Goal: Task Accomplishment & Management: Complete application form

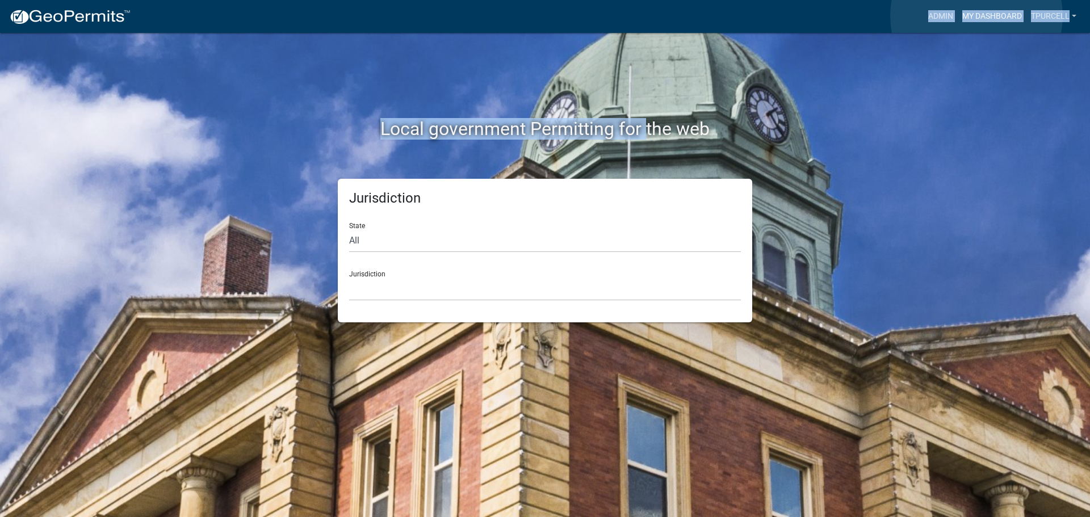
click at [976, 16] on link "My Dashboard" at bounding box center [991, 17] width 69 height 22
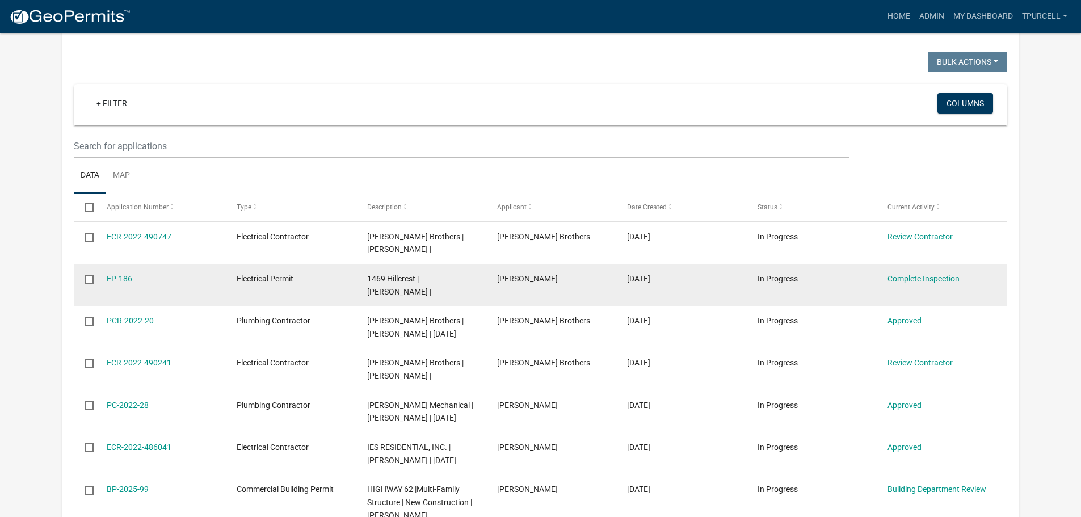
scroll to position [551, 0]
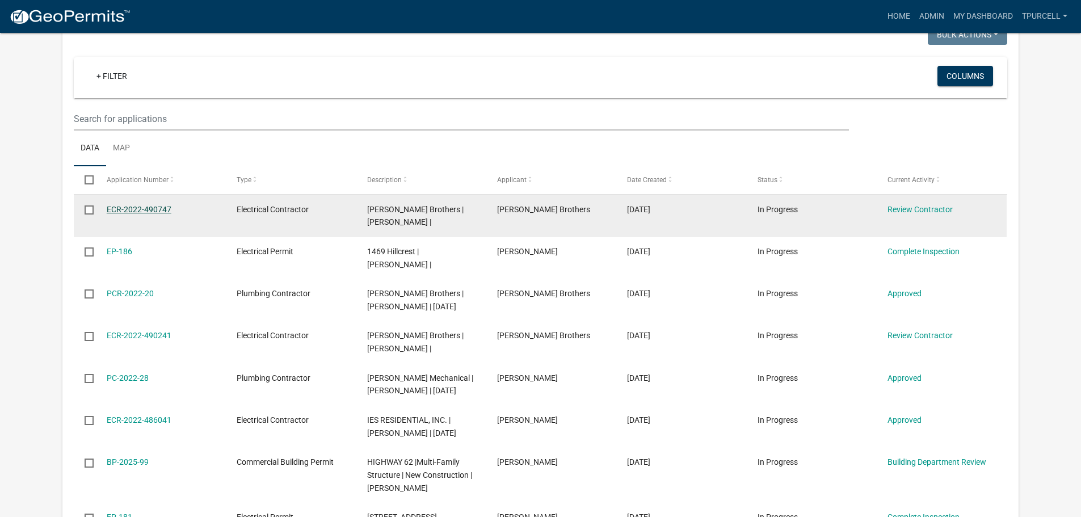
click at [150, 213] on link "ECR-2022-490747" at bounding box center [139, 209] width 65 height 9
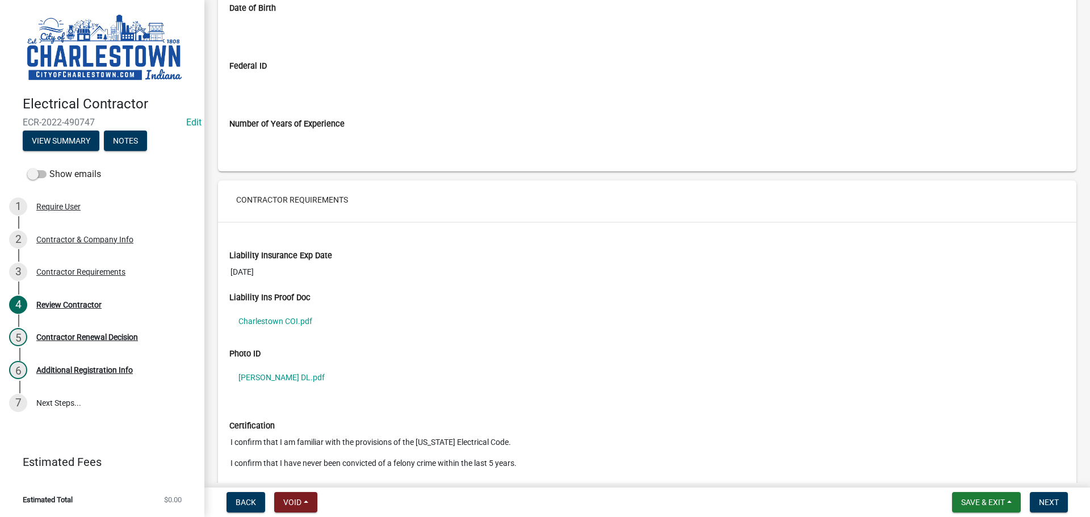
scroll to position [851, 0]
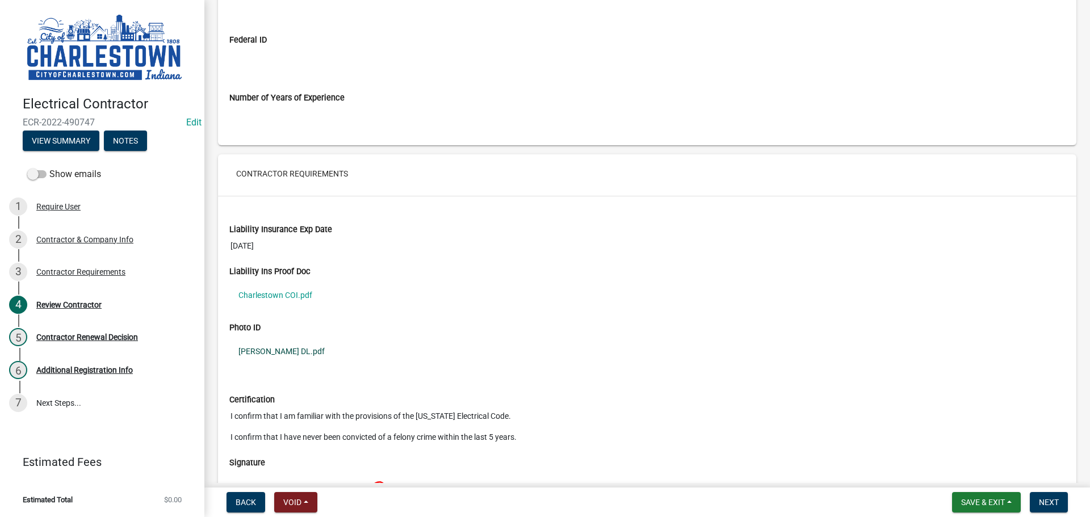
click at [290, 346] on link "[PERSON_NAME] DL.pdf" at bounding box center [646, 351] width 835 height 26
click at [279, 294] on link "Charlestown COI.pdf" at bounding box center [646, 295] width 835 height 26
click at [299, 292] on link "Charlestown COI.pdf" at bounding box center [646, 295] width 835 height 26
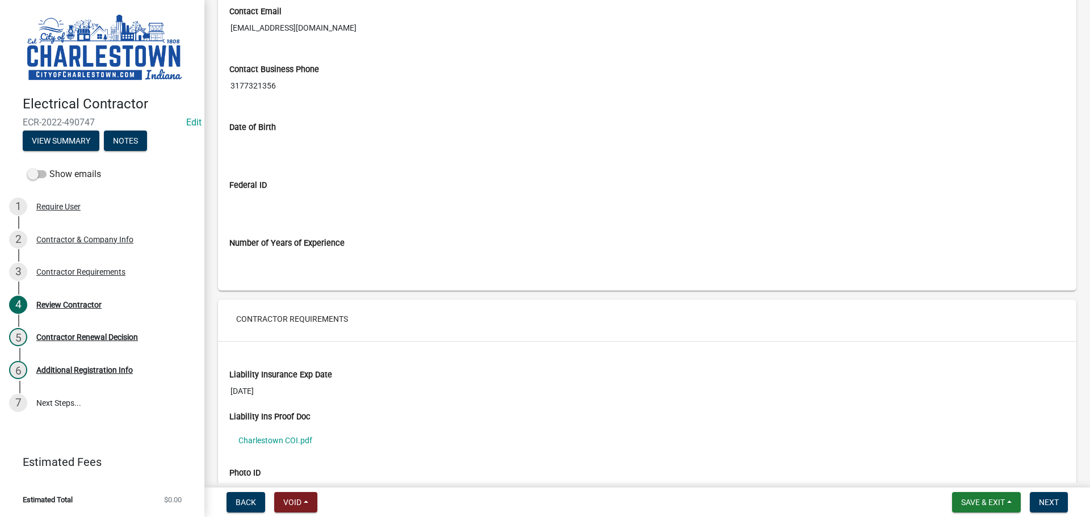
scroll to position [738, 0]
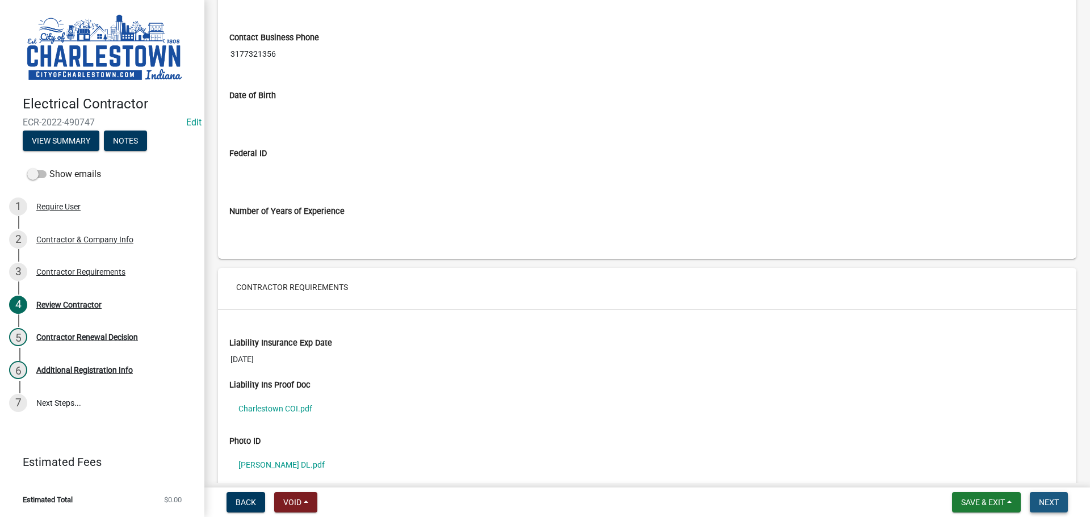
click at [1060, 500] on button "Next" at bounding box center [1049, 502] width 38 height 20
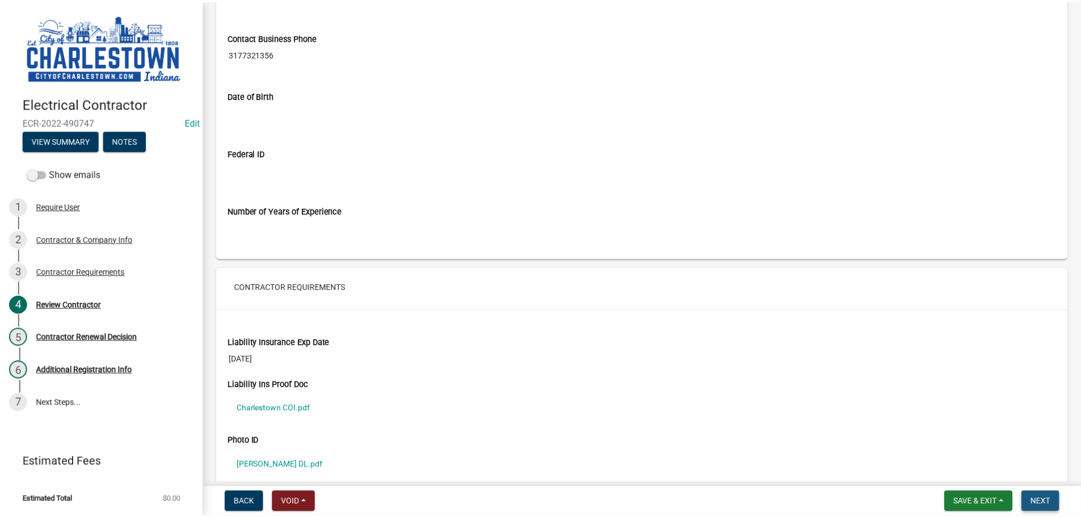
scroll to position [0, 0]
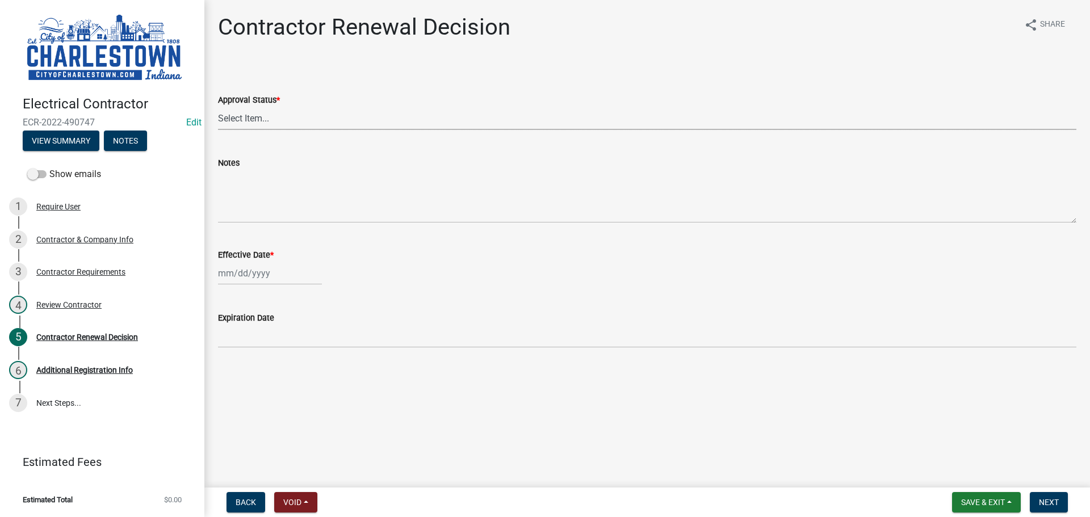
click at [258, 116] on select "Select Item... Approved Denied" at bounding box center [647, 118] width 858 height 23
click at [218, 107] on select "Select Item... Approved Denied" at bounding box center [647, 118] width 858 height 23
select select "30db8998-795d-4bbe-8e49-f1ade8865815"
click at [247, 274] on div at bounding box center [270, 273] width 104 height 23
select select "10"
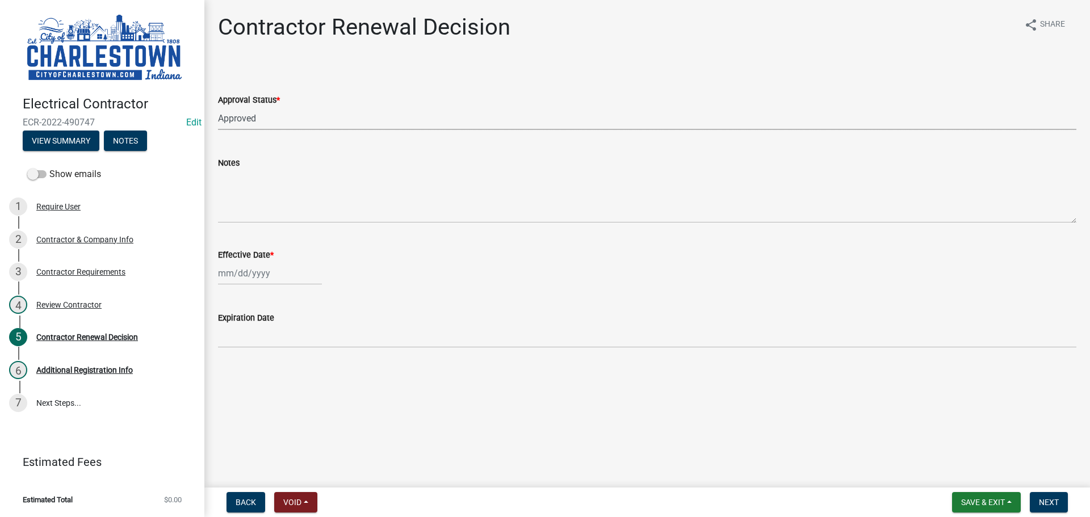
select select "2025"
click at [305, 354] on div "10" at bounding box center [302, 352] width 18 height 18
type input "[DATE]"
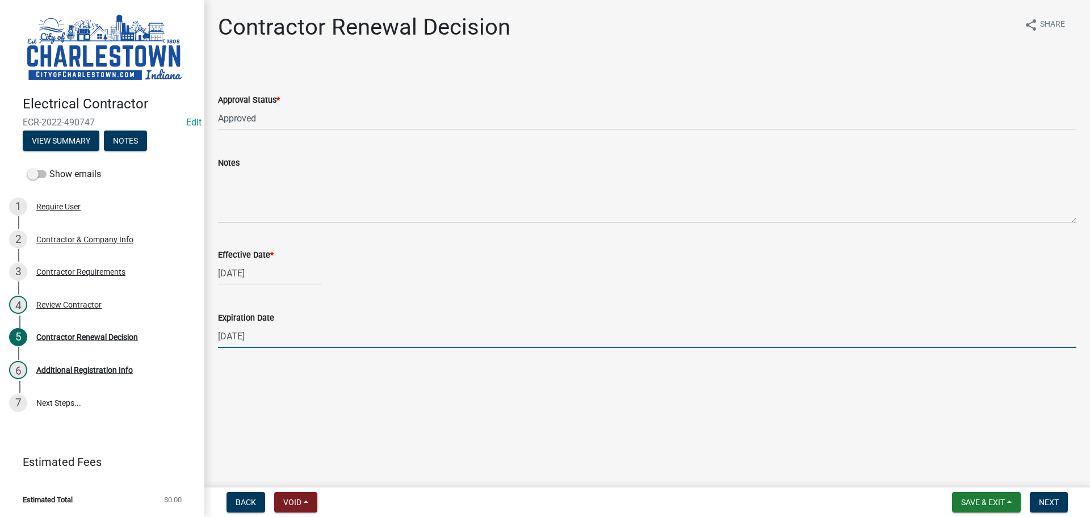
click at [274, 335] on input "[DATE]" at bounding box center [647, 336] width 858 height 23
type input "1"
type input "[DATE]"
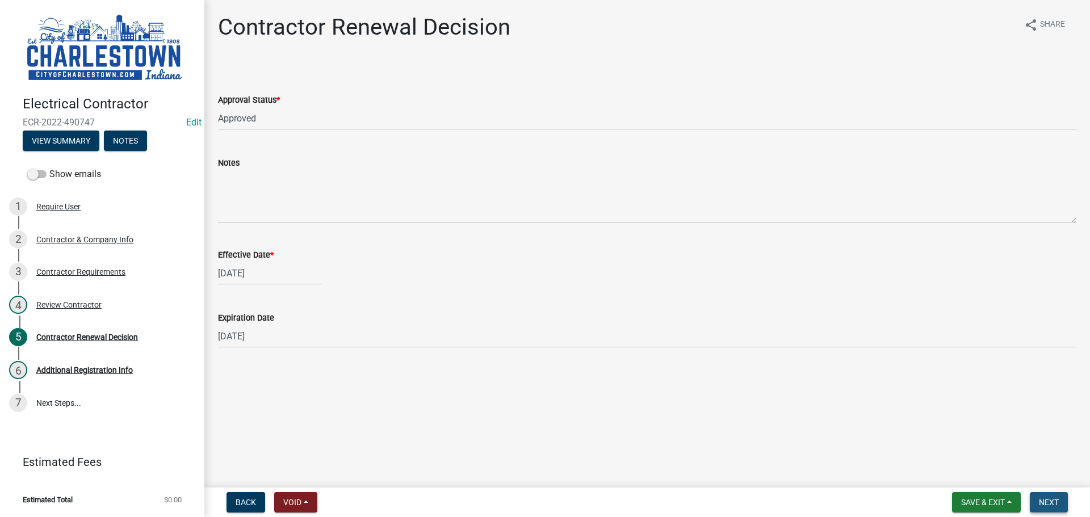
click at [1051, 498] on span "Next" at bounding box center [1049, 502] width 20 height 9
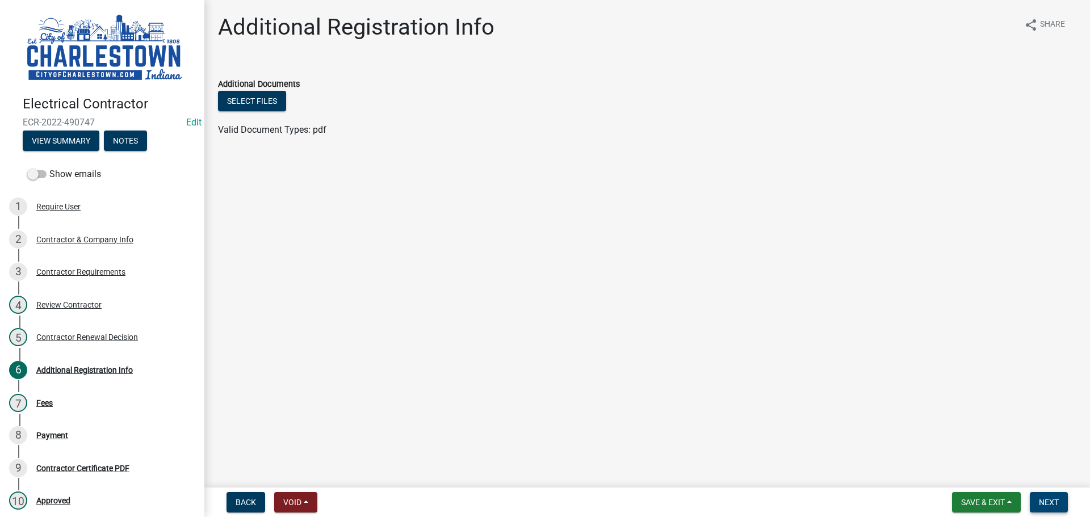
click at [1048, 501] on span "Next" at bounding box center [1049, 502] width 20 height 9
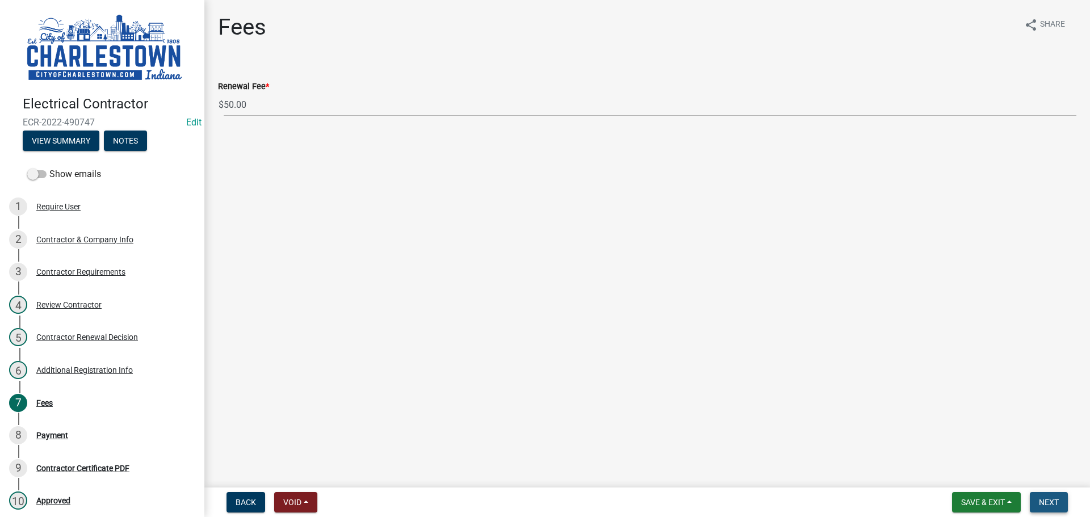
click at [1047, 501] on span "Next" at bounding box center [1049, 502] width 20 height 9
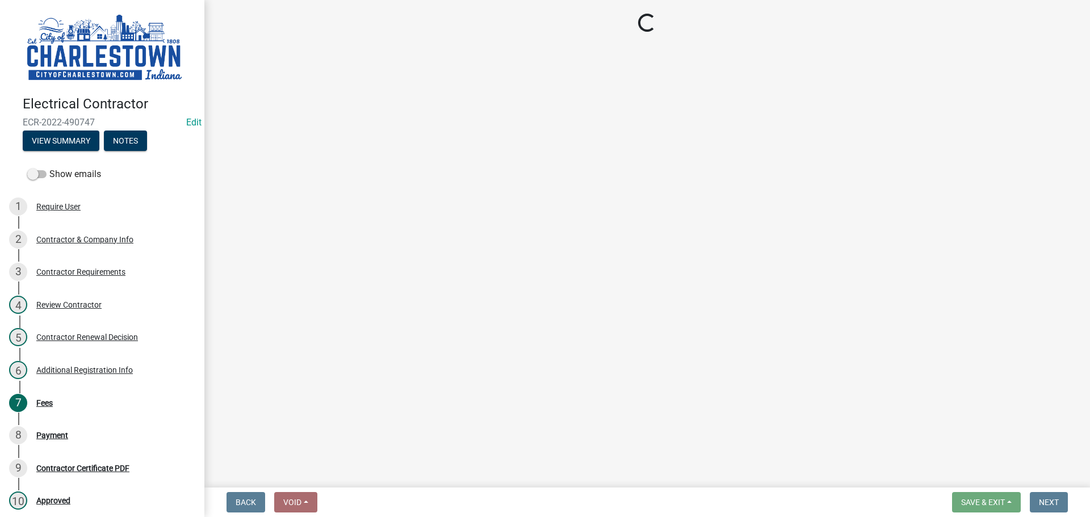
select select "3: 3"
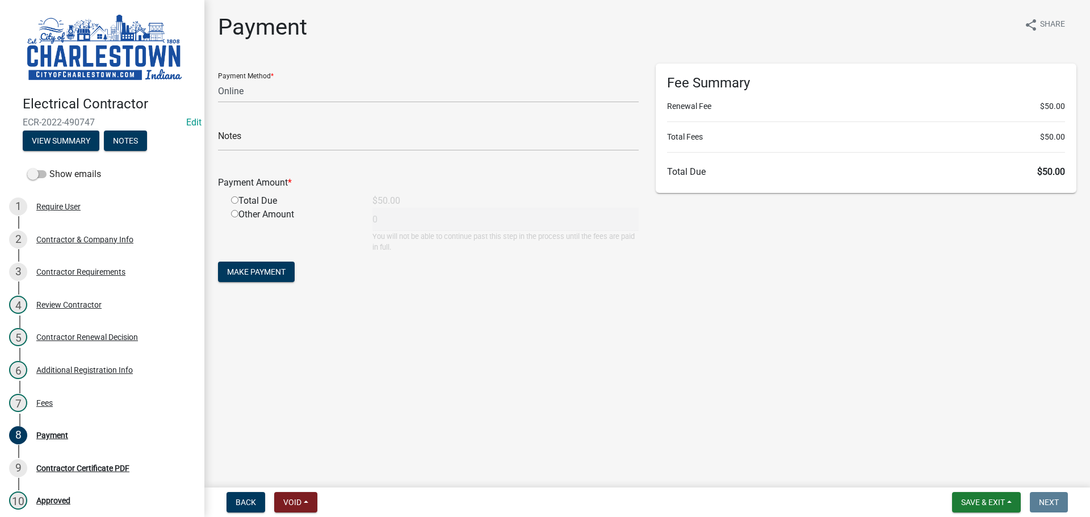
click at [232, 199] on input "radio" at bounding box center [234, 199] width 7 height 7
radio input "true"
type input "50"
click at [984, 505] on span "Save & Exit" at bounding box center [983, 502] width 44 height 9
click at [971, 474] on button "Save & Exit" at bounding box center [975, 472] width 91 height 27
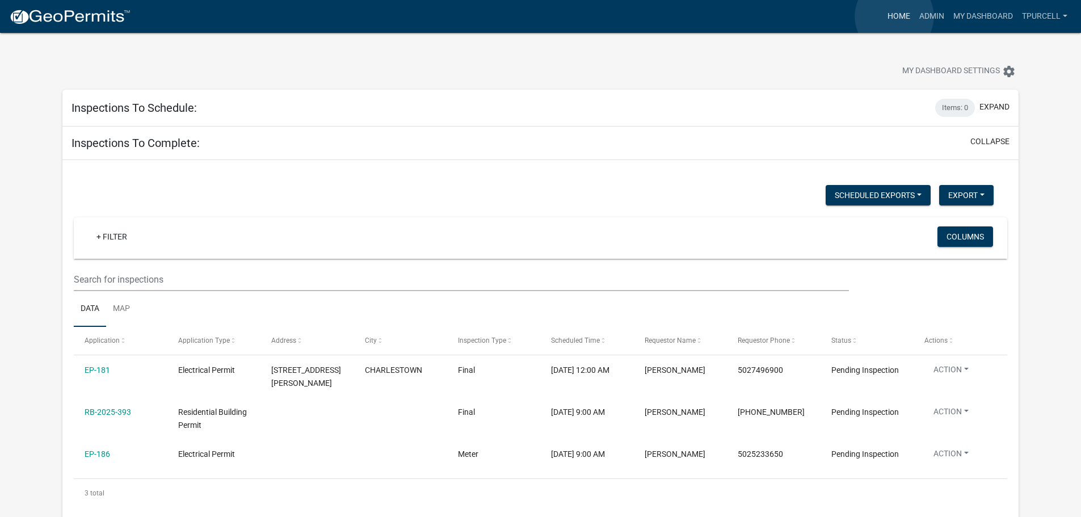
click at [894, 16] on link "Home" at bounding box center [899, 17] width 32 height 22
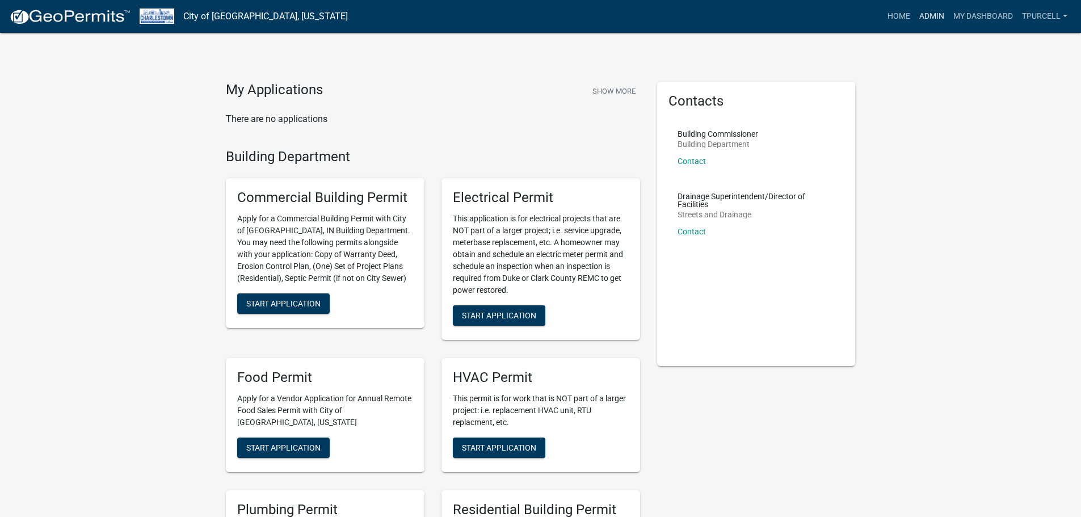
click at [925, 15] on link "Admin" at bounding box center [932, 17] width 34 height 22
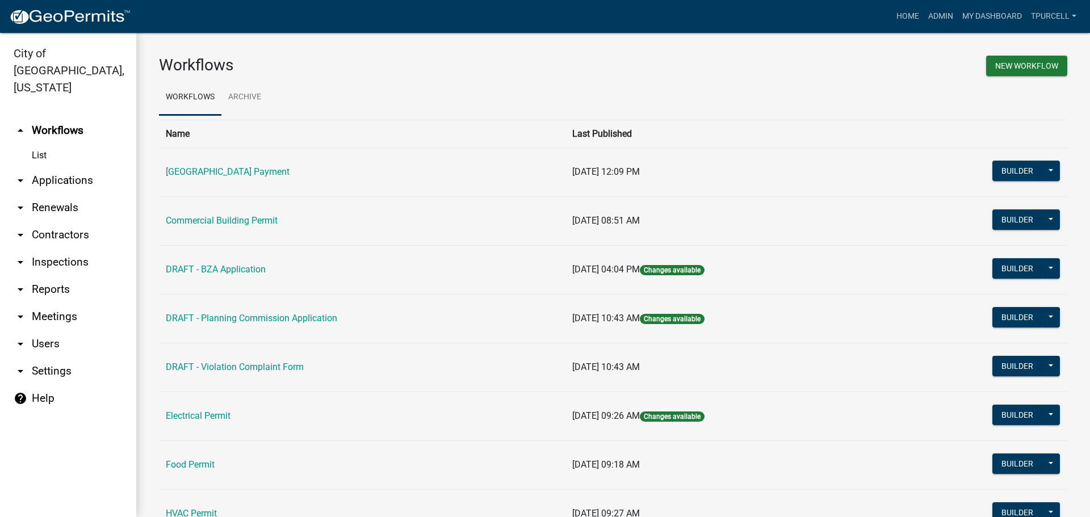
click at [78, 221] on link "arrow_drop_down Contractors" at bounding box center [68, 234] width 136 height 27
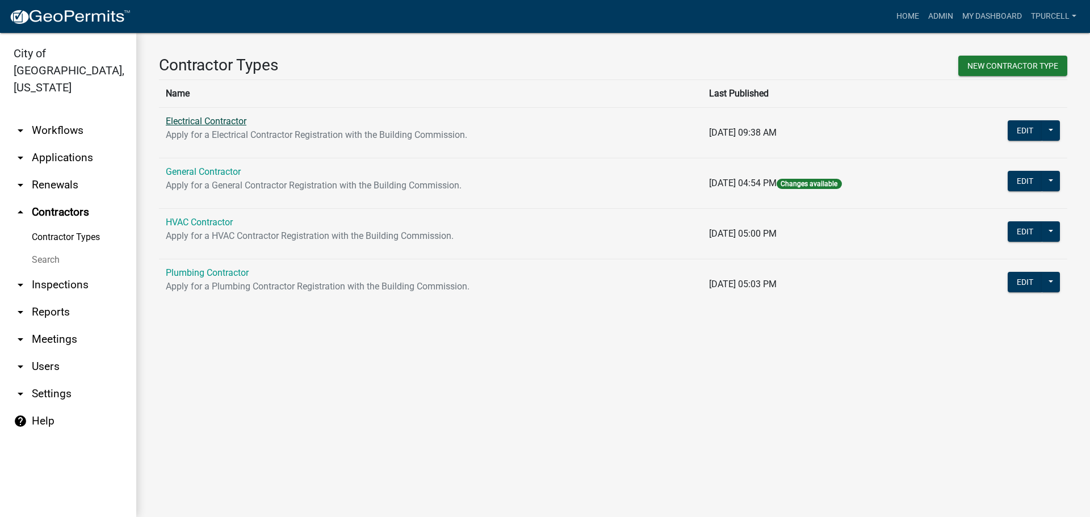
click at [210, 123] on link "Electrical Contractor" at bounding box center [206, 121] width 81 height 11
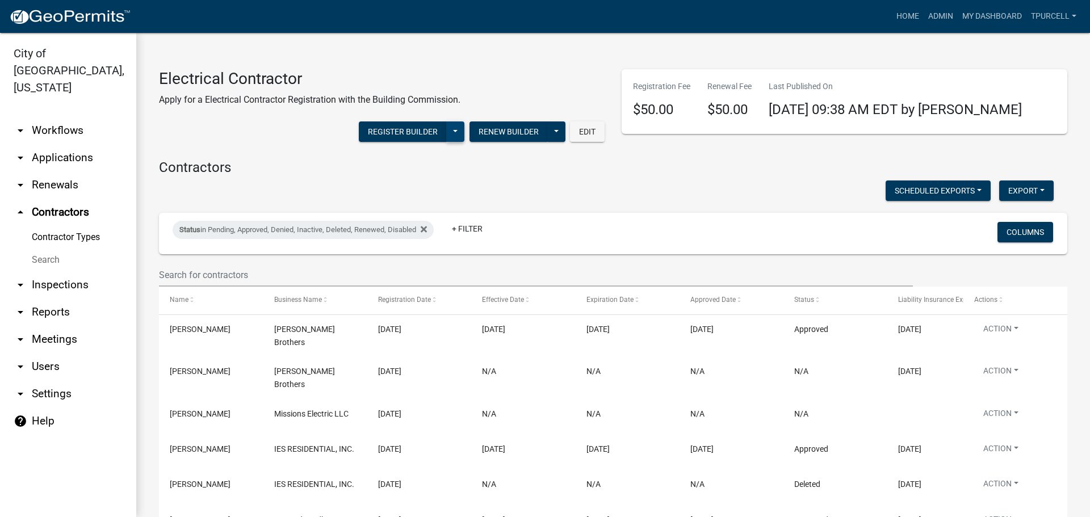
click at [451, 131] on button at bounding box center [455, 131] width 18 height 20
click at [449, 132] on button at bounding box center [455, 131] width 18 height 20
click at [942, 192] on button "Scheduled Exports" at bounding box center [937, 190] width 105 height 20
click at [1022, 191] on button "Export" at bounding box center [1026, 190] width 54 height 20
click at [969, 219] on button "Excel Format (.xlsx)" at bounding box center [1000, 220] width 106 height 27
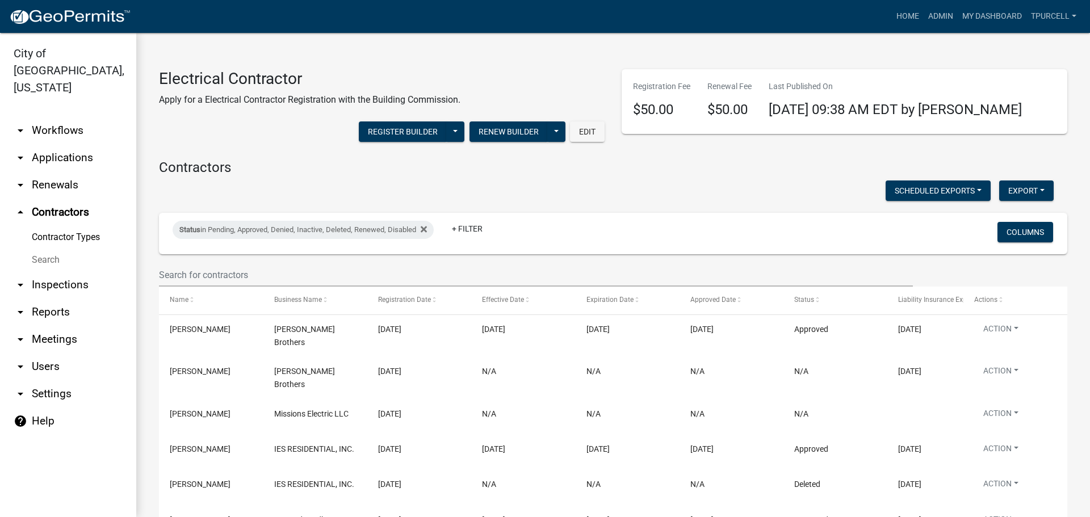
click at [64, 226] on link "Contractor Types" at bounding box center [68, 237] width 136 height 23
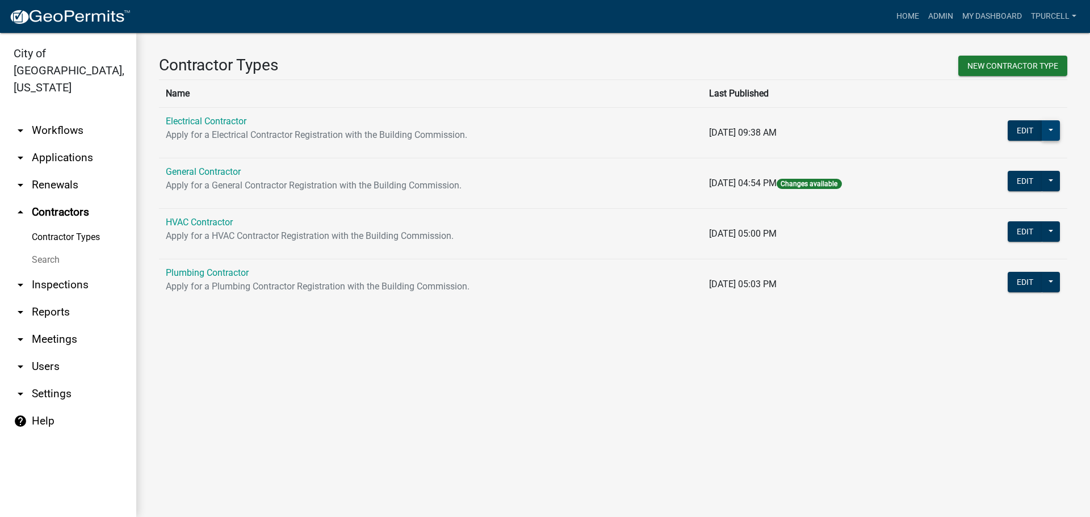
click at [1044, 131] on button at bounding box center [1050, 130] width 18 height 20
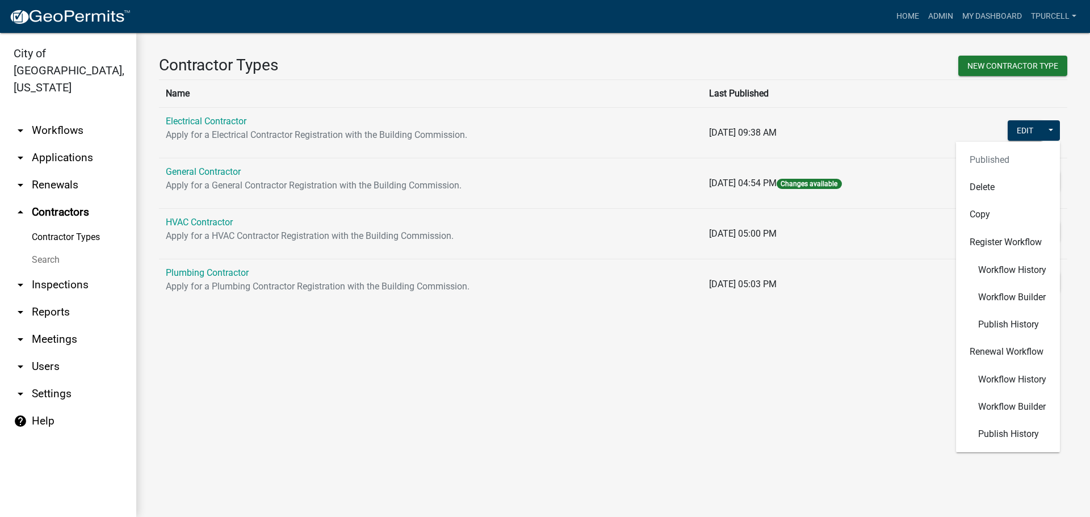
click at [902, 387] on main "Contractor Types New Contractor Type Name Last Published Electrical Contractor …" at bounding box center [612, 275] width 953 height 484
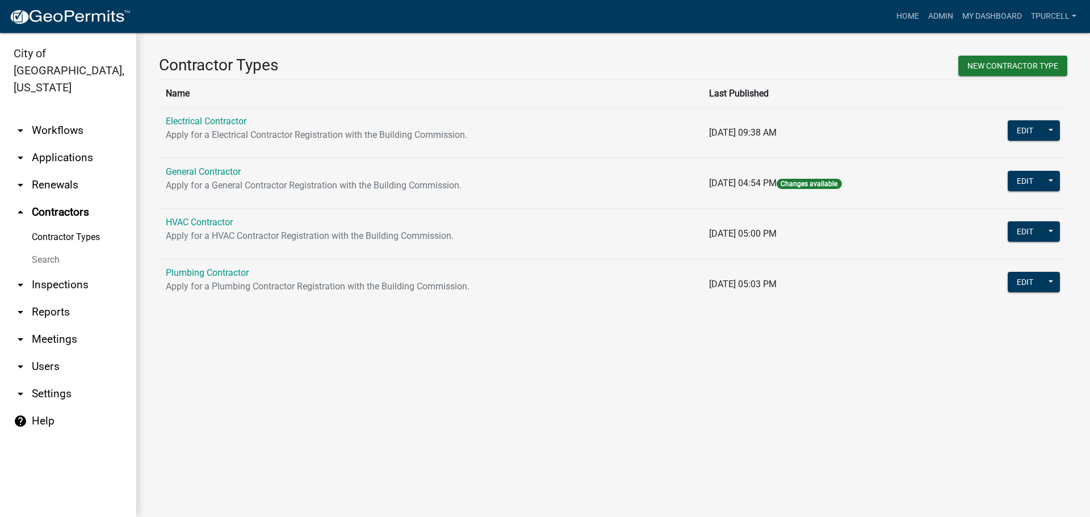
click at [54, 353] on link "arrow_drop_down Users" at bounding box center [68, 366] width 136 height 27
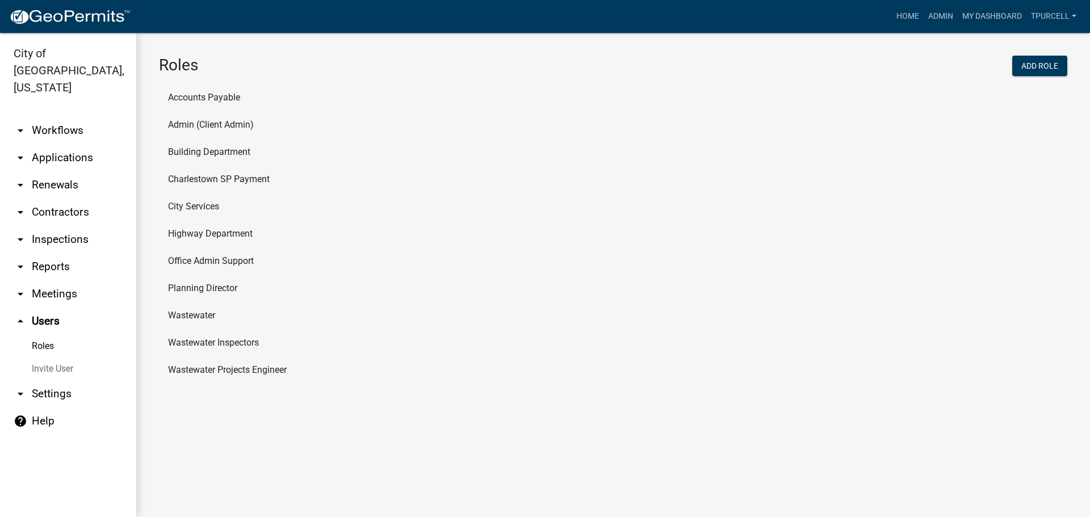
click at [62, 253] on link "arrow_drop_down Reports" at bounding box center [68, 266] width 136 height 27
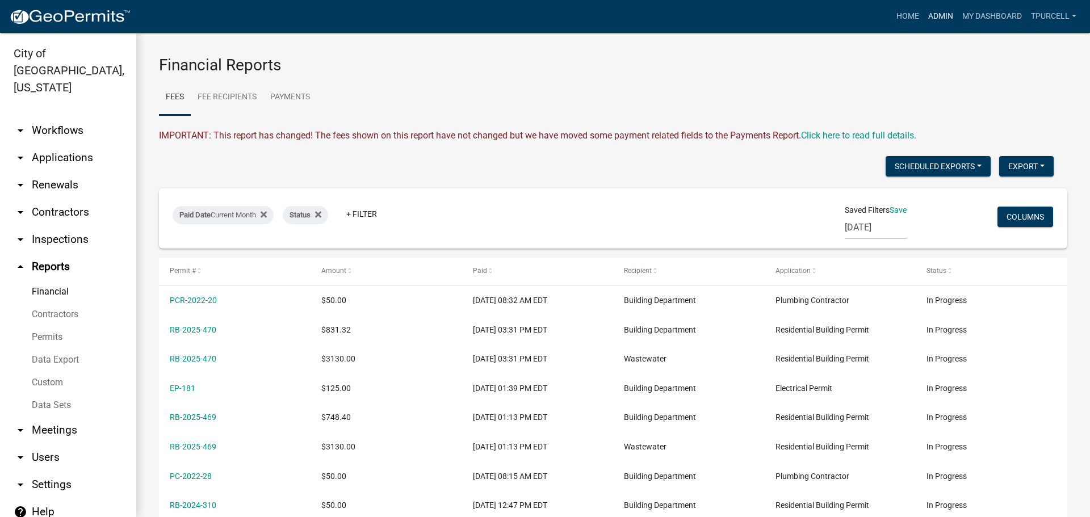
click at [940, 16] on link "Admin" at bounding box center [940, 17] width 34 height 22
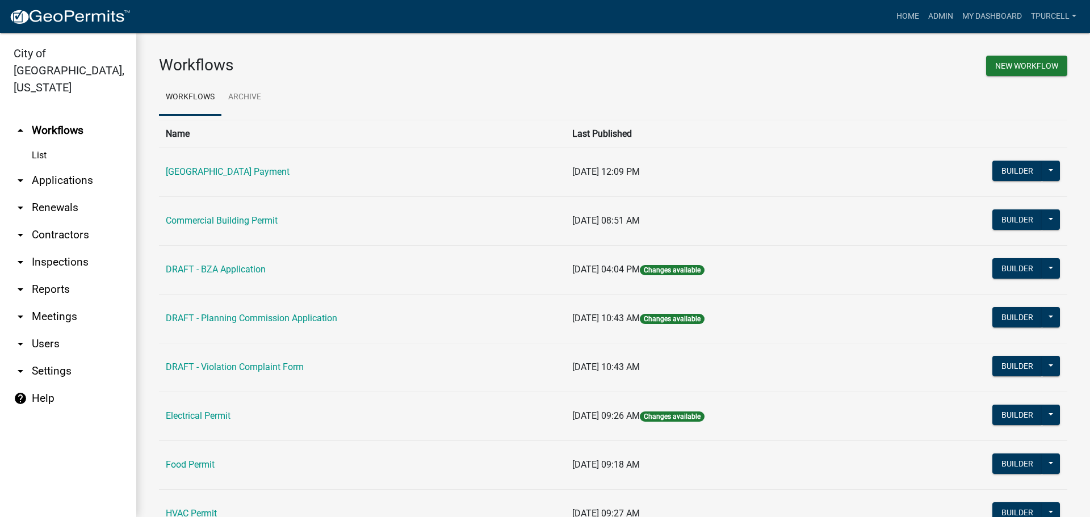
click at [66, 167] on link "arrow_drop_down Applications" at bounding box center [68, 180] width 136 height 27
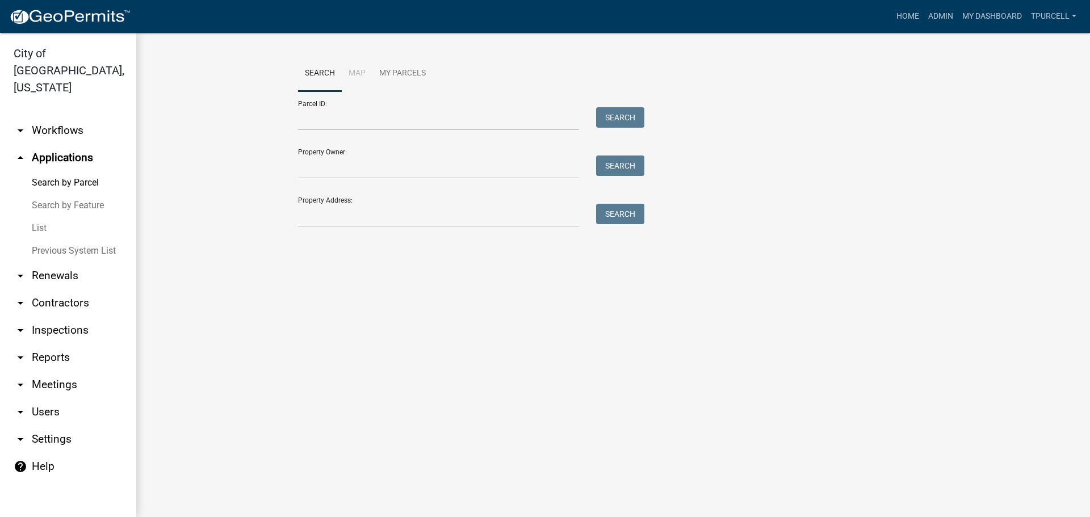
click at [44, 217] on link "List" at bounding box center [68, 228] width 136 height 23
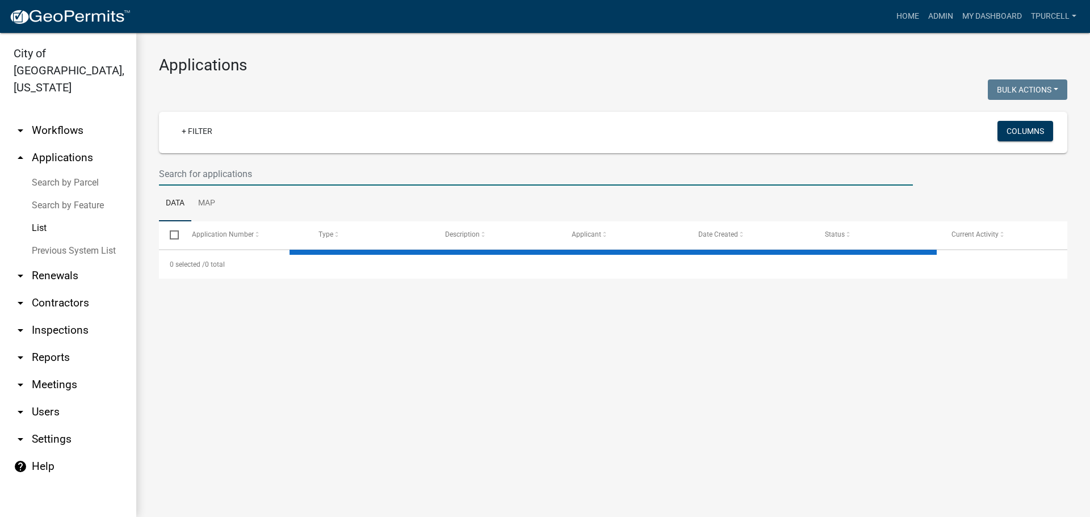
click at [183, 178] on input "text" at bounding box center [536, 173] width 754 height 23
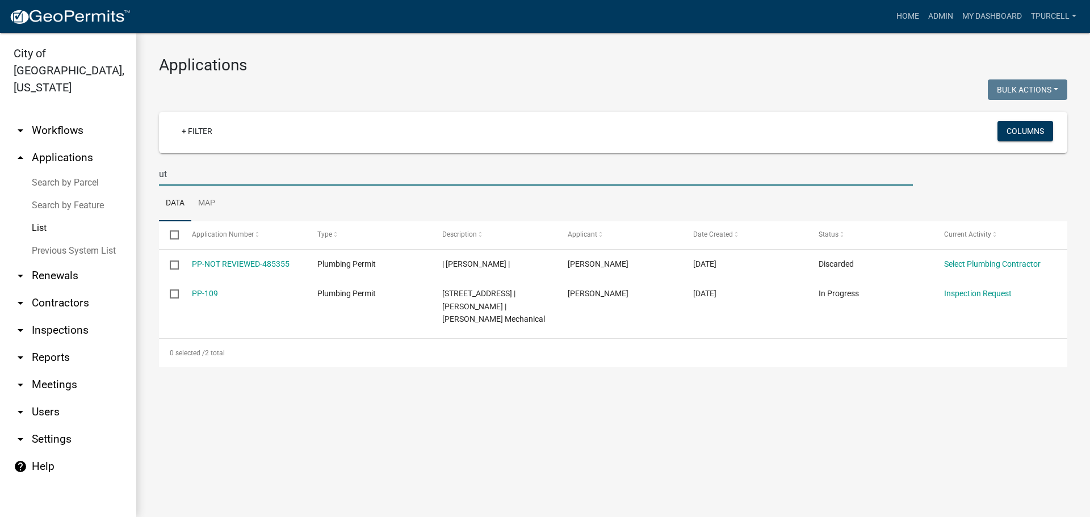
type input "u"
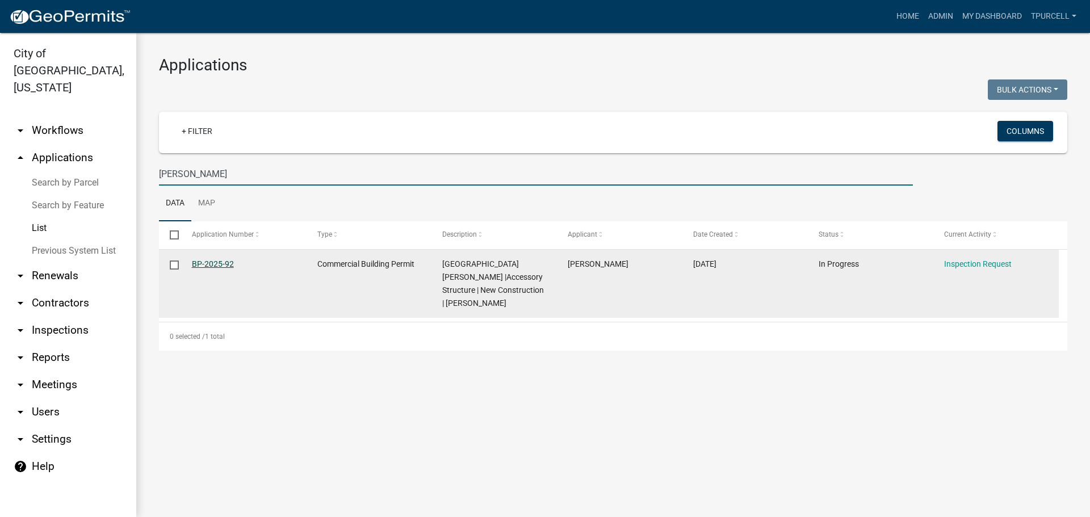
type input "[PERSON_NAME]"
click at [216, 261] on link "BP-2025-92" at bounding box center [213, 263] width 42 height 9
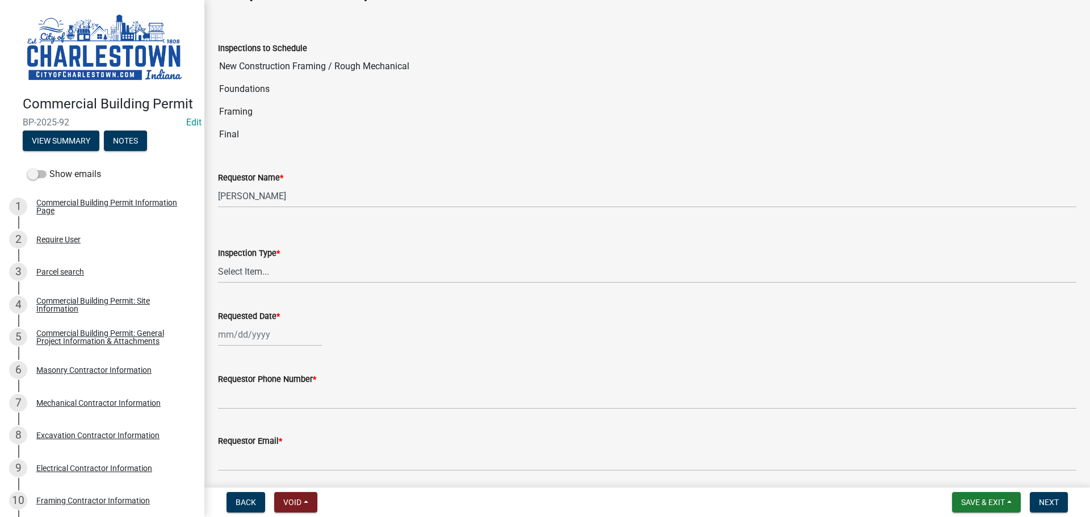
scroll to position [57, 0]
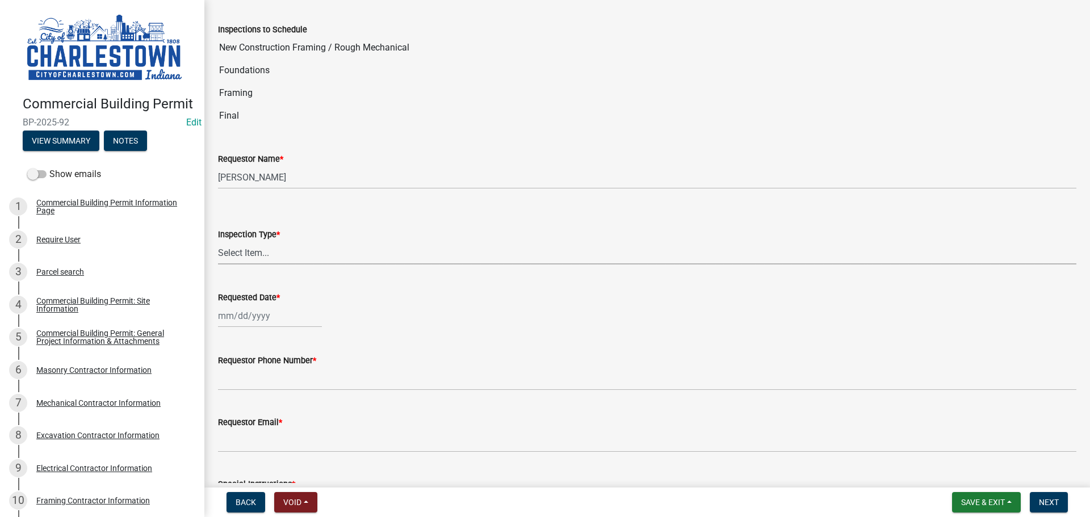
click at [260, 250] on select "Select Item... New Construction Framing / Rough Mechanical Foundations Concrete…" at bounding box center [647, 252] width 858 height 23
click at [218, 241] on select "Select Item... New Construction Framing / Rough Mechanical Foundations Concrete…" at bounding box center [647, 252] width 858 height 23
select select "bcc225a5-95ec-4b3d-a383-6b83c6b22805"
click at [263, 325] on div at bounding box center [270, 315] width 104 height 23
select select "10"
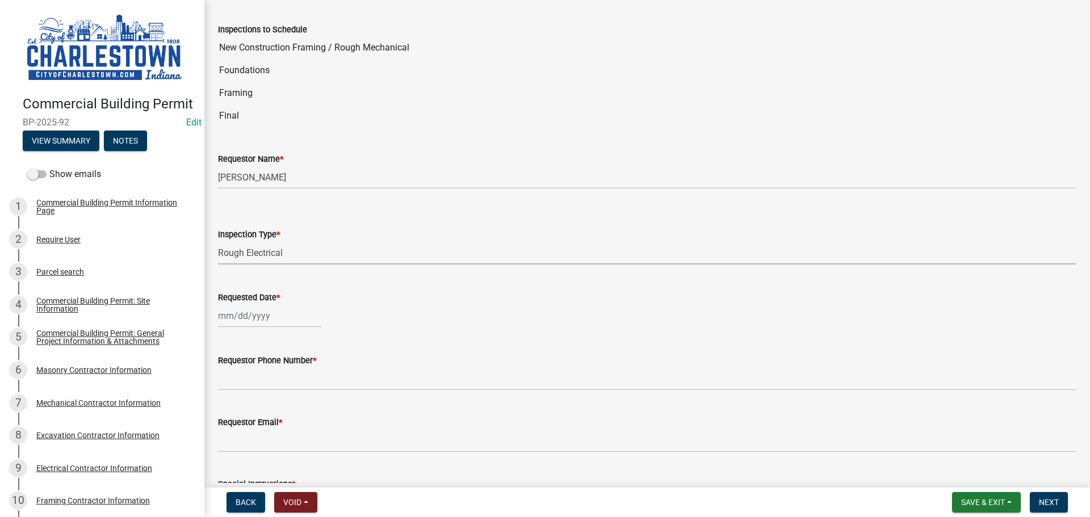
select select "2025"
click at [246, 394] on div "7" at bounding box center [247, 394] width 18 height 18
type input "[DATE]"
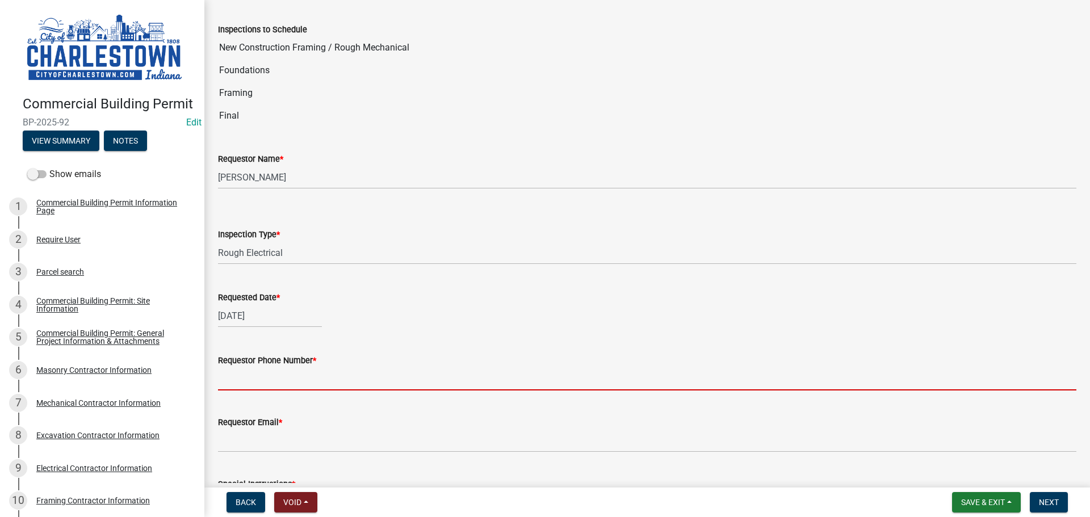
click at [253, 390] on input "Requestor Phone Number *" at bounding box center [647, 378] width 858 height 23
type input "5025233650"
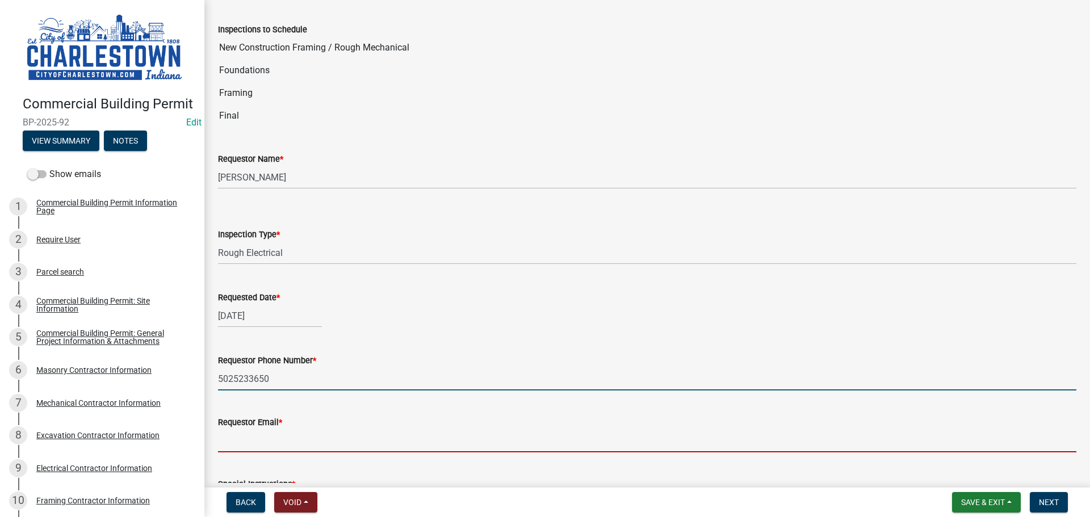
click at [258, 440] on input "Requestor Email *" at bounding box center [647, 440] width 858 height 23
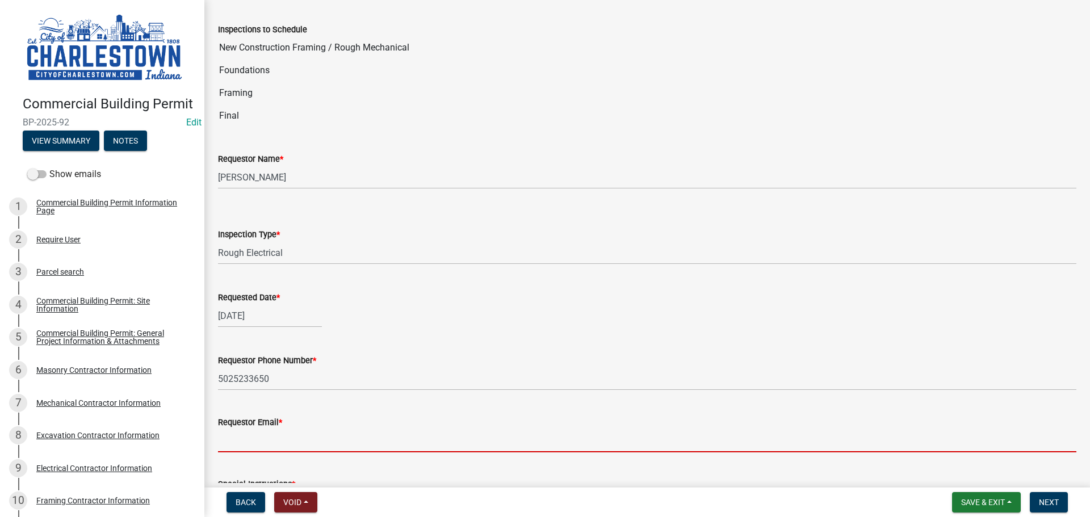
type input "[EMAIL_ADDRESS][DOMAIN_NAME]"
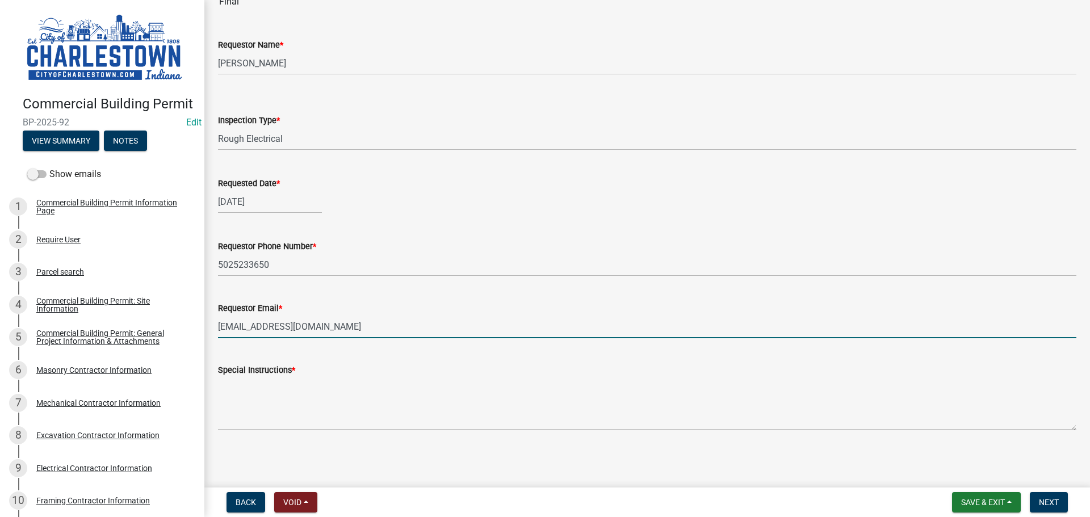
scroll to position [171, 0]
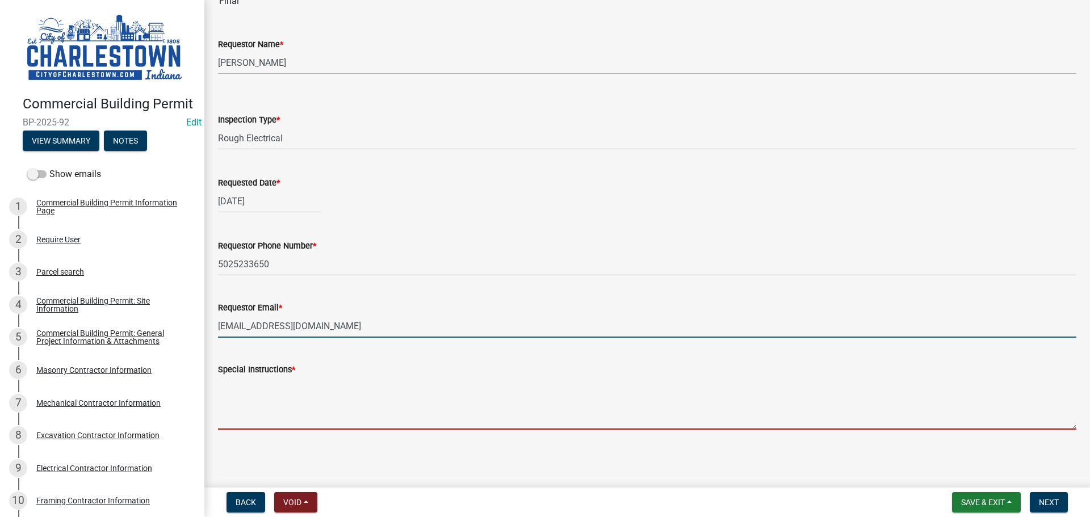
click at [271, 391] on textarea "Special Instructions *" at bounding box center [647, 402] width 858 height 53
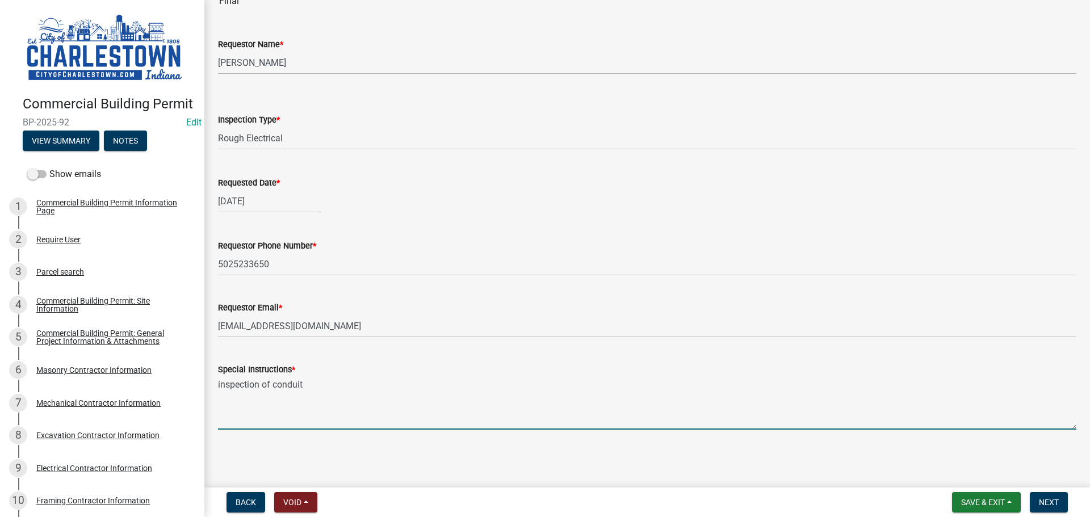
click at [271, 384] on textarea "inspection of conduit" at bounding box center [647, 402] width 858 height 53
click at [300, 389] on textarea "inspection of elcetrcal conduit" at bounding box center [647, 402] width 858 height 53
drag, startPoint x: 358, startPoint y: 388, endPoint x: 369, endPoint y: 378, distance: 14.9
click at [359, 387] on textarea "inspection of electrical conduit" at bounding box center [647, 402] width 858 height 53
type textarea "inspection of electrical conduit inground and to building"
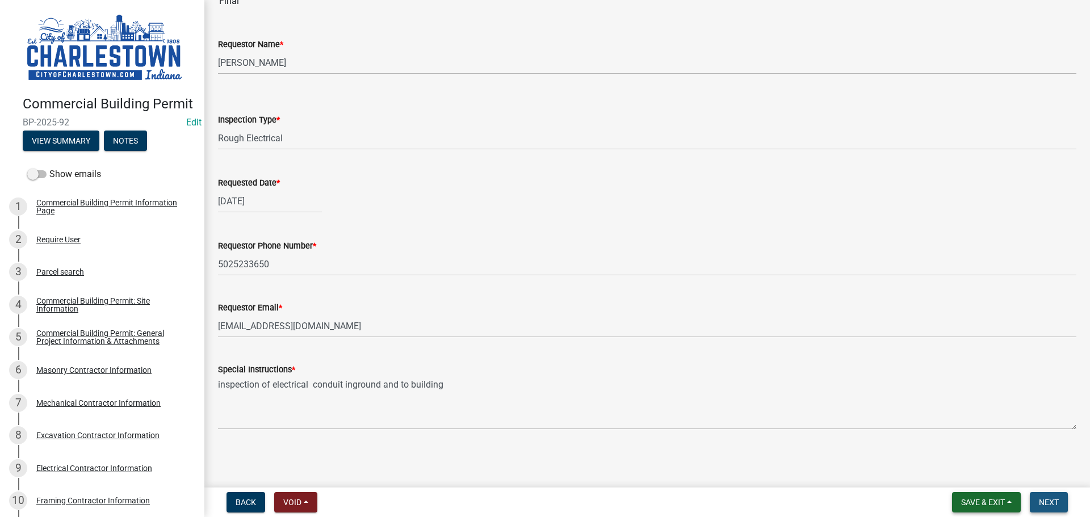
drag, startPoint x: 1047, startPoint y: 497, endPoint x: 1020, endPoint y: 497, distance: 27.2
click at [1048, 498] on span "Next" at bounding box center [1049, 502] width 20 height 9
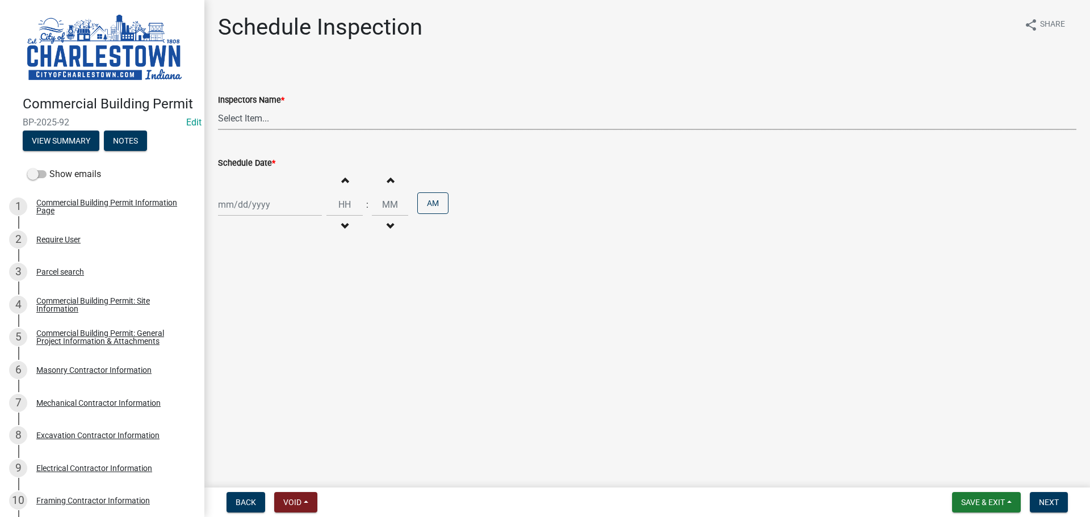
click at [241, 112] on select "Select Item... [PERSON_NAME] ([PERSON_NAME]) [PERSON_NAME] ([PERSON_NAME]) [PER…" at bounding box center [647, 118] width 858 height 23
select select "63e5a778-15f7-4a13-aba2-a6e5541a0fb3"
click at [218, 107] on select "Select Item... [PERSON_NAME] ([PERSON_NAME]) [PERSON_NAME] ([PERSON_NAME]) [PER…" at bounding box center [647, 118] width 858 height 23
click at [255, 205] on div at bounding box center [270, 204] width 104 height 23
select select "10"
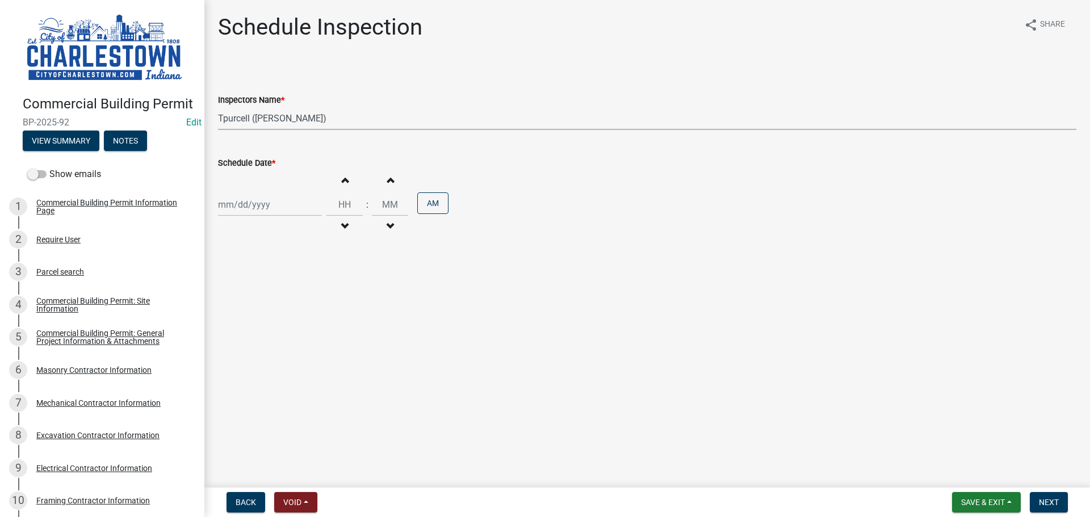
select select "2025"
click at [248, 279] on div "7" at bounding box center [247, 283] width 18 height 18
type input "[DATE]"
click at [1048, 499] on span "Next" at bounding box center [1049, 502] width 20 height 9
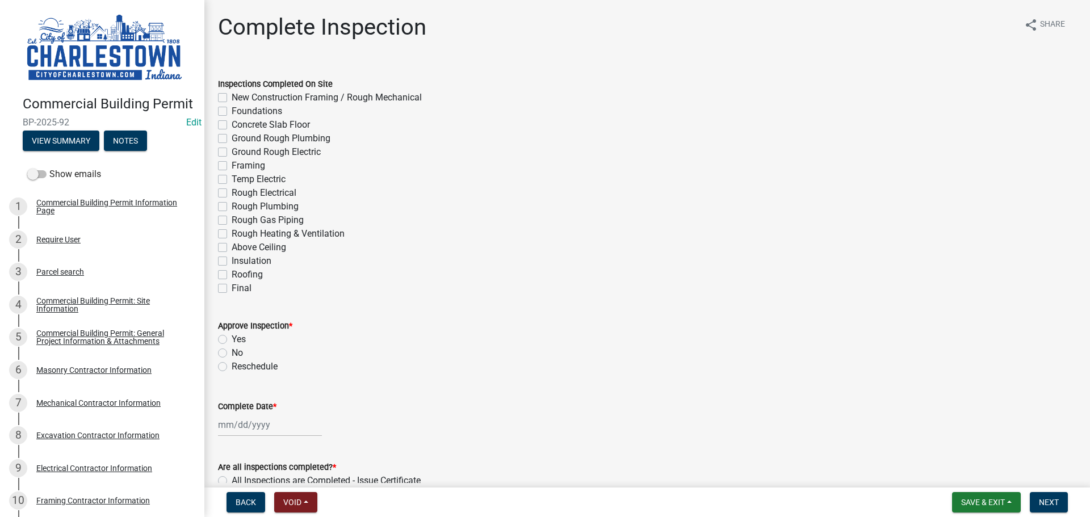
click at [232, 151] on label "Ground Rough Electric" at bounding box center [276, 152] width 89 height 14
click at [232, 151] on input "Ground Rough Electric" at bounding box center [235, 148] width 7 height 7
checkbox input "true"
checkbox input "false"
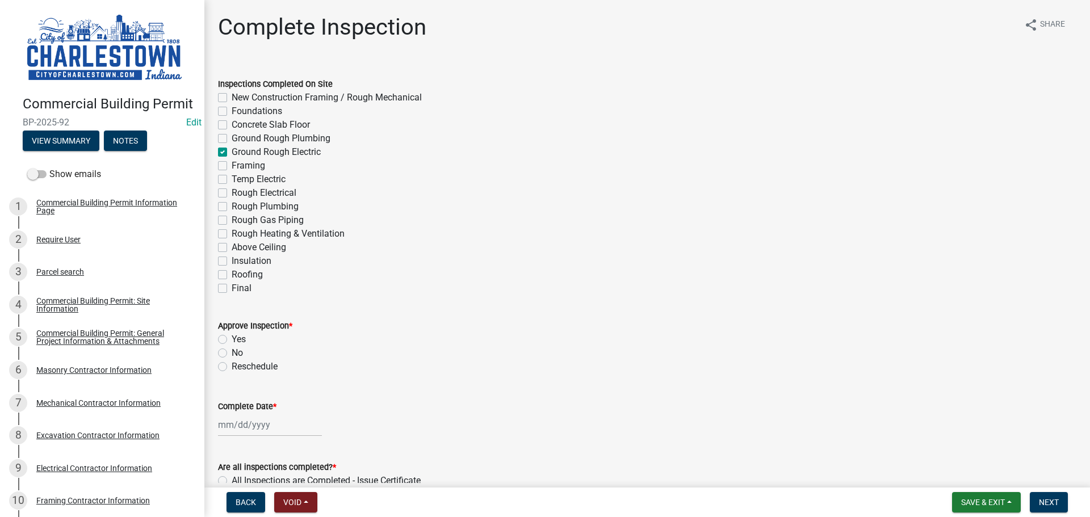
checkbox input "false"
checkbox input "true"
checkbox input "false"
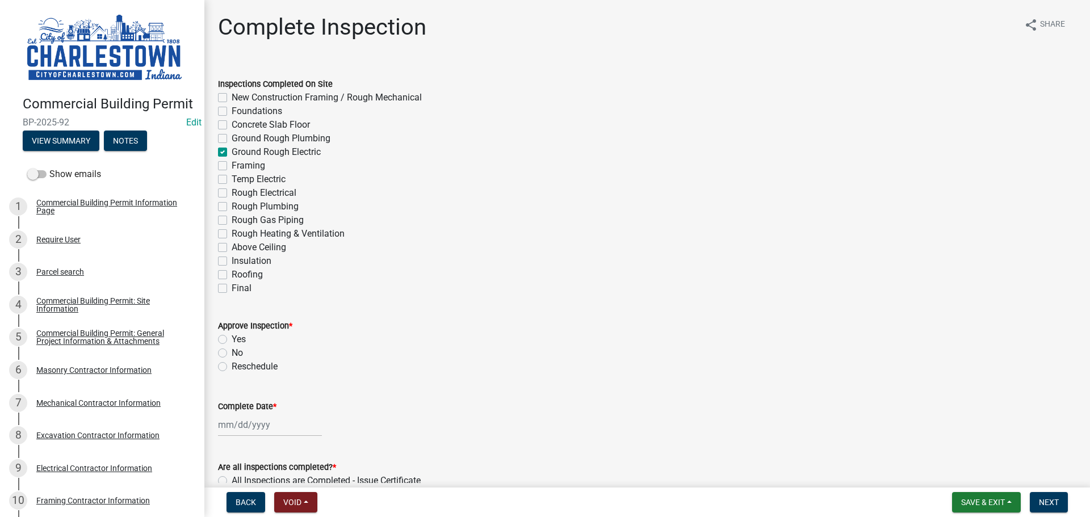
checkbox input "false"
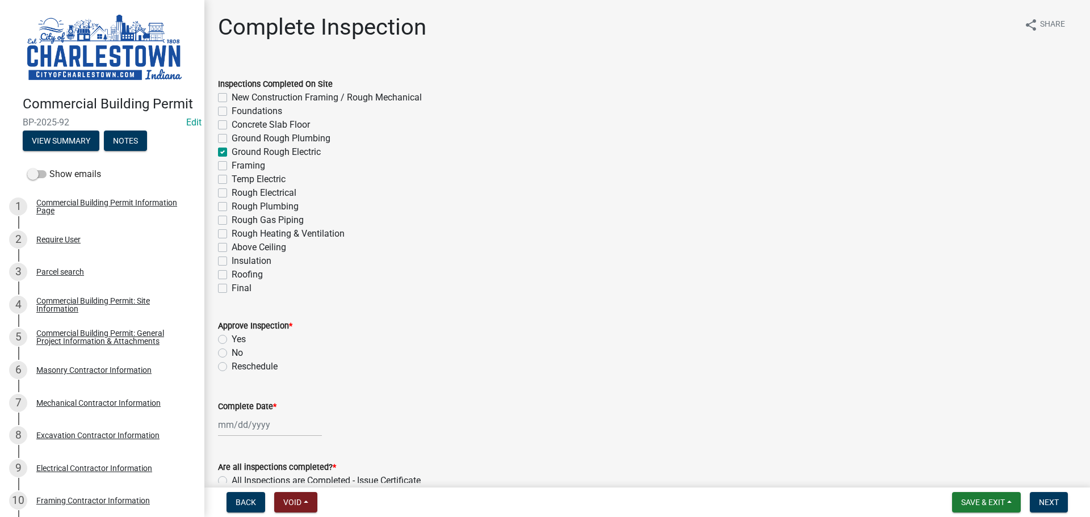
checkbox input "false"
click at [232, 339] on label "Yes" at bounding box center [239, 340] width 14 height 14
click at [232, 339] on input "Yes" at bounding box center [235, 336] width 7 height 7
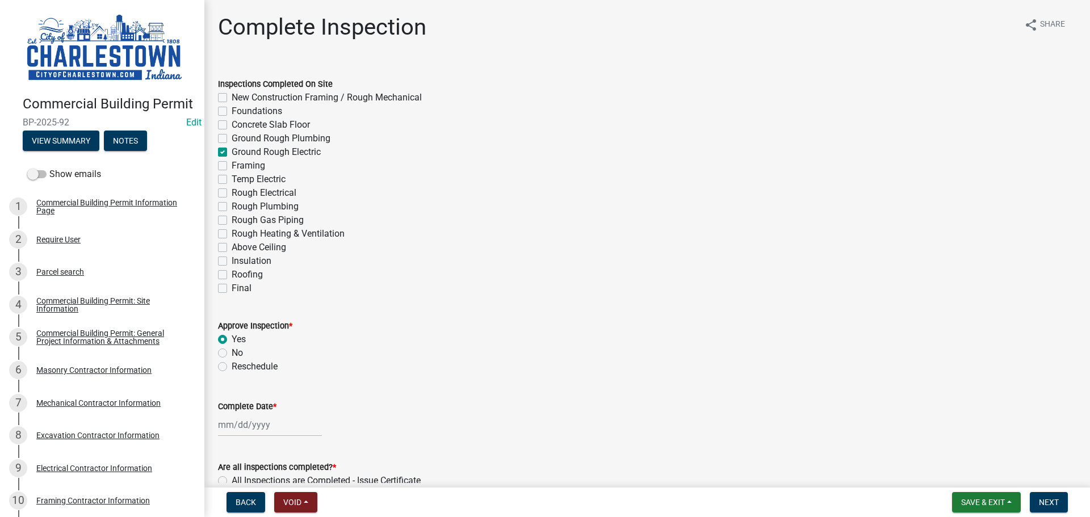
radio input "true"
select select "10"
select select "2025"
click at [262, 427] on div "[PERSON_NAME] Feb Mar Apr [PERSON_NAME][DATE] Oct Nov [DATE] 1526 1527 1528 152…" at bounding box center [270, 424] width 104 height 23
click at [250, 327] on div "7" at bounding box center [247, 328] width 18 height 18
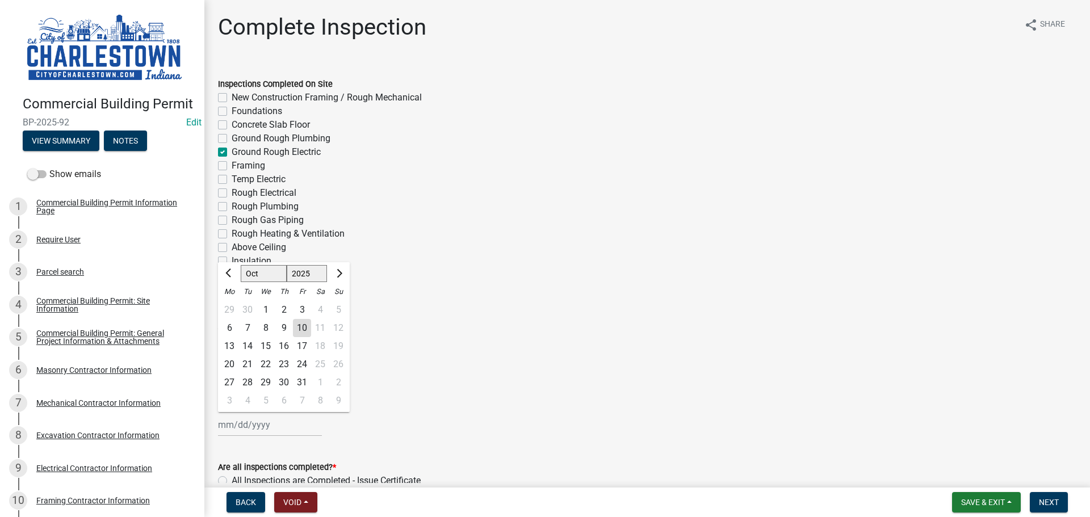
type input "[DATE]"
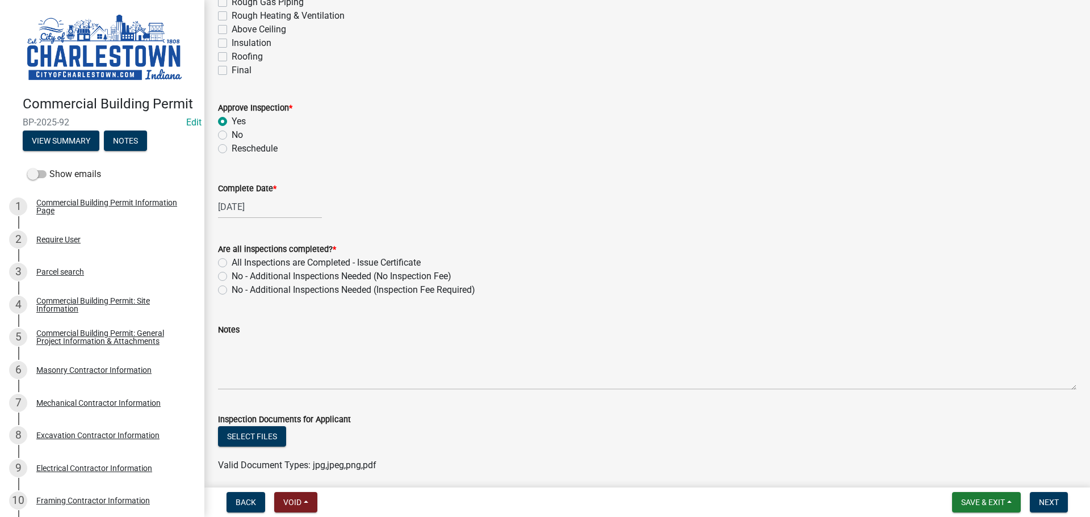
scroll to position [227, 0]
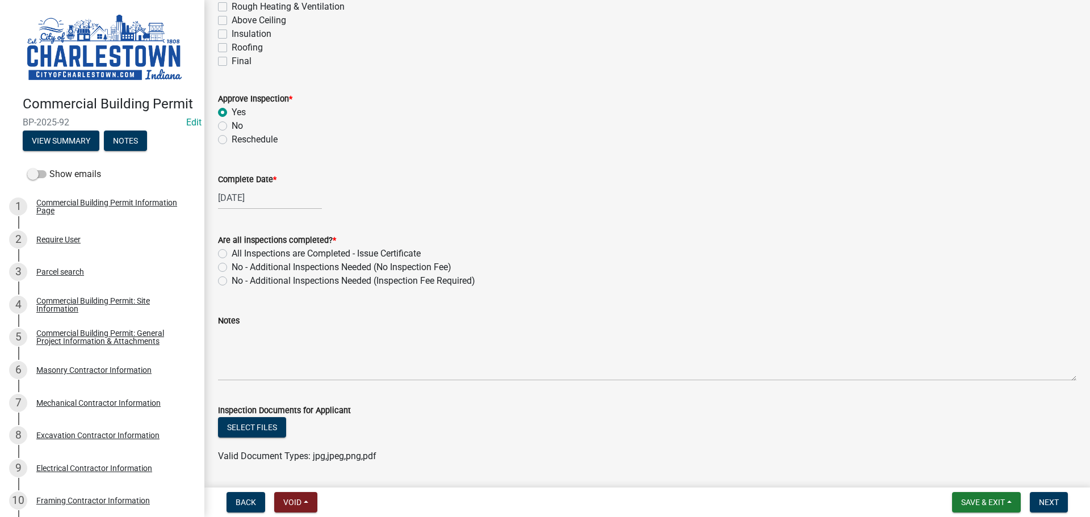
click at [232, 270] on label "No - Additional Inspections Needed (No Inspection Fee)" at bounding box center [342, 268] width 220 height 14
click at [232, 268] on input "No - Additional Inspections Needed (No Inspection Fee)" at bounding box center [235, 264] width 7 height 7
radio input "true"
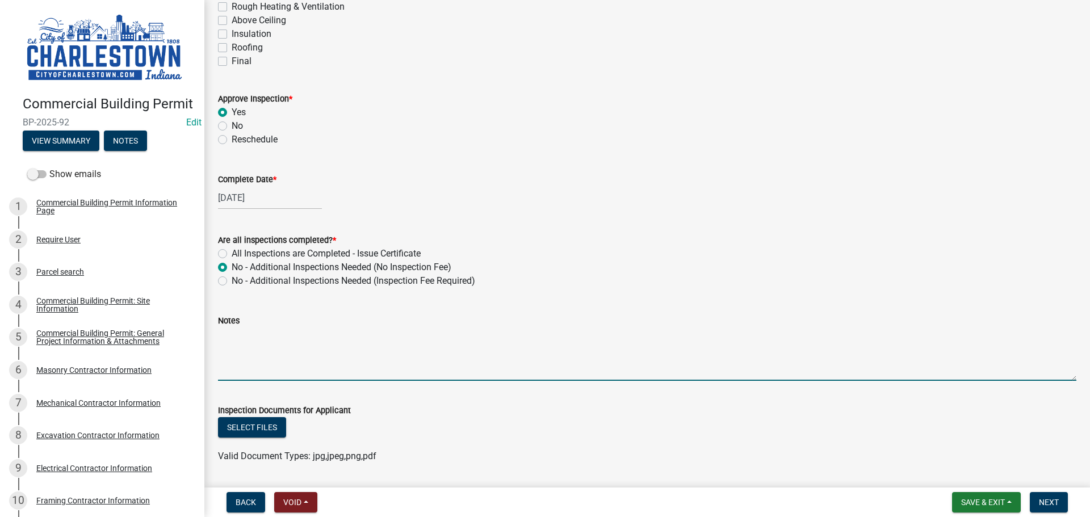
click at [259, 341] on textarea "Notes" at bounding box center [647, 353] width 858 height 53
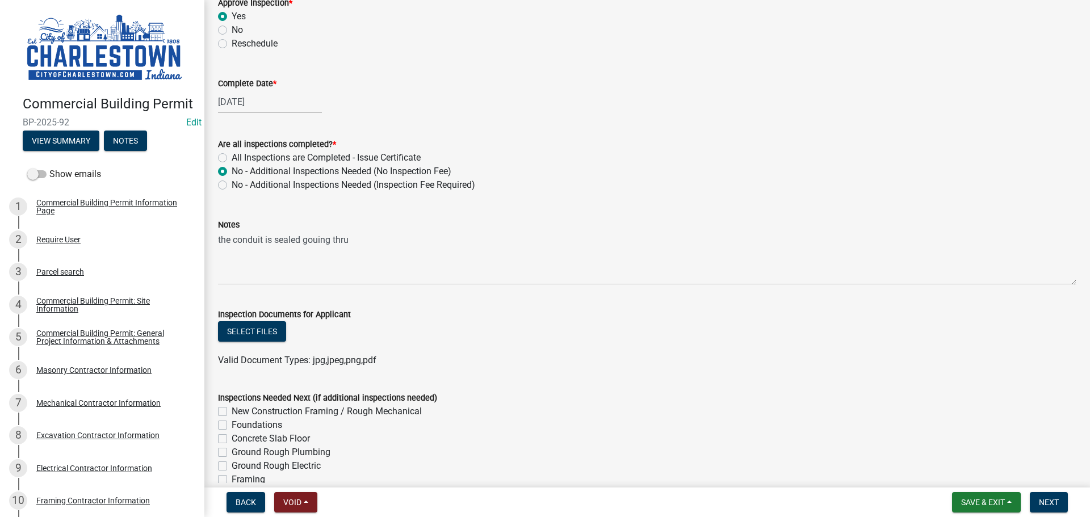
scroll to position [341, 0]
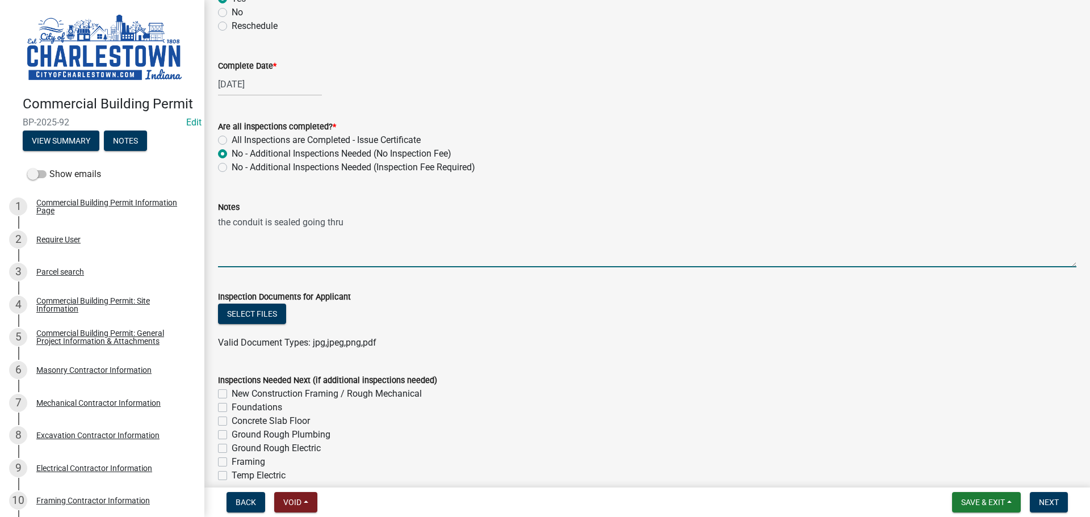
click at [358, 221] on textarea "the conduit is sealed going thru" at bounding box center [647, 240] width 858 height 53
type textarea "the conduit is sealed going thru foundation with coupling"
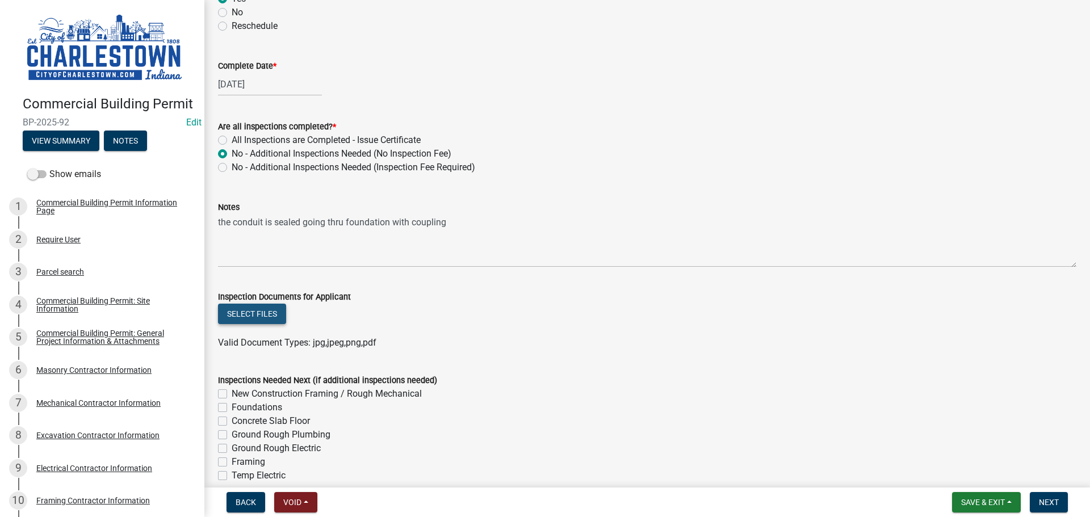
click at [272, 313] on button "Select files" at bounding box center [252, 314] width 68 height 20
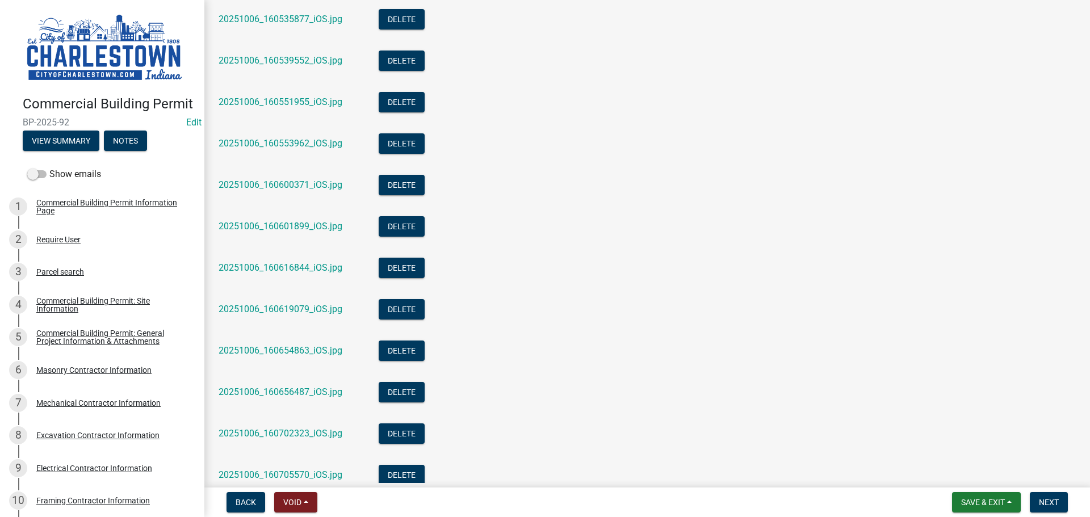
scroll to position [795, 0]
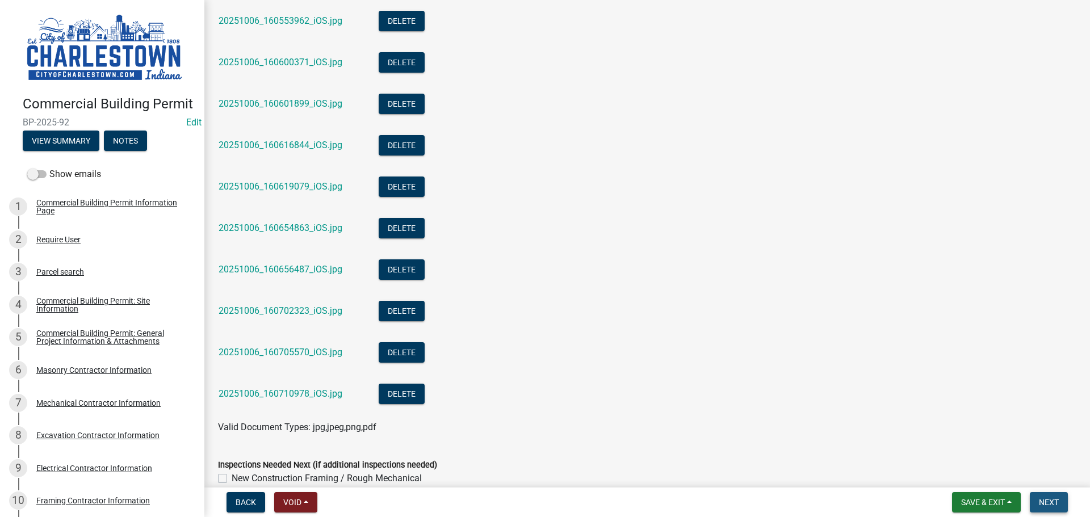
click at [1056, 504] on span "Next" at bounding box center [1049, 502] width 20 height 9
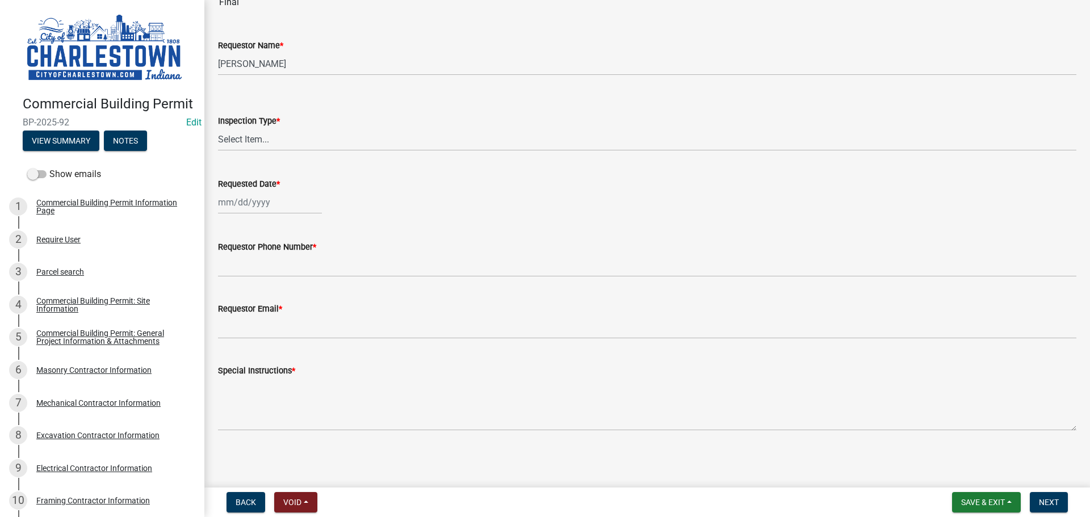
scroll to position [171, 0]
click at [982, 506] on span "Save & Exit" at bounding box center [983, 502] width 44 height 9
click at [966, 471] on button "Save & Exit" at bounding box center [975, 472] width 91 height 27
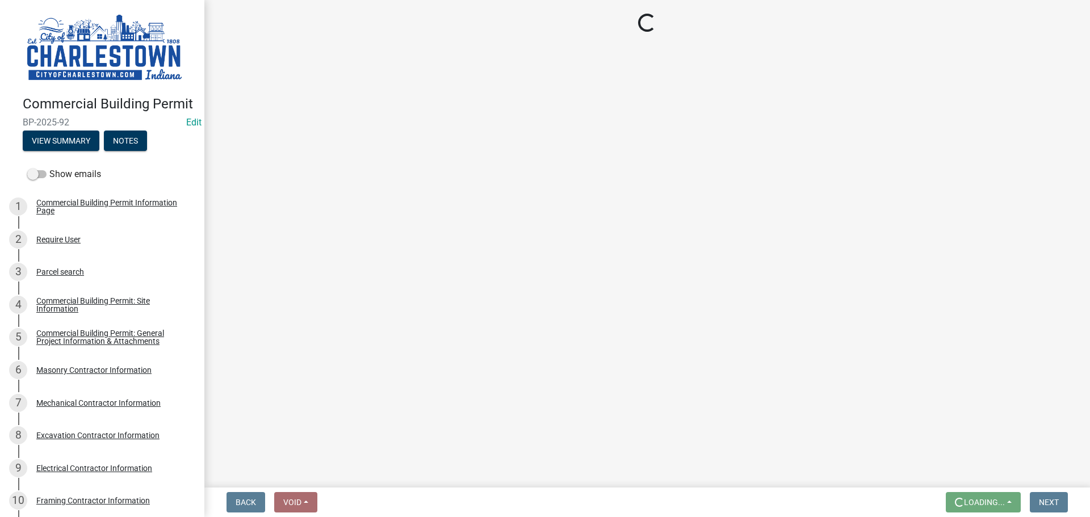
scroll to position [0, 0]
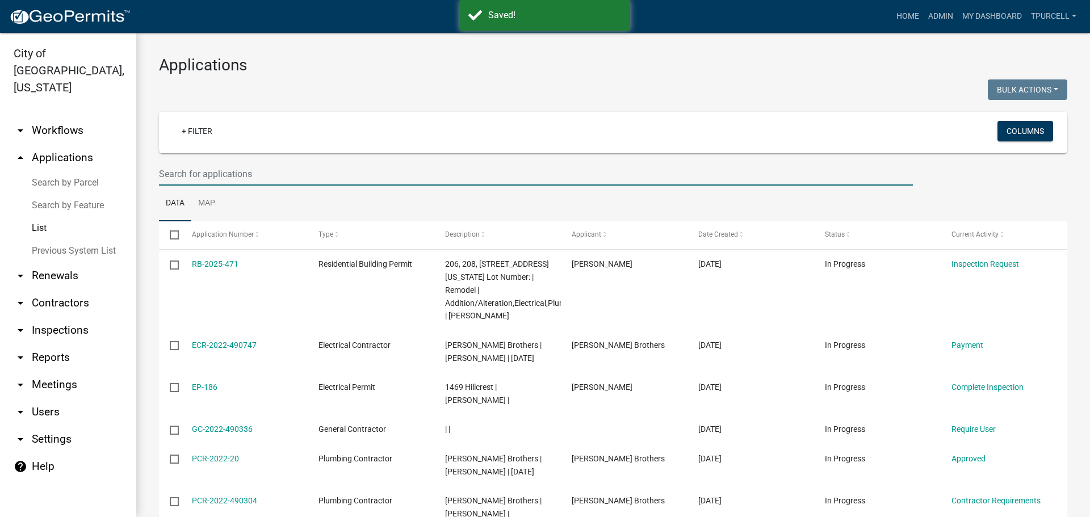
click at [217, 169] on input "text" at bounding box center [536, 173] width 754 height 23
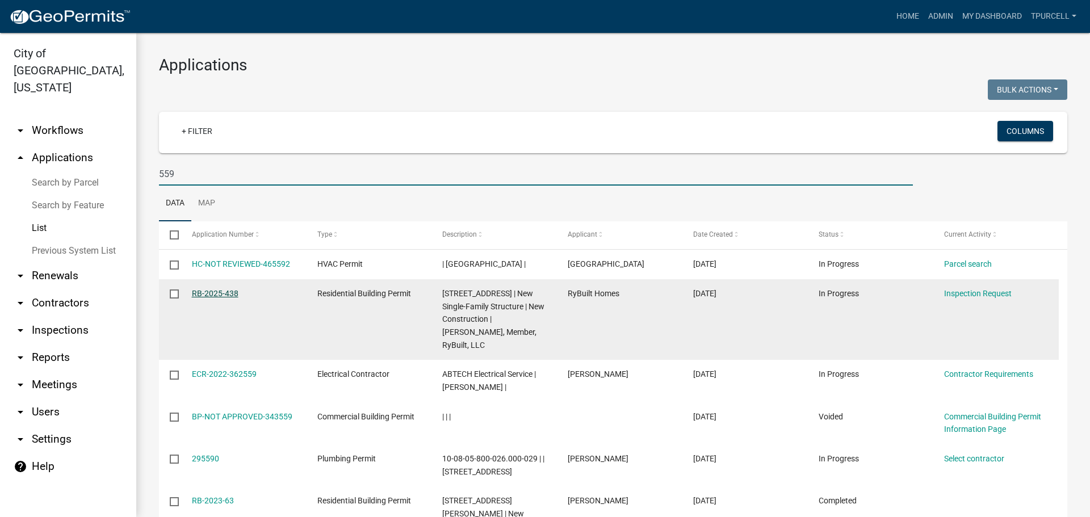
type input "559"
click at [219, 298] on link "RB-2025-438" at bounding box center [215, 293] width 47 height 9
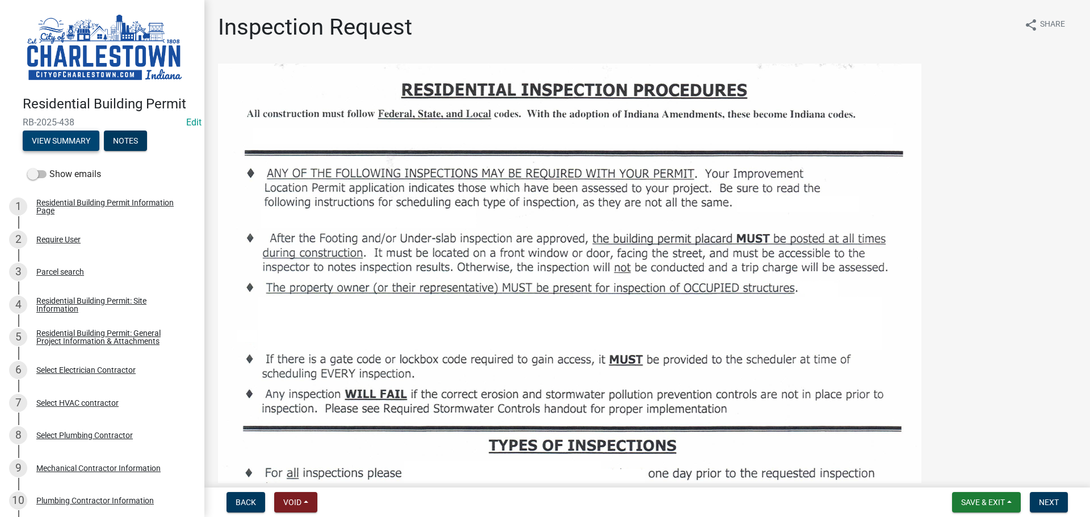
click at [83, 139] on button "View Summary" at bounding box center [61, 141] width 77 height 20
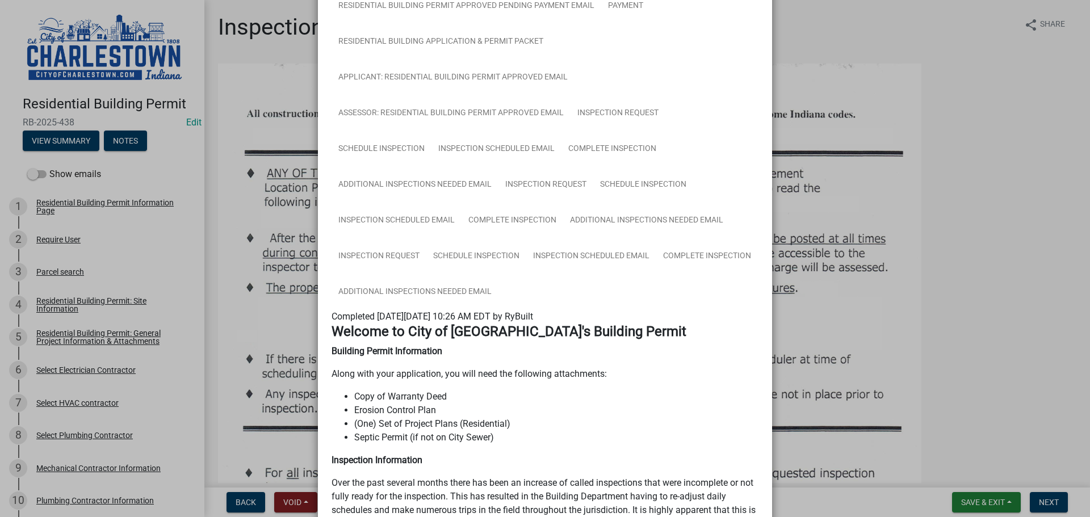
scroll to position [397, 0]
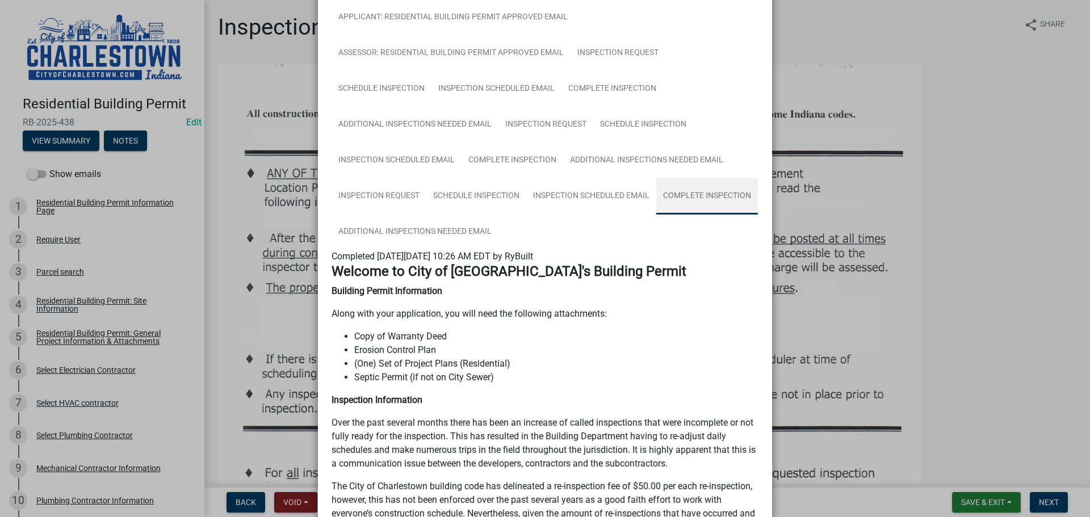
click at [677, 190] on link "Complete Inspection" at bounding box center [707, 196] width 102 height 36
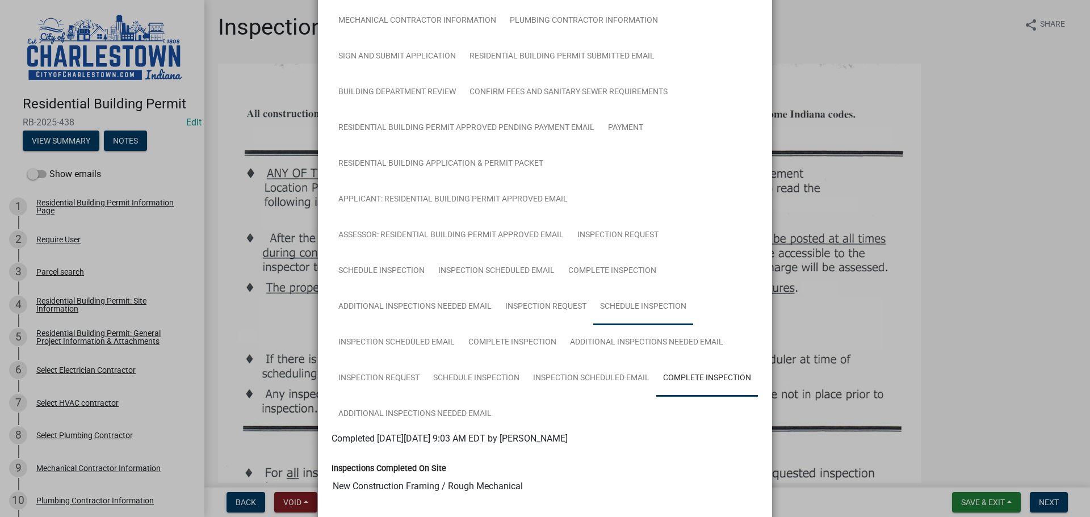
scroll to position [249, 0]
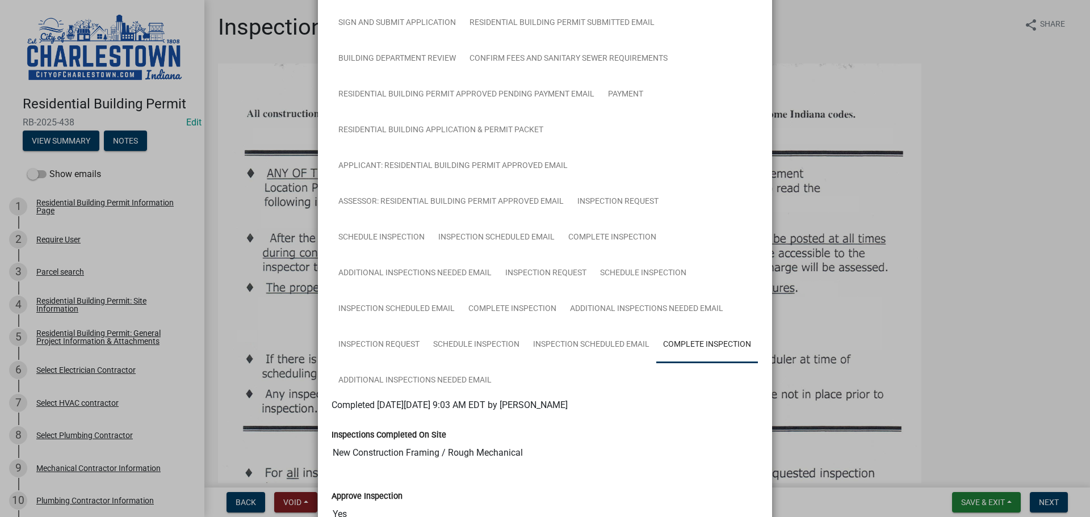
click at [1020, 243] on ngb-modal-window "Summary × Printer Friendly Residential Building Permit Information Page Parcel …" at bounding box center [545, 258] width 1090 height 517
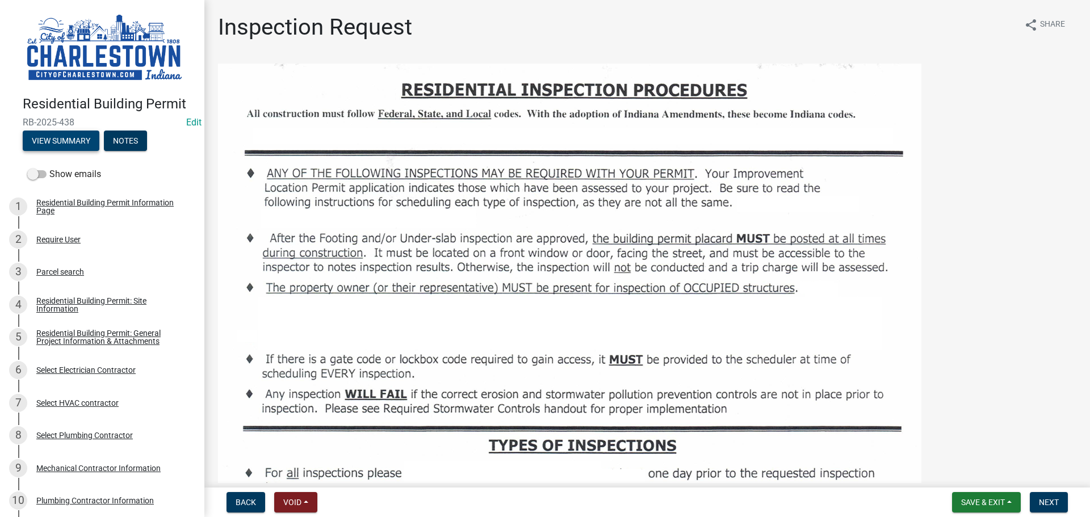
click at [73, 131] on button "View Summary" at bounding box center [61, 141] width 77 height 20
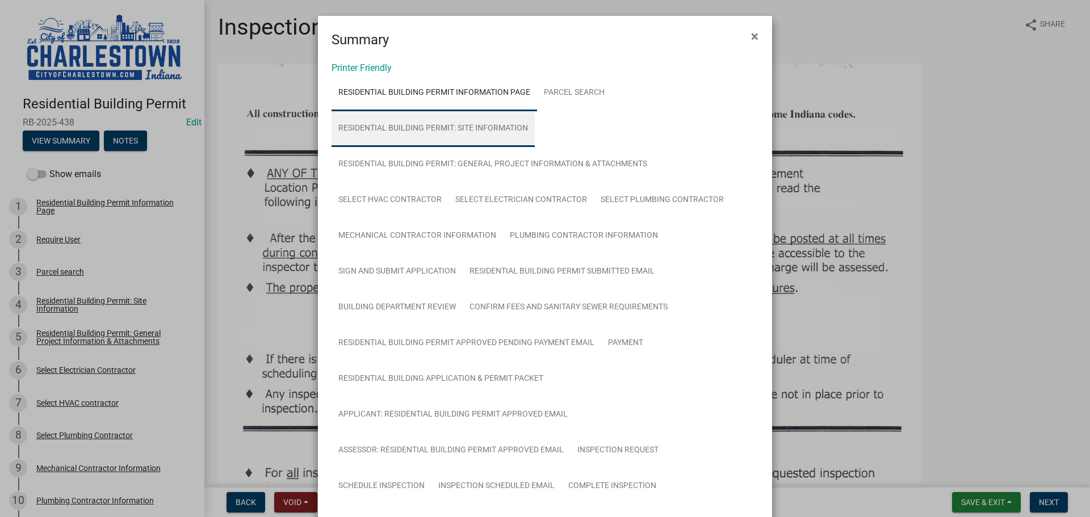
click at [494, 129] on link "Residential Building Permit: Site Information" at bounding box center [432, 129] width 203 height 36
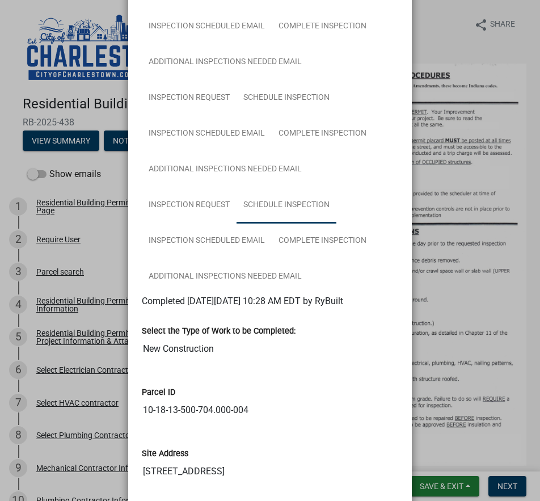
scroll to position [795, 0]
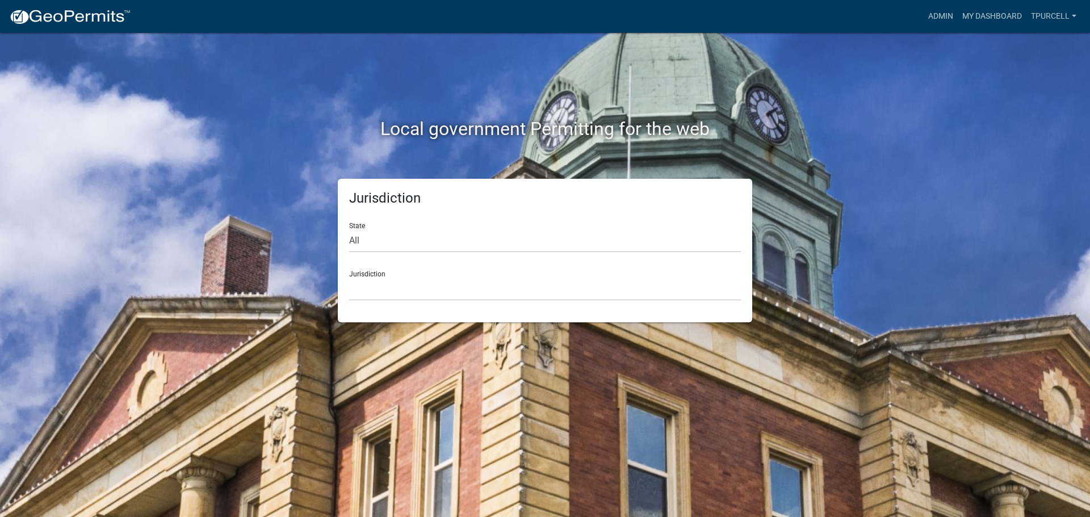
drag, startPoint x: 275, startPoint y: 0, endPoint x: 1049, endPoint y: 78, distance: 778.6
click at [540, 78] on div "Local government Permitting for the web Jurisdiction State All Colorado Georgia…" at bounding box center [545, 258] width 1090 height 517
click at [540, 15] on link "Admin" at bounding box center [940, 17] width 34 height 22
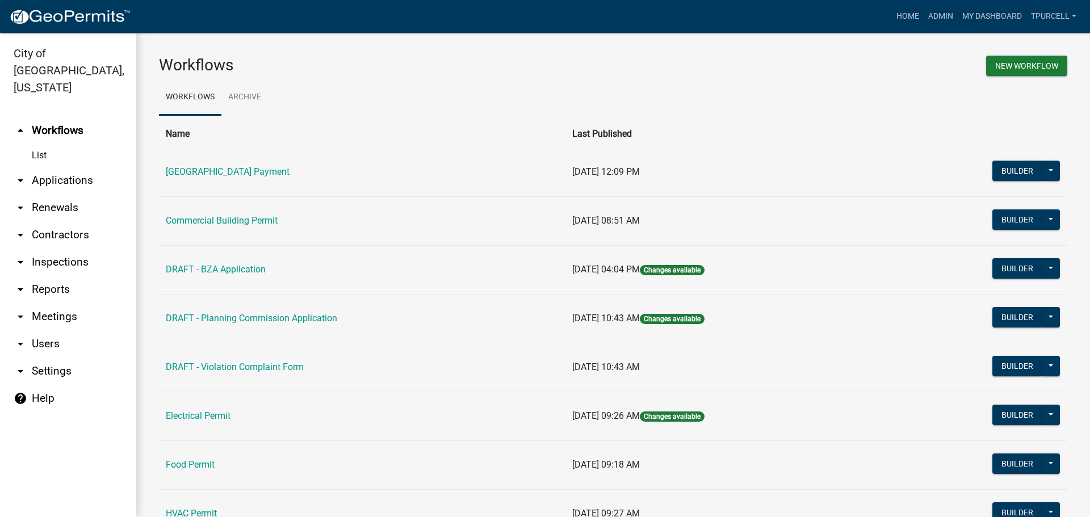
click at [49, 167] on link "arrow_drop_down Applications" at bounding box center [68, 180] width 136 height 27
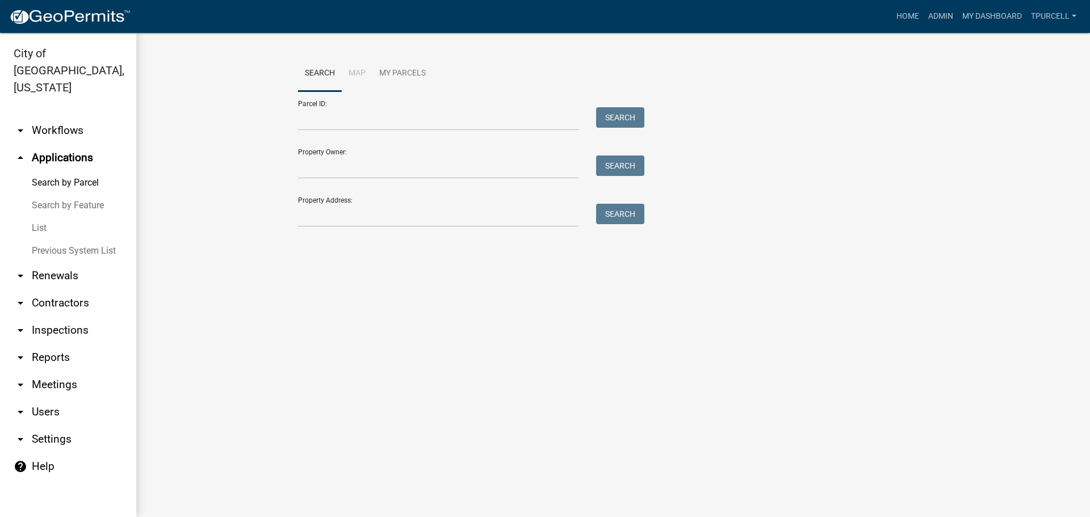
click at [35, 217] on link "List" at bounding box center [68, 228] width 136 height 23
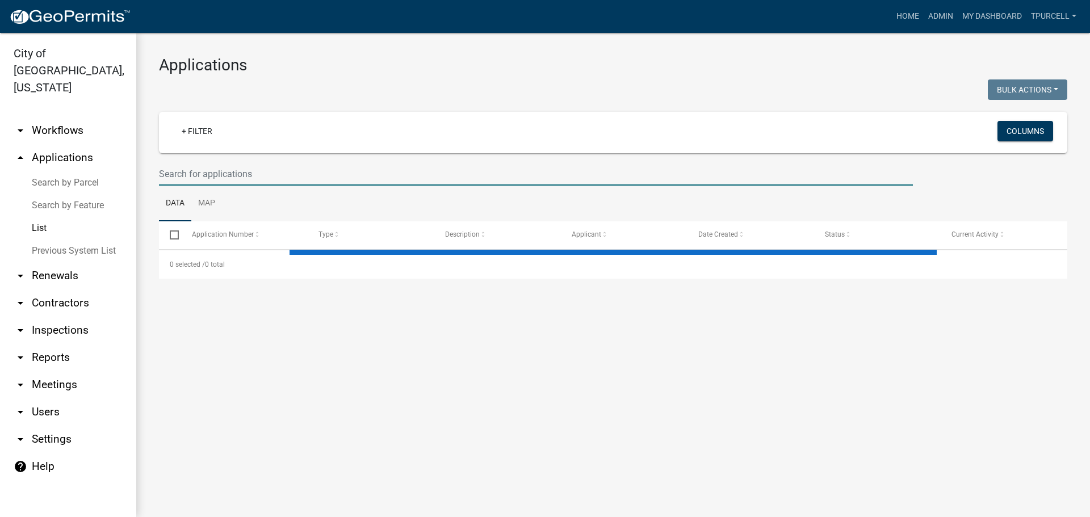
click at [218, 182] on input "text" at bounding box center [536, 173] width 754 height 23
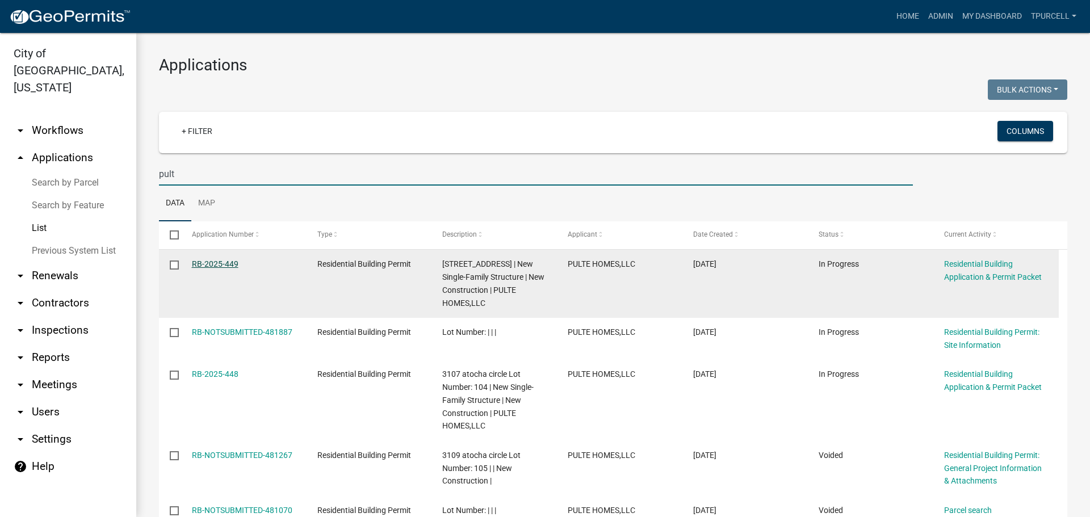
type input "pult"
click at [209, 262] on link "RB-2025-449" at bounding box center [215, 263] width 47 height 9
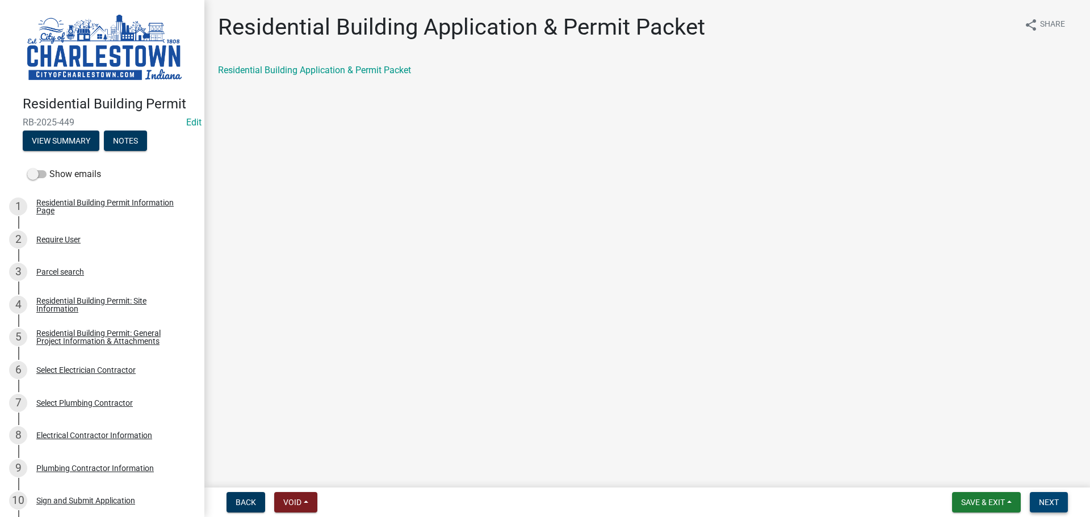
click at [540, 501] on span "Next" at bounding box center [1049, 502] width 20 height 9
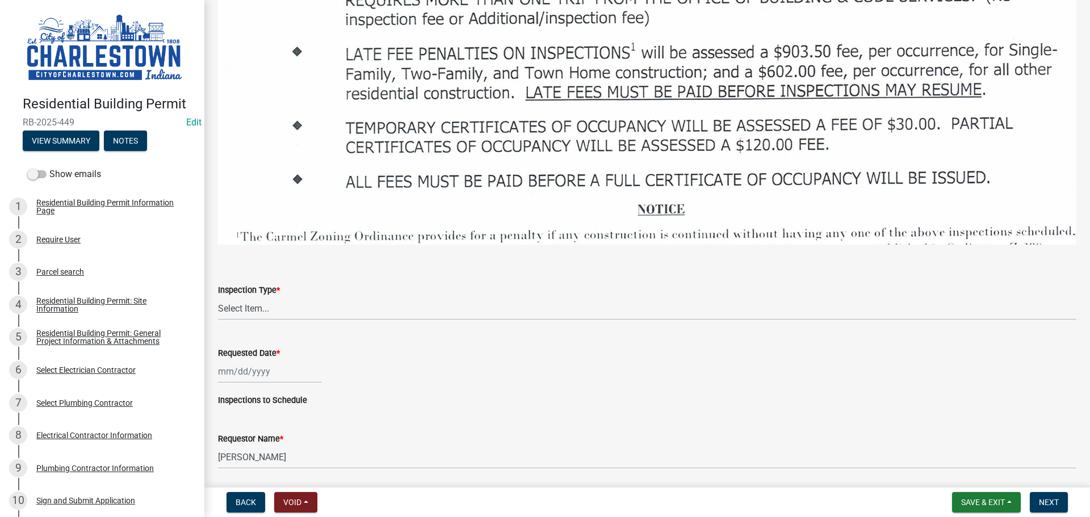
scroll to position [1703, 0]
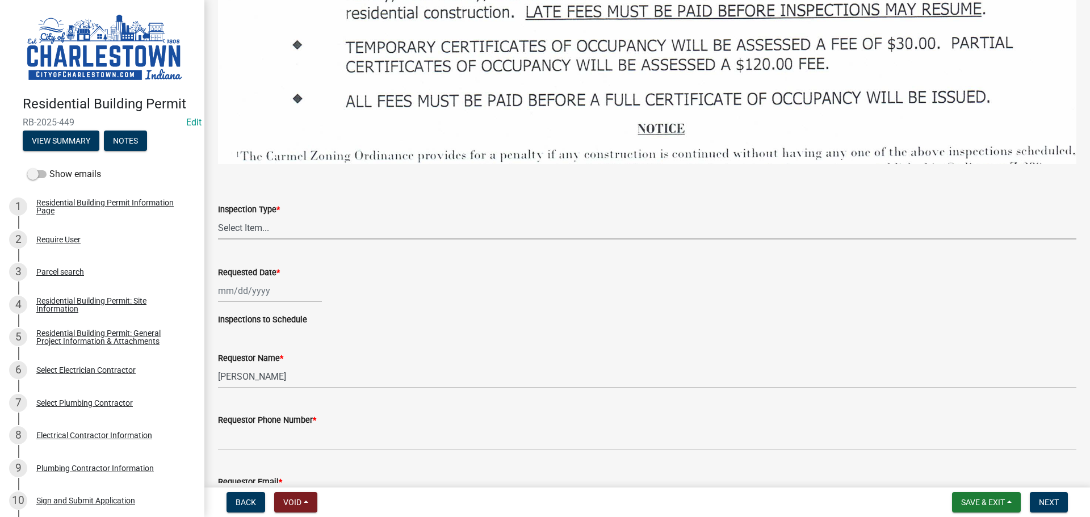
click at [287, 218] on select "Select Item... New Construction Framing / Rough Mechanical Foundations Concrete…" at bounding box center [647, 227] width 858 height 23
click at [218, 216] on select "Select Item... New Construction Framing / Rough Mechanical Foundations Concrete…" at bounding box center [647, 227] width 858 height 23
select select "40292404-57e9-4ff2-a1c3-fc4300ca9abd"
select select "10"
select select "2025"
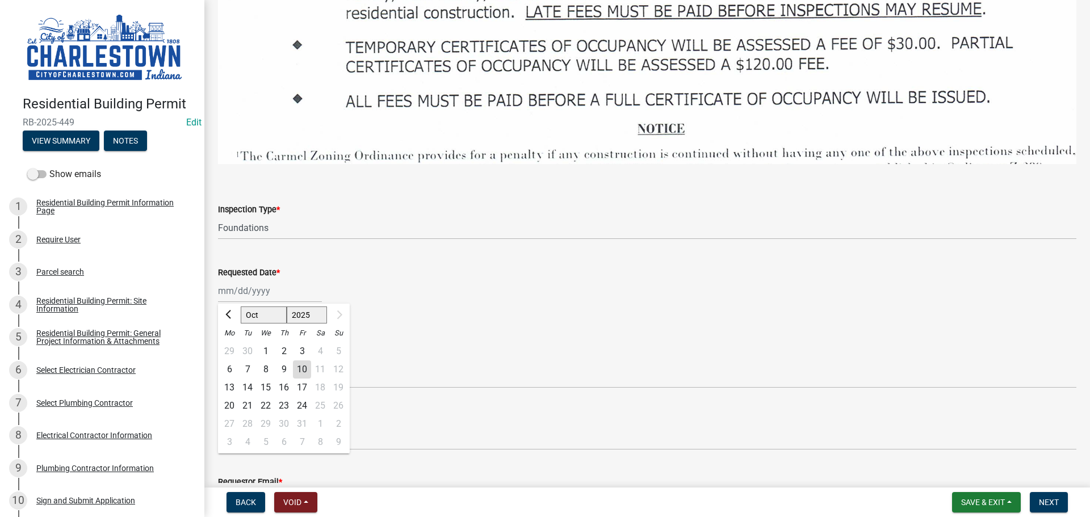
click at [253, 281] on div "Jan Feb Mar Apr May Jun Jul Aug Sep Oct 1525 1526 1527 1528 1529 1530 1531 1532…" at bounding box center [270, 290] width 104 height 23
click at [230, 379] on div "13" at bounding box center [229, 388] width 18 height 18
type input "10/13/2025"
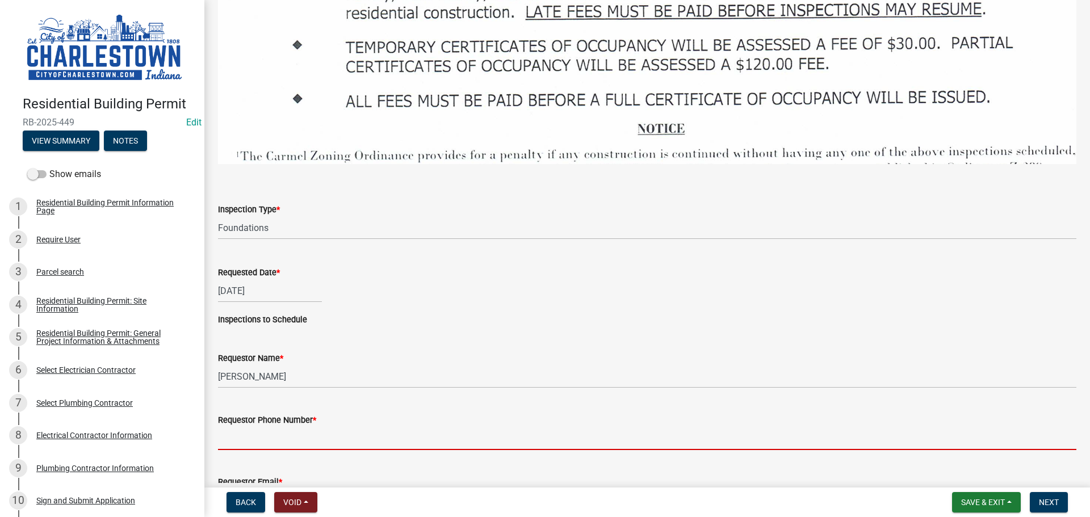
click at [248, 427] on input "Requestor Phone Number *" at bounding box center [647, 438] width 858 height 23
type input "5025233650"
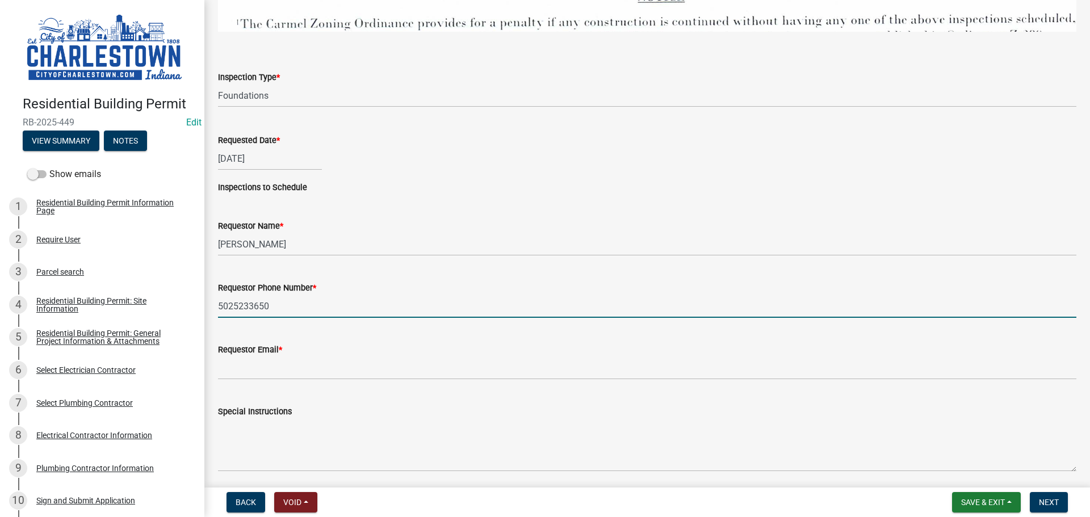
scroll to position [1868, 0]
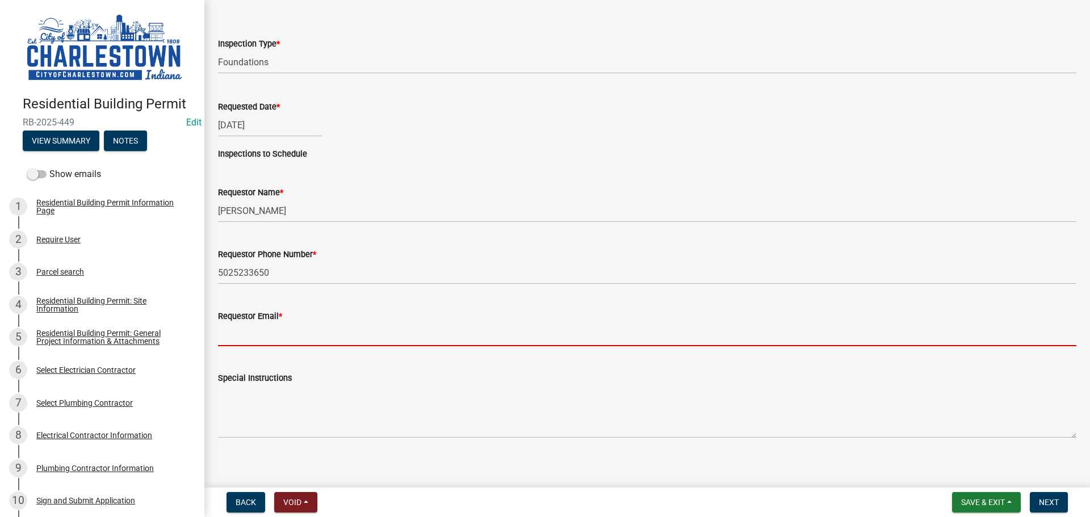
click at [265, 323] on input "Requestor Email *" at bounding box center [647, 334] width 858 height 23
type input "[EMAIL_ADDRESS][DOMAIN_NAME]"
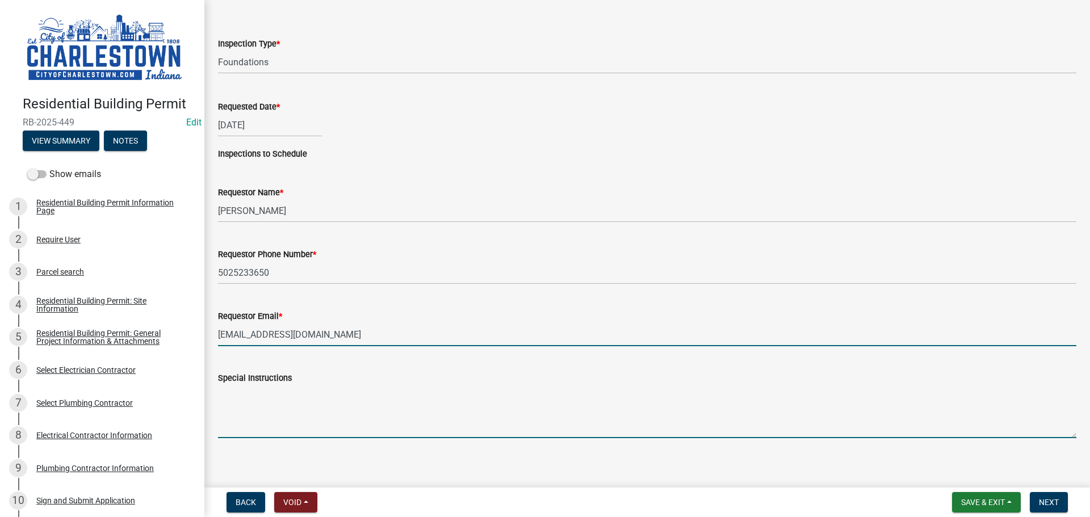
click at [384, 394] on textarea "Special Instructions" at bounding box center [647, 411] width 858 height 53
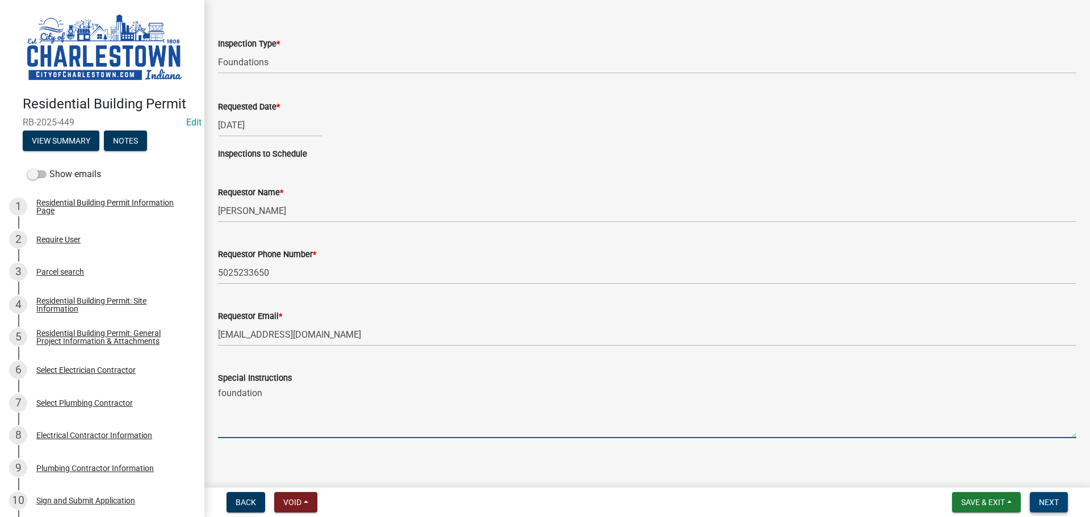
type textarea "foundation"
click at [540, 501] on span "Next" at bounding box center [1049, 502] width 20 height 9
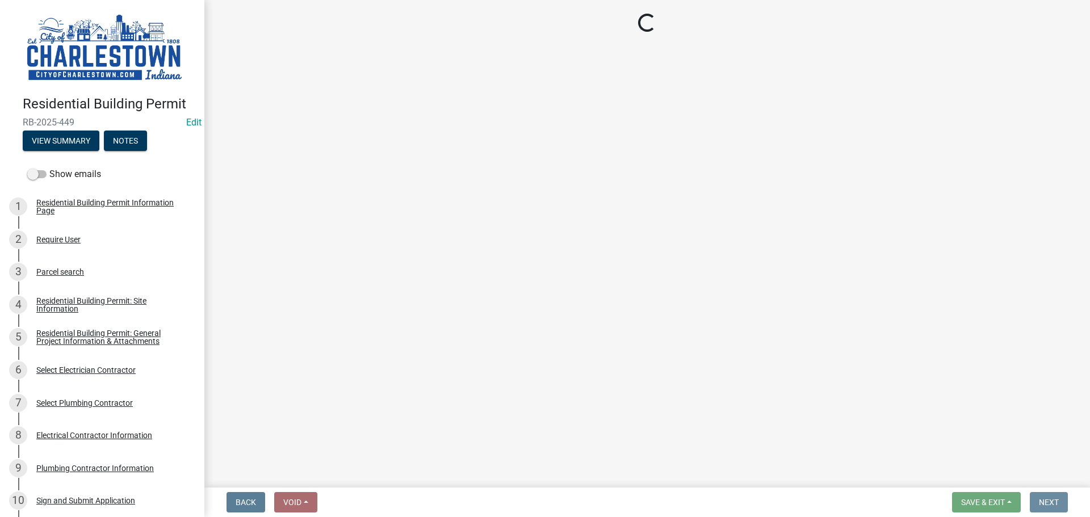
scroll to position [0, 0]
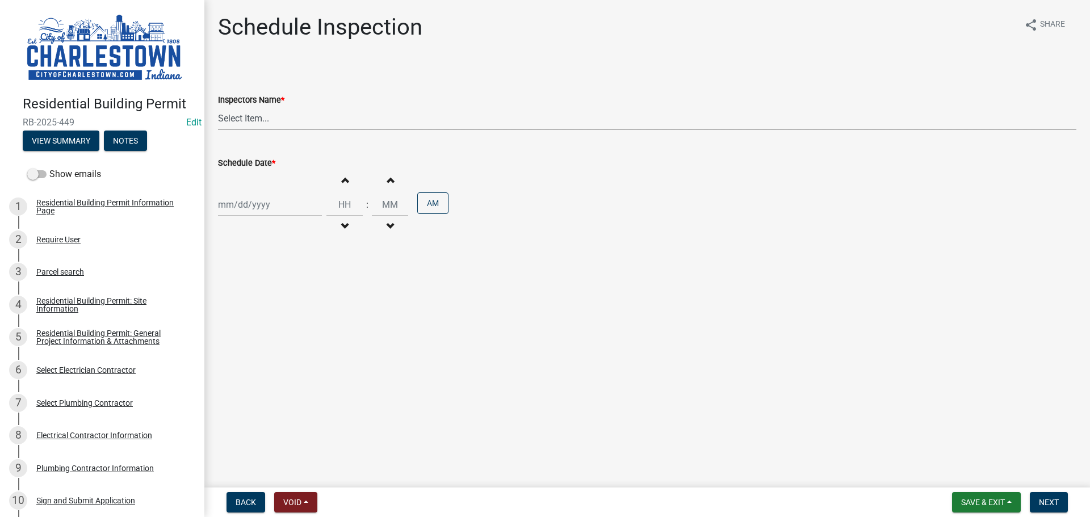
click at [250, 119] on select "Select Item... [PERSON_NAME] ([PERSON_NAME]) [PERSON_NAME] ([PERSON_NAME]) [PER…" at bounding box center [647, 118] width 858 height 23
select select "63e5a778-15f7-4a13-aba2-a6e5541a0fb3"
click at [218, 107] on select "Select Item... [PERSON_NAME] ([PERSON_NAME]) [PERSON_NAME] ([PERSON_NAME]) [PER…" at bounding box center [647, 118] width 858 height 23
click at [246, 207] on div at bounding box center [270, 204] width 104 height 23
select select "10"
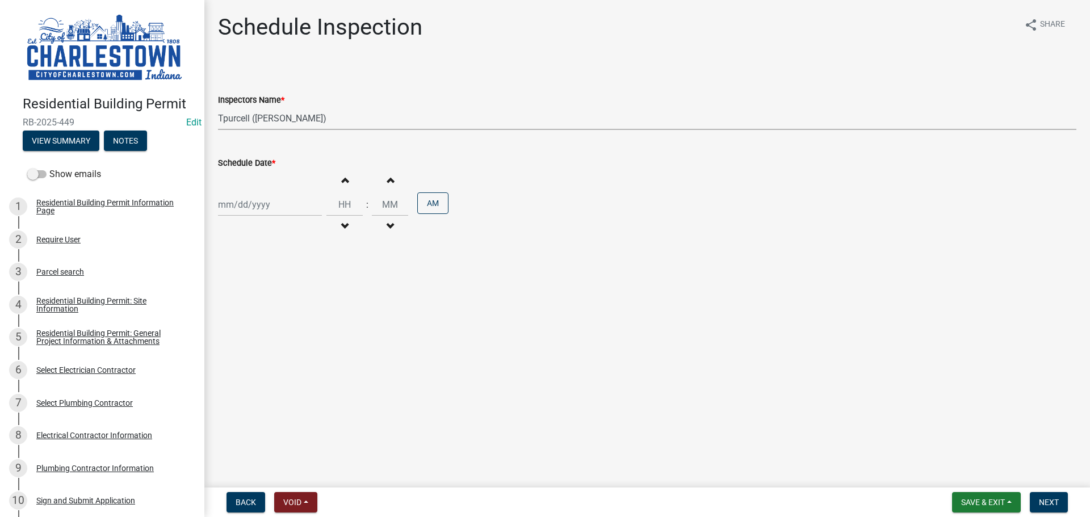
select select "2025"
click at [232, 299] on div "13" at bounding box center [229, 301] width 18 height 18
type input "10/13/2025"
click at [342, 179] on span "button" at bounding box center [345, 179] width 6 height 9
type input "01"
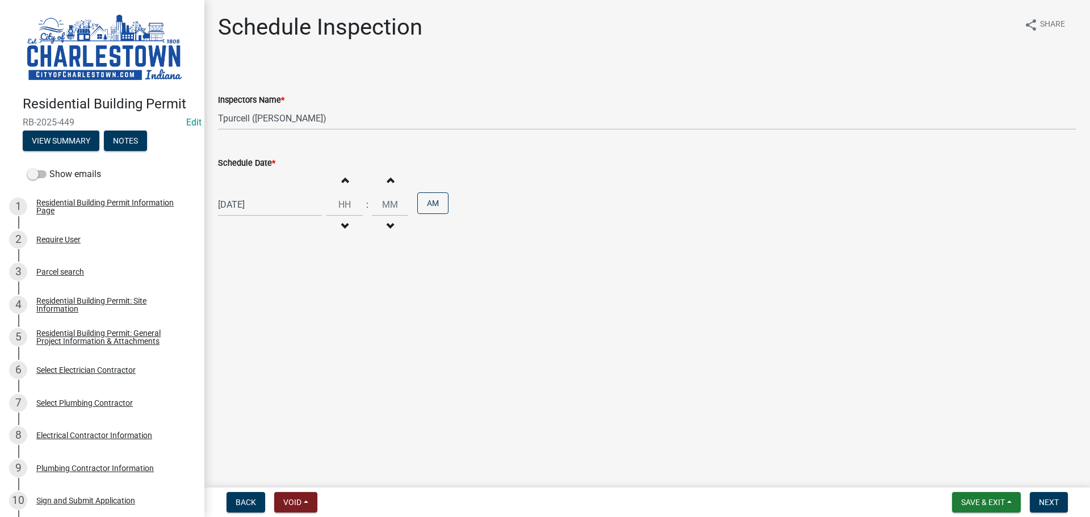
type input "00"
click at [342, 179] on span "button" at bounding box center [345, 179] width 6 height 9
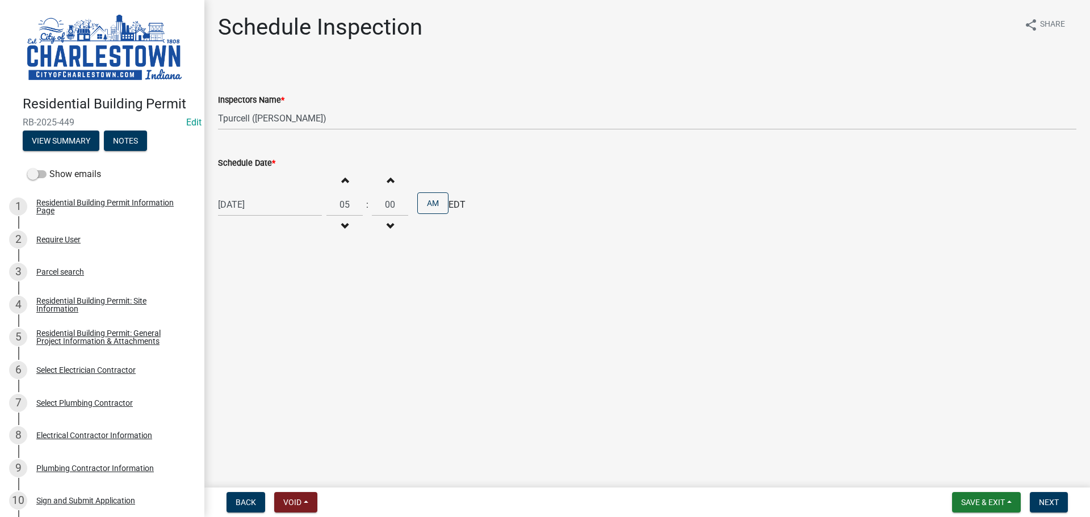
click at [342, 179] on span "button" at bounding box center [345, 179] width 6 height 9
click at [342, 178] on span "button" at bounding box center [345, 179] width 6 height 9
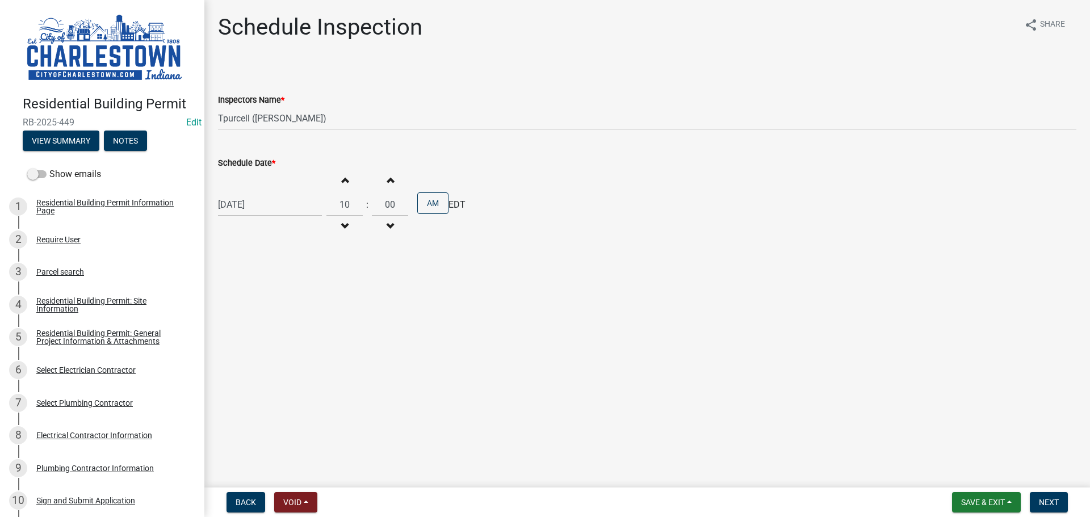
click at [342, 178] on span "button" at bounding box center [345, 179] width 6 height 9
type input "01"
click at [540, 430] on main "Schedule Inspection share Share Inspectors Name * Select Item... hannahpierson …" at bounding box center [646, 241] width 885 height 483
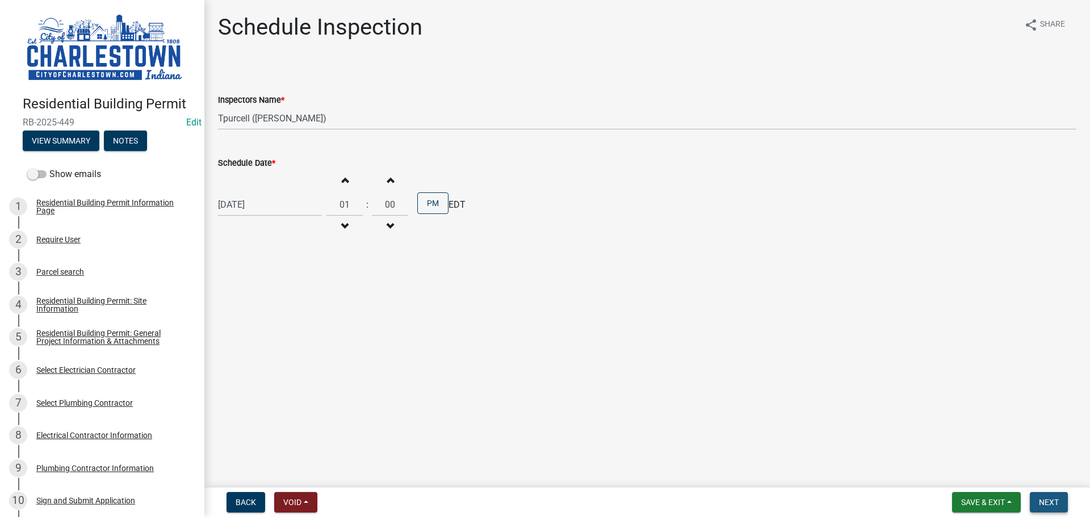
click at [540, 499] on span "Next" at bounding box center [1049, 502] width 20 height 9
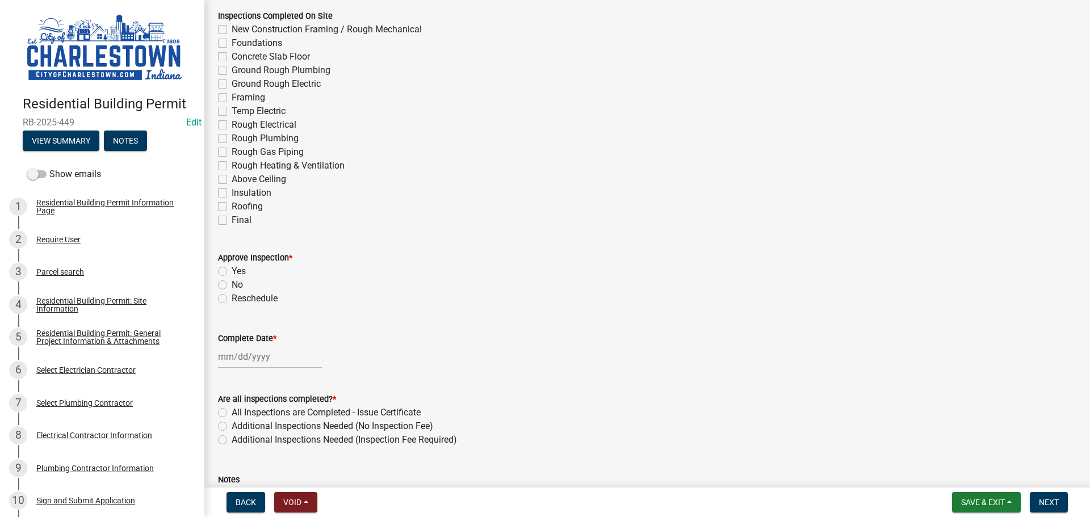
scroll to position [227, 0]
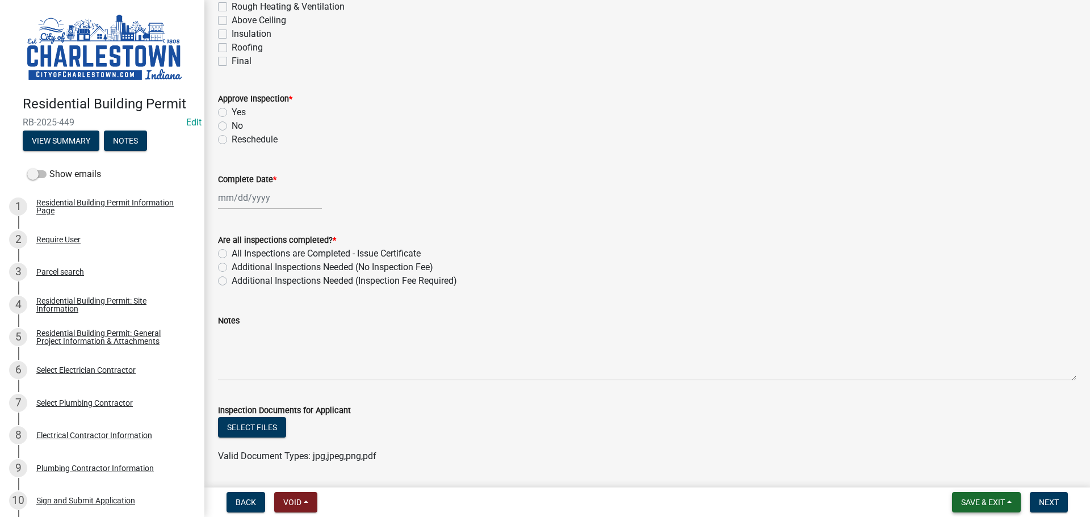
click at [540, 501] on span "Save & Exit" at bounding box center [983, 502] width 44 height 9
click at [540, 472] on button "Save & Exit" at bounding box center [975, 472] width 91 height 27
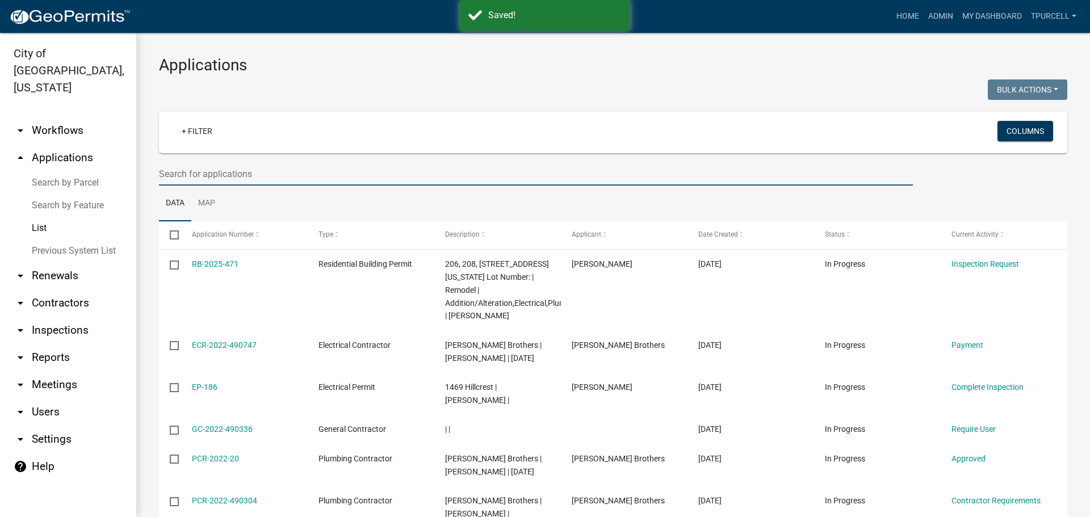
click at [256, 180] on input "text" at bounding box center [536, 173] width 754 height 23
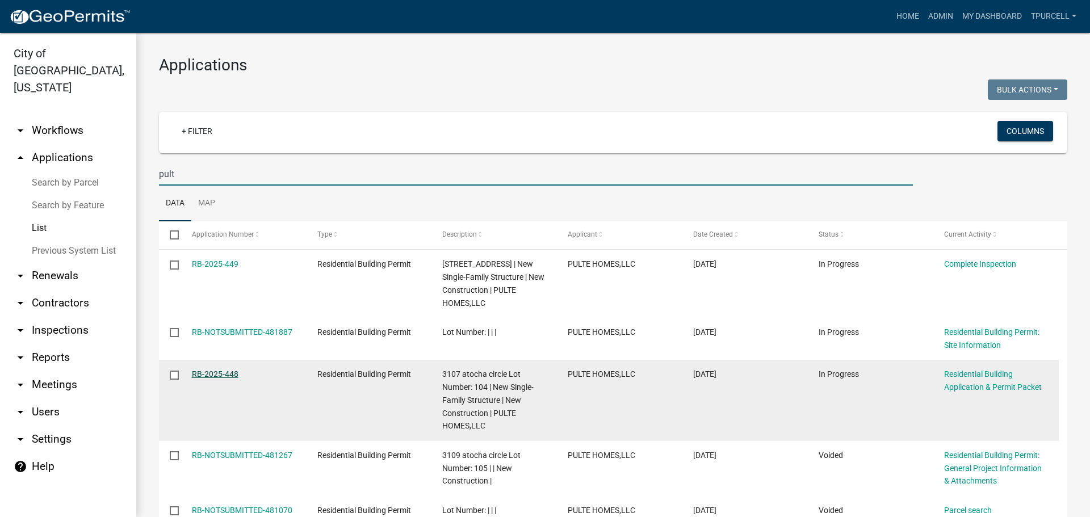
type input "pult"
click at [219, 379] on link "RB-2025-448" at bounding box center [215, 373] width 47 height 9
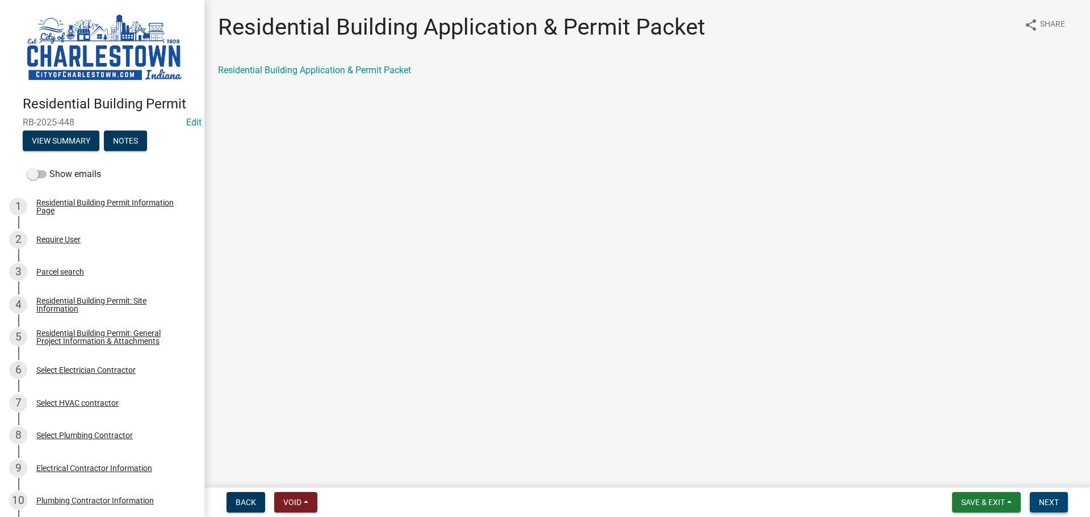
click at [540, 501] on span "Next" at bounding box center [1049, 502] width 20 height 9
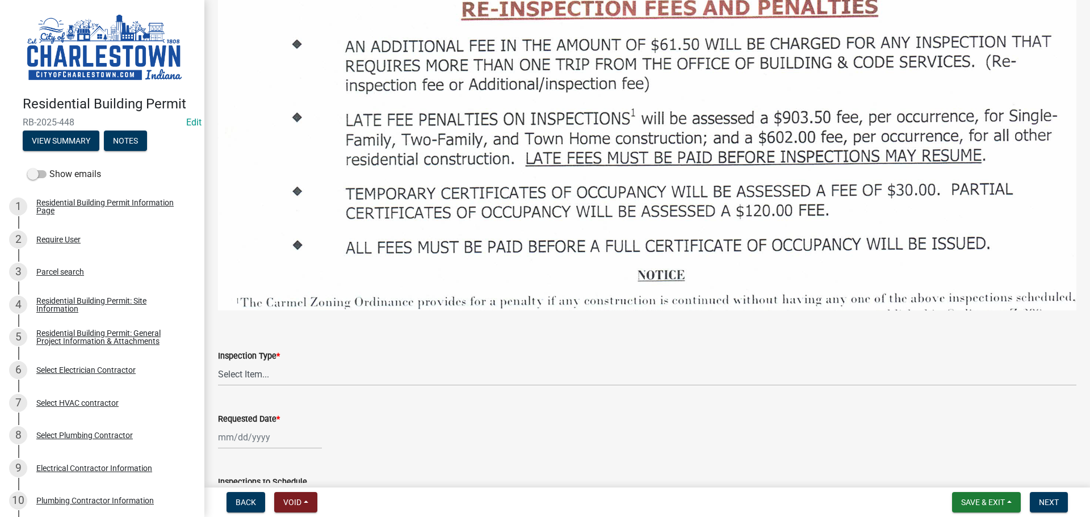
scroll to position [1703, 0]
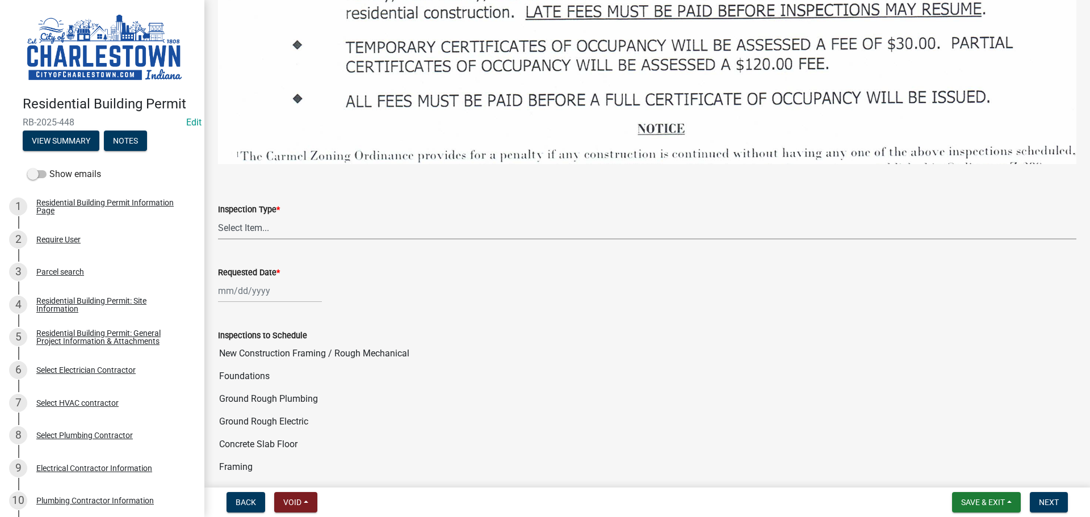
click at [251, 216] on select "Select Item... New Construction Framing / Rough Mechanical Foundations Concrete…" at bounding box center [647, 227] width 858 height 23
click at [218, 216] on select "Select Item... New Construction Framing / Rough Mechanical Foundations Concrete…" at bounding box center [647, 227] width 858 height 23
select select "40292404-57e9-4ff2-a1c3-fc4300ca9abd"
select select "10"
select select "2025"
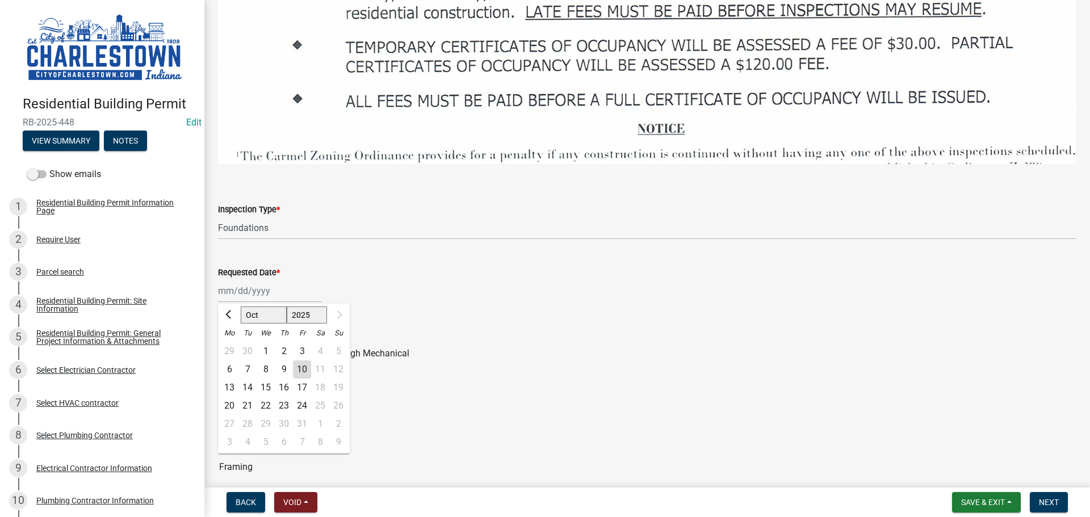
click at [264, 279] on div "Jan Feb Mar Apr May Jun Jul Aug Sep Oct 1525 1526 1527 1528 1529 1530 1531 1532…" at bounding box center [270, 290] width 104 height 23
click at [233, 380] on div "13" at bounding box center [229, 388] width 18 height 18
type input "10/13/2025"
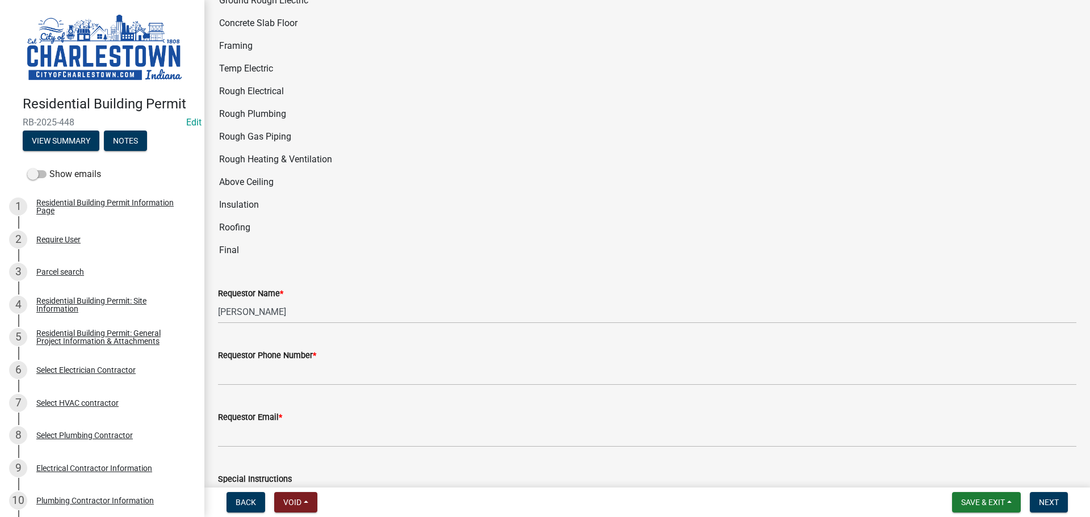
scroll to position [2157, 0]
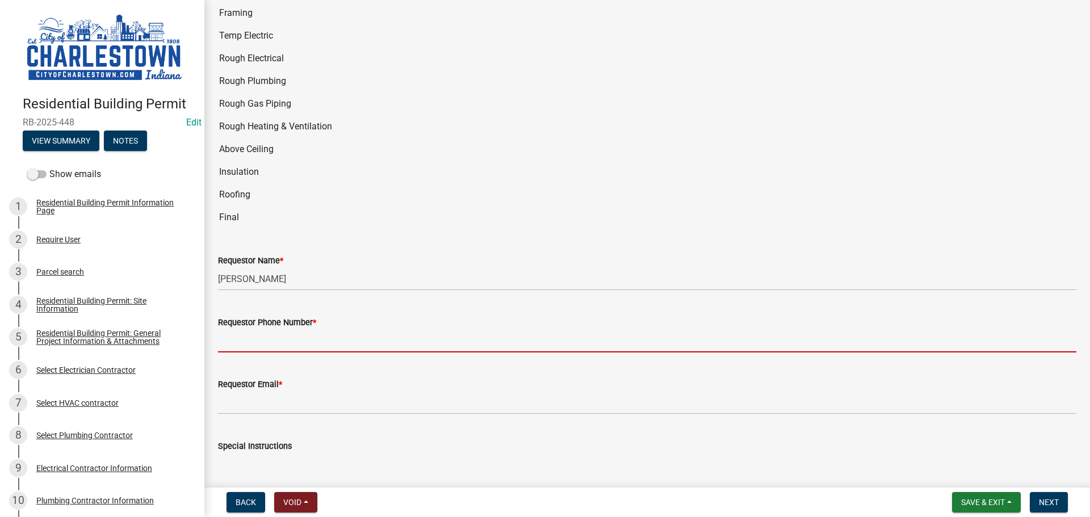
click at [278, 334] on input "Requestor Phone Number *" at bounding box center [647, 340] width 858 height 23
type input "5025233650"
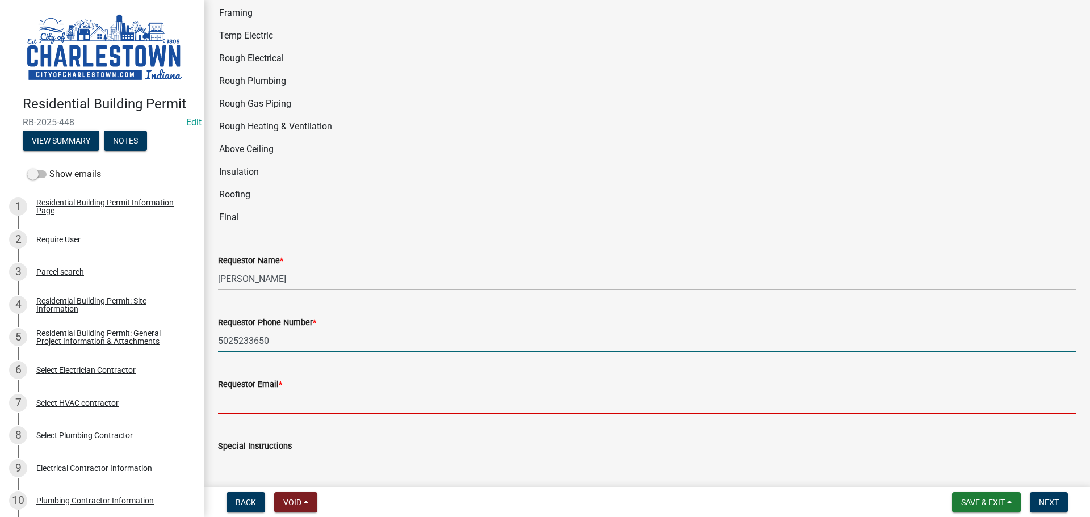
click at [278, 391] on input "Requestor Email *" at bounding box center [647, 402] width 858 height 23
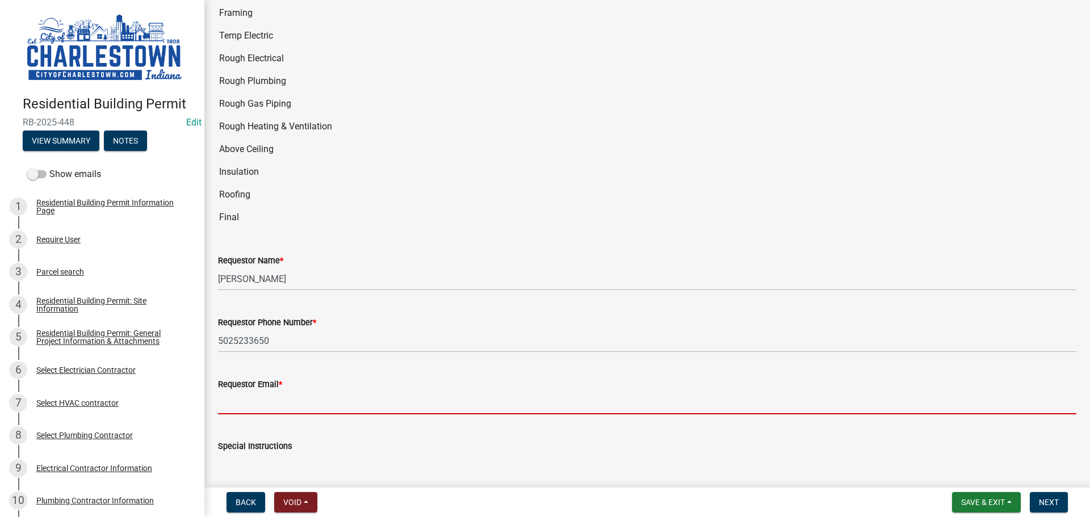
type input "[EMAIL_ADDRESS][DOMAIN_NAME]"
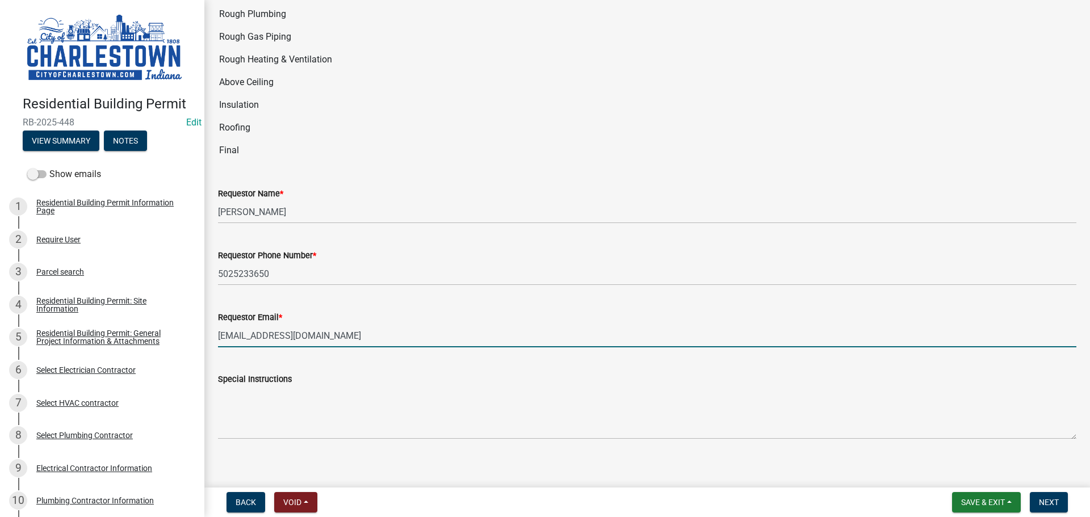
scroll to position [2225, 0]
click at [540, 501] on span "Next" at bounding box center [1049, 502] width 20 height 9
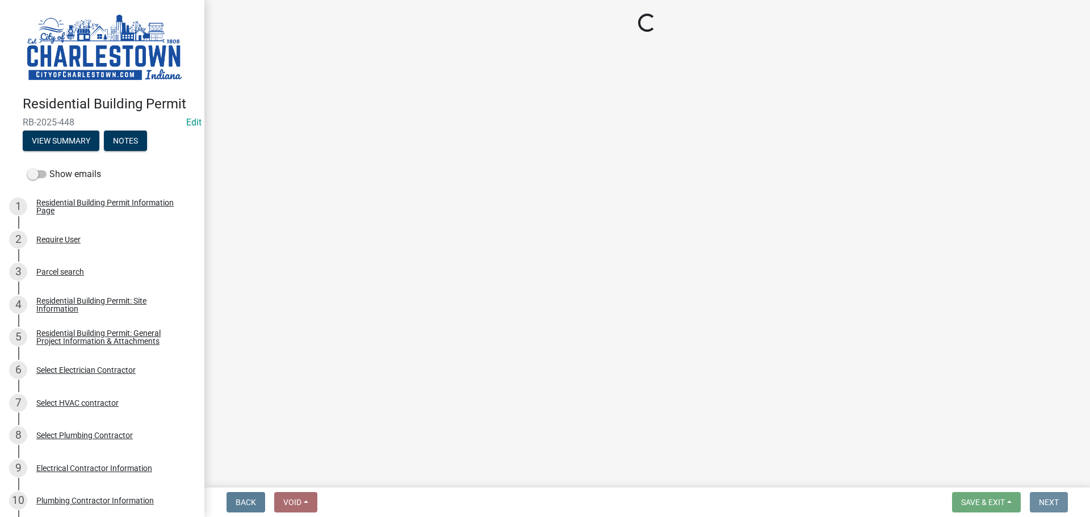
scroll to position [0, 0]
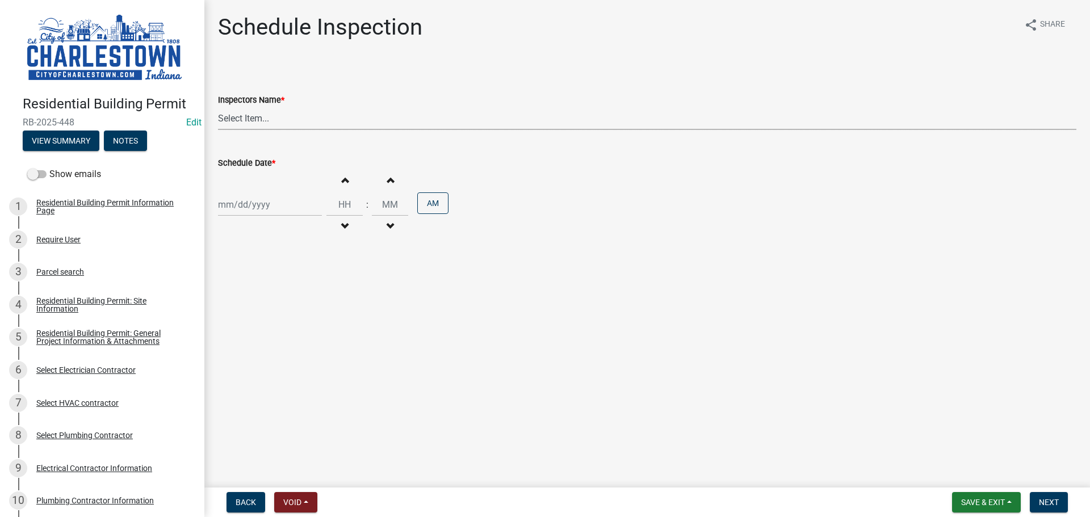
click at [266, 114] on select "Select Item... [PERSON_NAME] ([PERSON_NAME]) [PERSON_NAME] ([PERSON_NAME]) [PER…" at bounding box center [647, 118] width 858 height 23
select select "63e5a778-15f7-4a13-aba2-a6e5541a0fb3"
click at [218, 107] on select "Select Item... [PERSON_NAME] ([PERSON_NAME]) [PERSON_NAME] ([PERSON_NAME]) [PER…" at bounding box center [647, 118] width 858 height 23
click at [238, 205] on div at bounding box center [270, 204] width 104 height 23
select select "10"
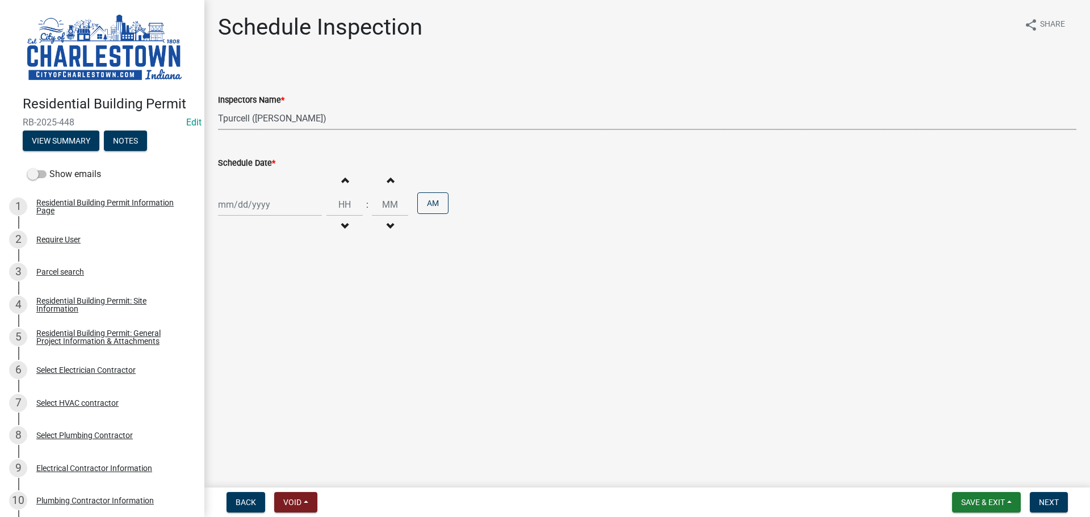
select select "2025"
click at [233, 296] on div "13" at bounding box center [229, 301] width 18 height 18
type input "10/13/2025"
click at [540, 501] on span "Next" at bounding box center [1049, 502] width 20 height 9
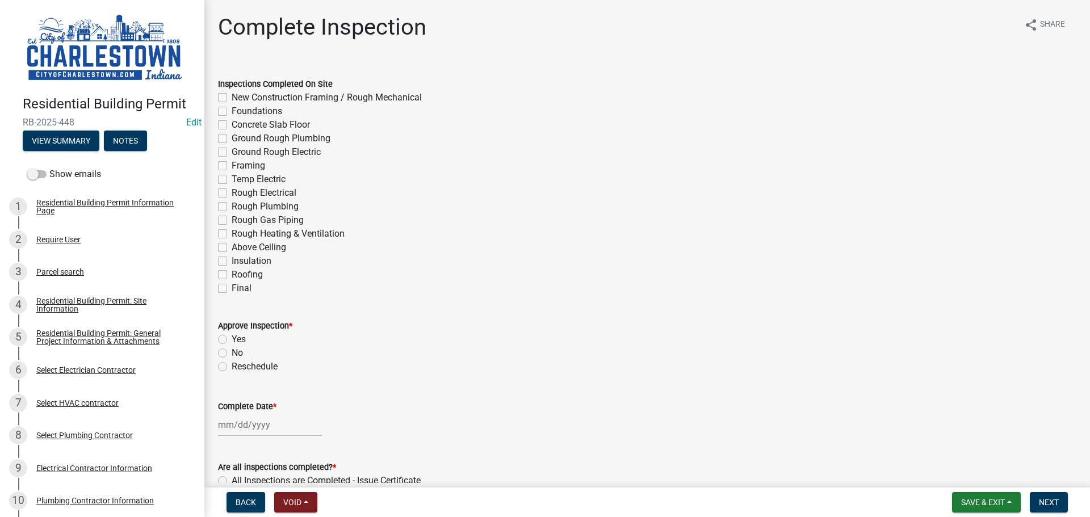
click at [232, 111] on label "Foundations" at bounding box center [257, 111] width 51 height 14
click at [232, 111] on input "Foundations" at bounding box center [235, 107] width 7 height 7
checkbox input "true"
checkbox input "false"
checkbox input "true"
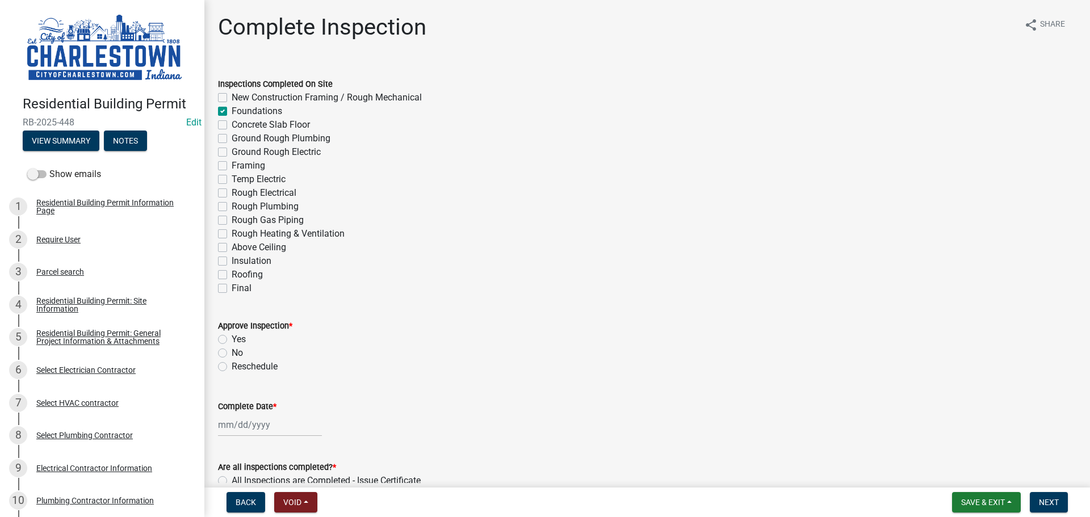
checkbox input "false"
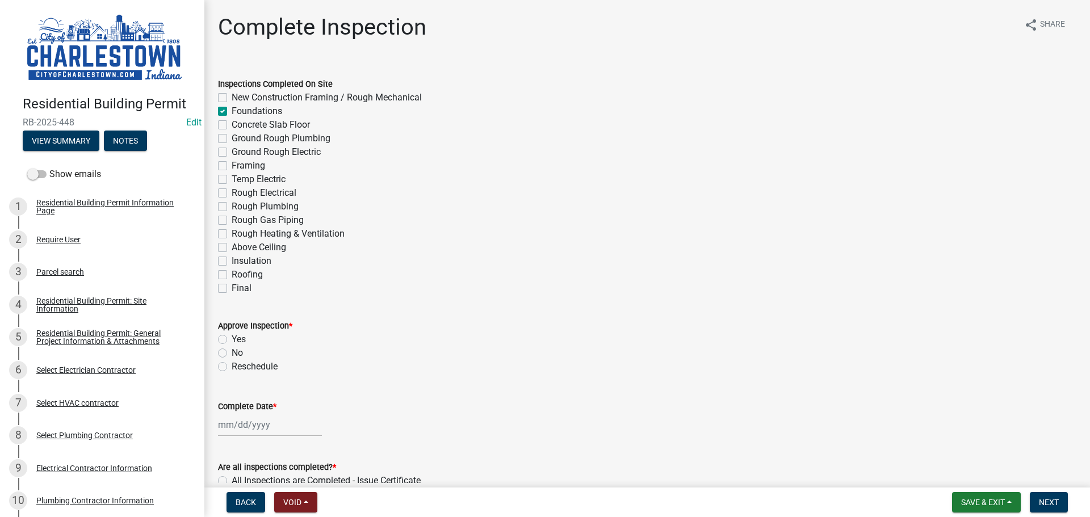
checkbox input "false"
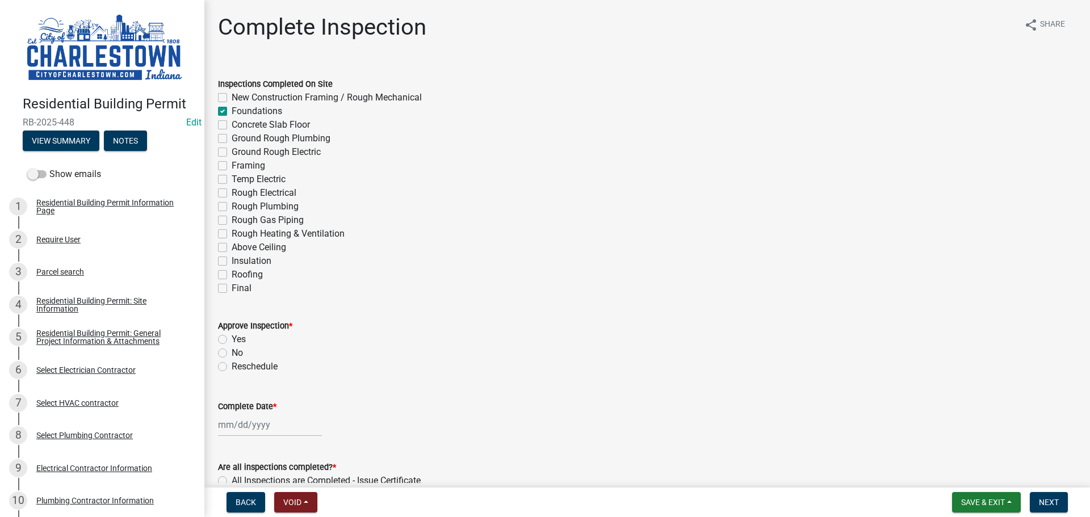
checkbox input "false"
click at [247, 501] on span "Back" at bounding box center [246, 502] width 20 height 9
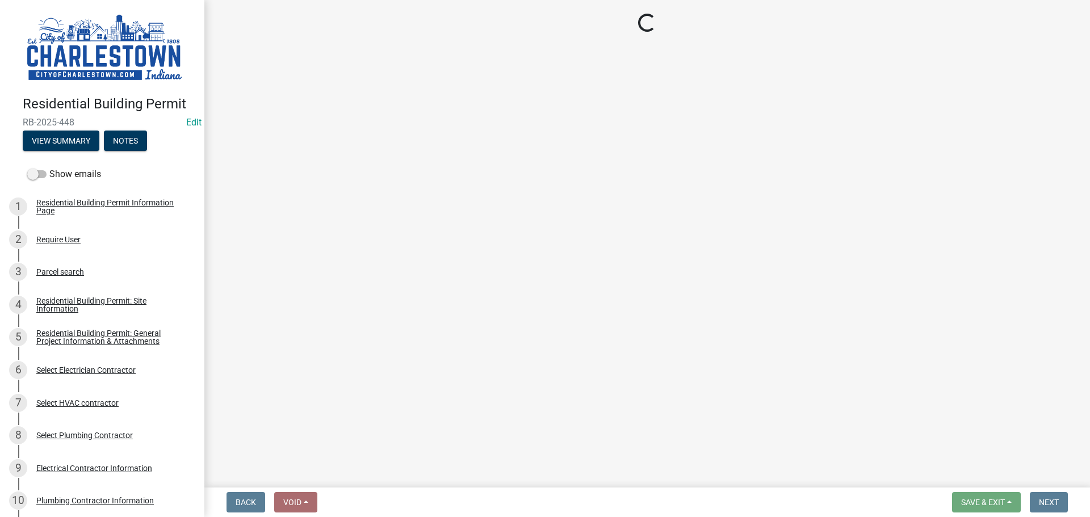
select select "63e5a778-15f7-4a13-aba2-a6e5541a0fb3"
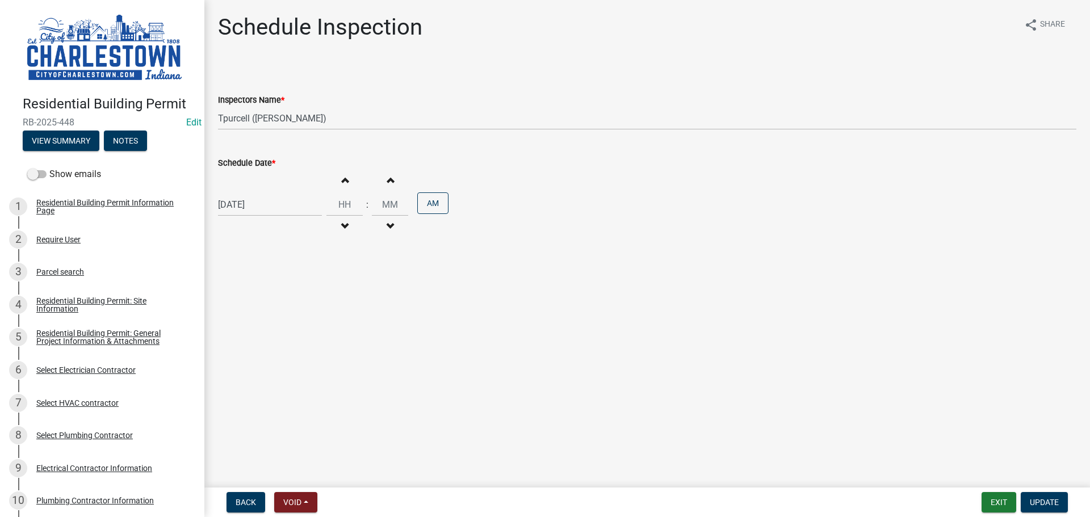
click at [341, 174] on button "Increment hours" at bounding box center [345, 180] width 24 height 20
type input "01"
type input "00"
click at [341, 174] on button "Increment hours" at bounding box center [345, 180] width 24 height 20
click at [342, 224] on span "button" at bounding box center [345, 226] width 6 height 9
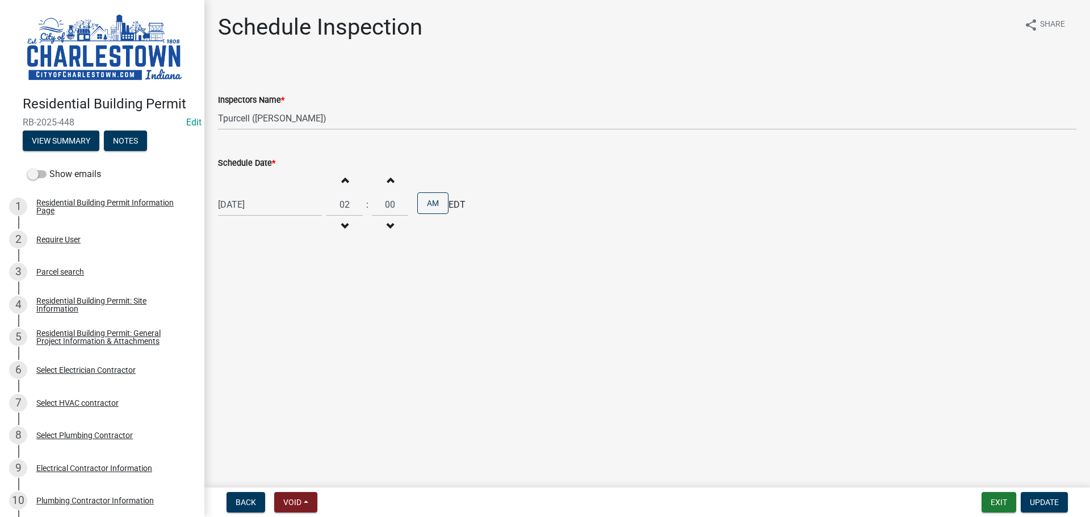
type input "01"
click at [435, 205] on button "AM" at bounding box center [432, 203] width 31 height 22
click at [540, 498] on span "Update" at bounding box center [1044, 502] width 29 height 9
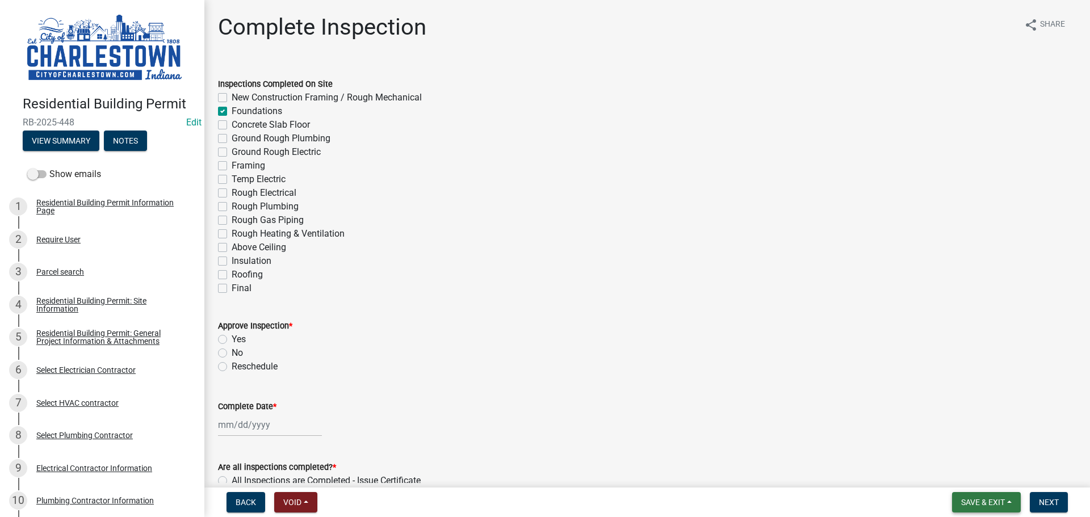
click at [540, 500] on span "Save & Exit" at bounding box center [983, 502] width 44 height 9
click at [540, 474] on button "Save & Exit" at bounding box center [975, 472] width 91 height 27
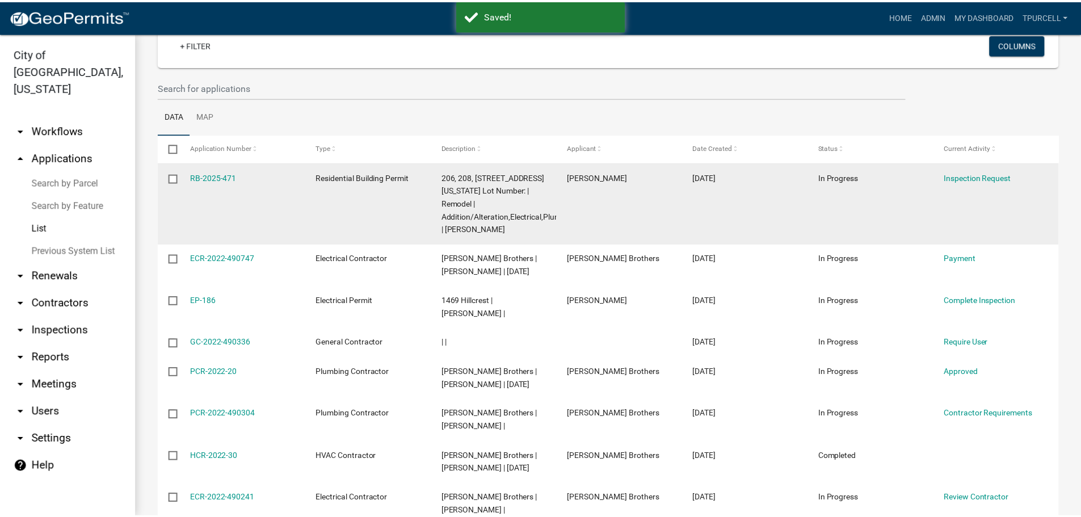
scroll to position [170, 0]
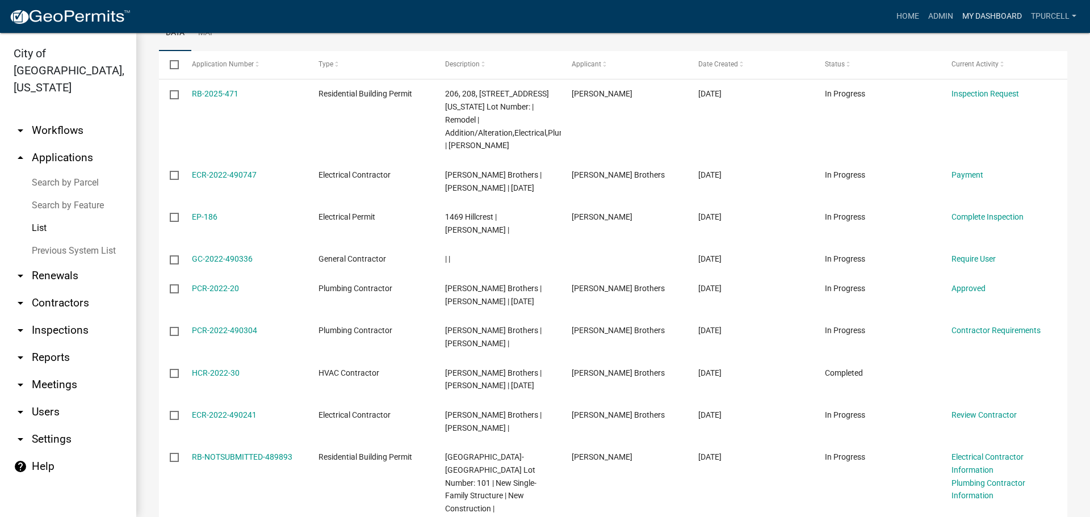
click at [540, 13] on link "My Dashboard" at bounding box center [991, 17] width 69 height 22
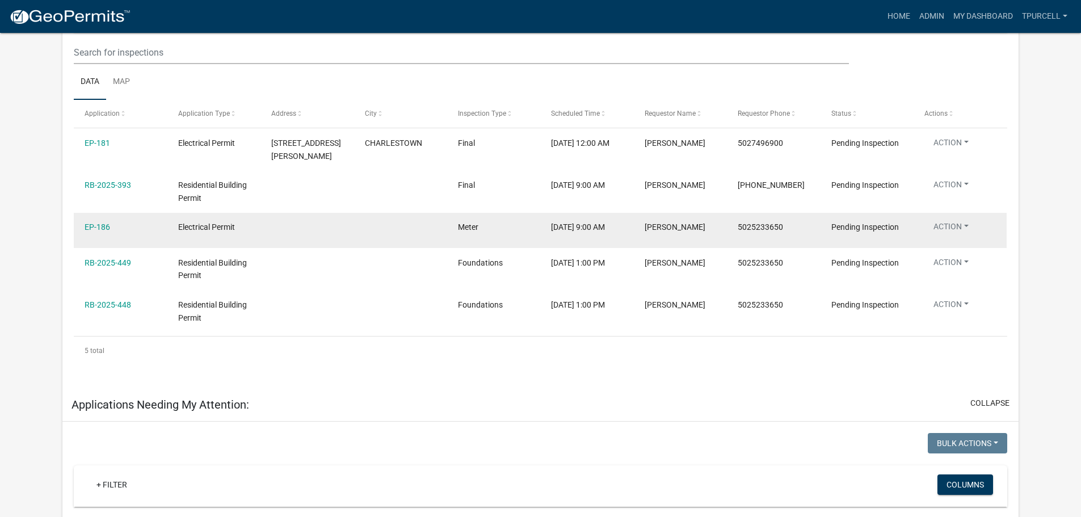
scroll to position [211, 0]
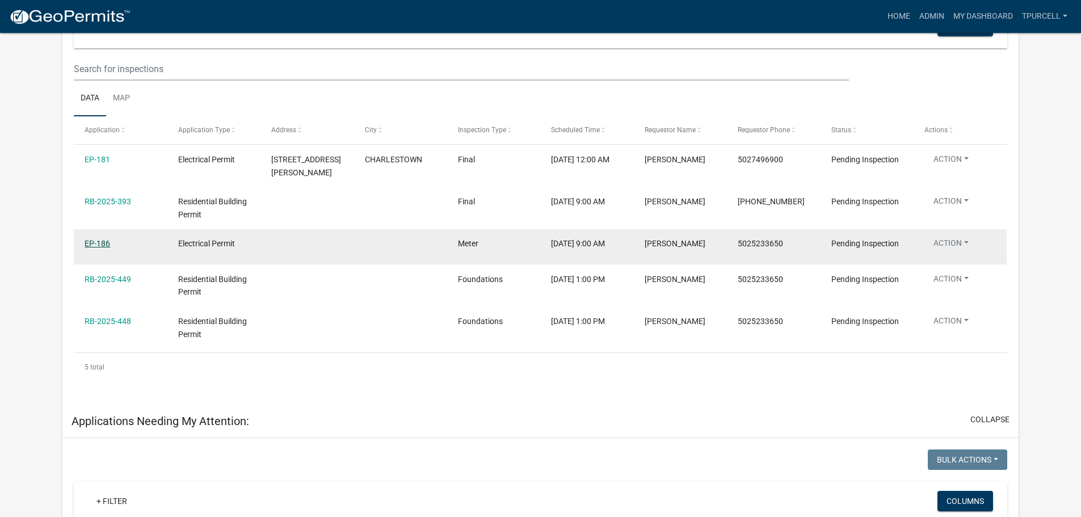
click at [104, 241] on link "EP-186" at bounding box center [98, 243] width 26 height 9
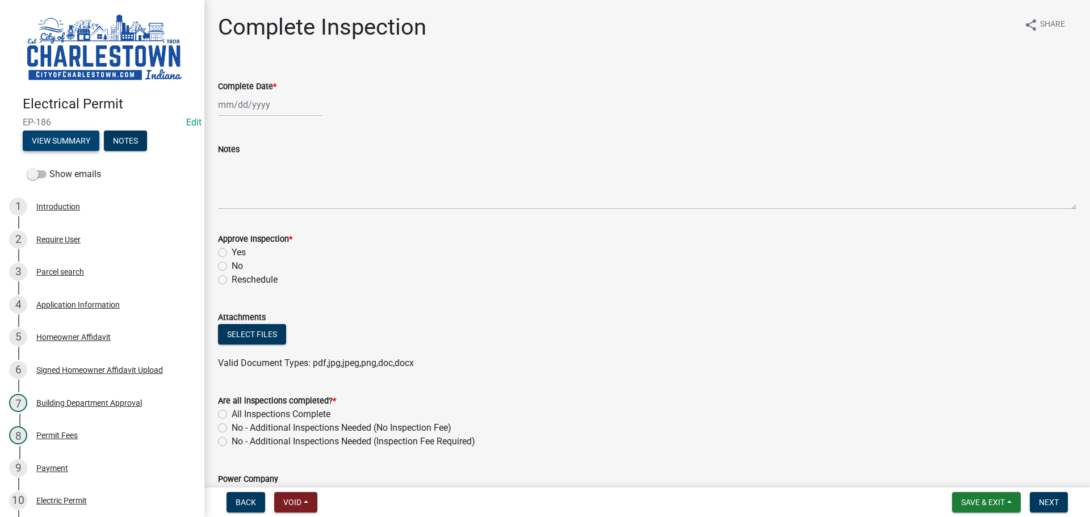
click at [67, 135] on button "View Summary" at bounding box center [61, 141] width 77 height 20
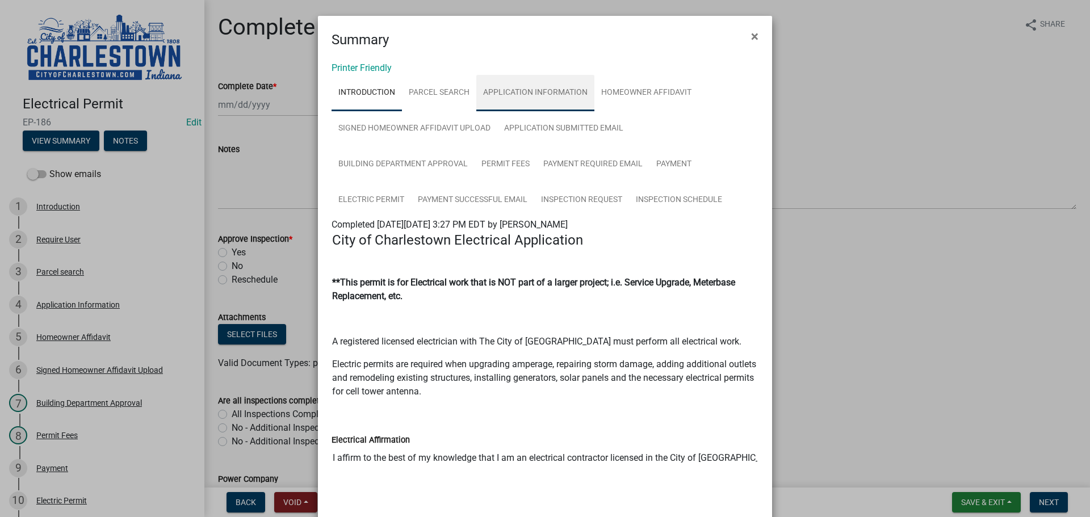
click at [522, 91] on link "Application Information" at bounding box center [535, 93] width 118 height 36
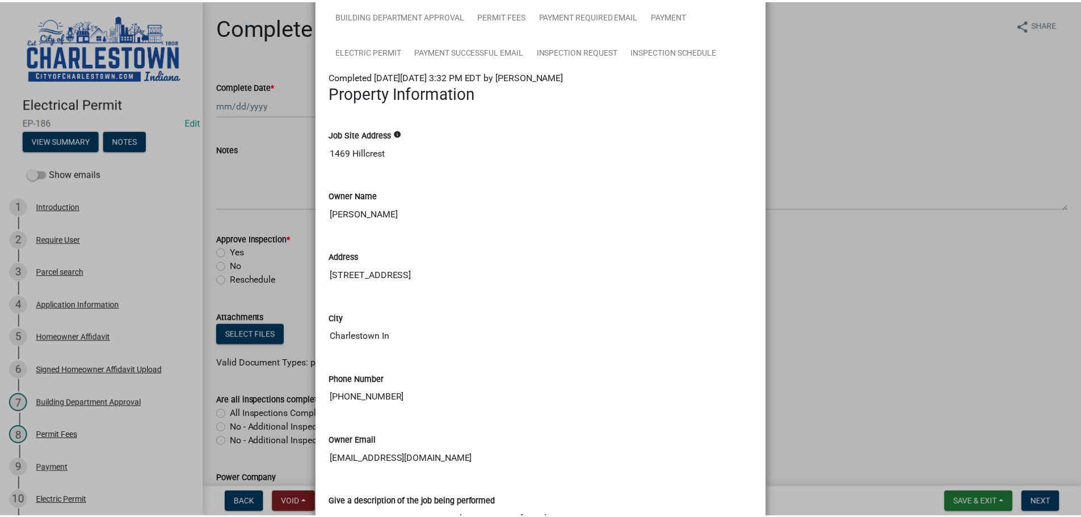
scroll to position [170, 0]
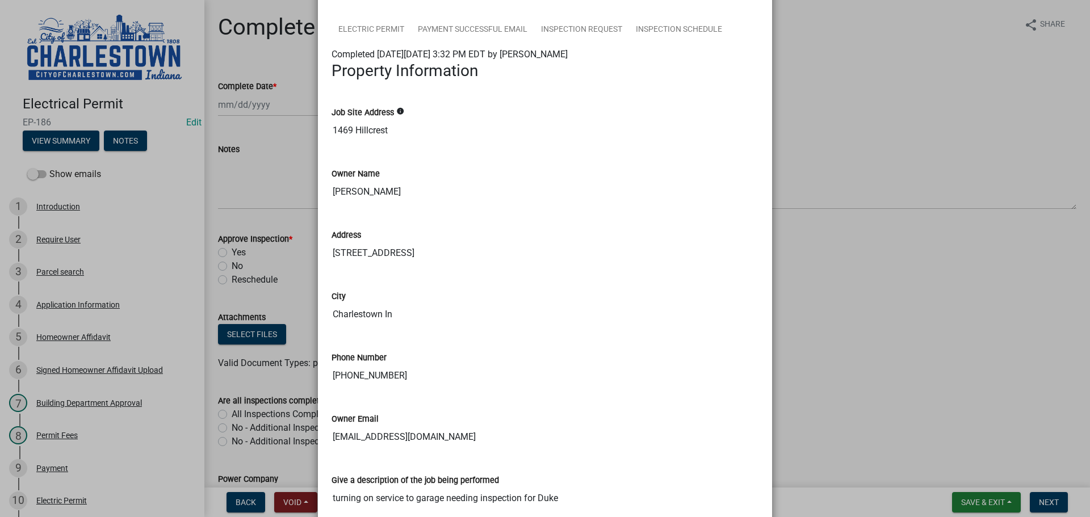
drag, startPoint x: 850, startPoint y: 258, endPoint x: 857, endPoint y: 250, distance: 11.3
click at [540, 262] on ngb-modal-window "Summary × Printer Friendly Introduction Parcel search Application Information H…" at bounding box center [545, 258] width 1090 height 517
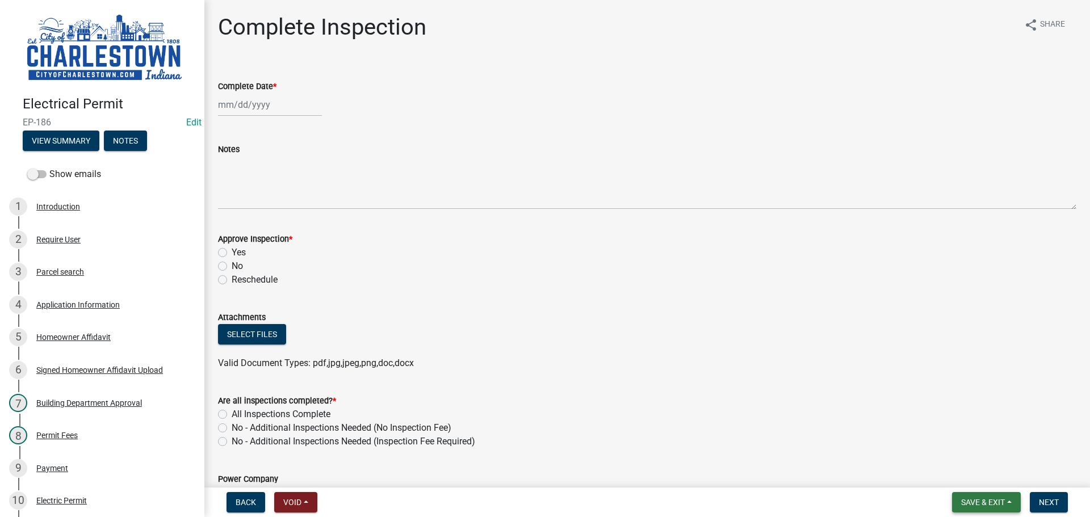
click at [540, 501] on span "Save & Exit" at bounding box center [983, 502] width 44 height 9
click at [540, 466] on button "Save & Exit" at bounding box center [975, 472] width 91 height 27
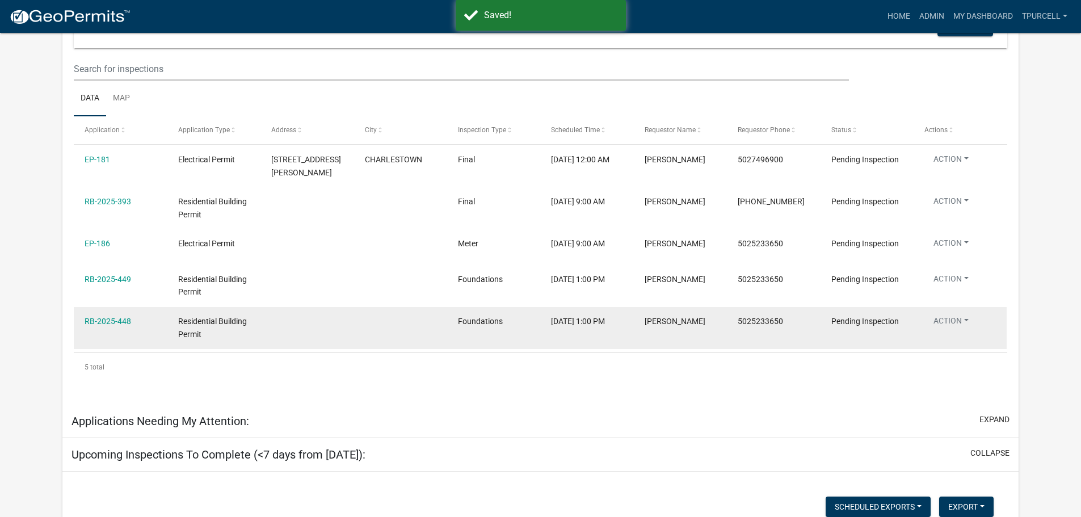
scroll to position [211, 0]
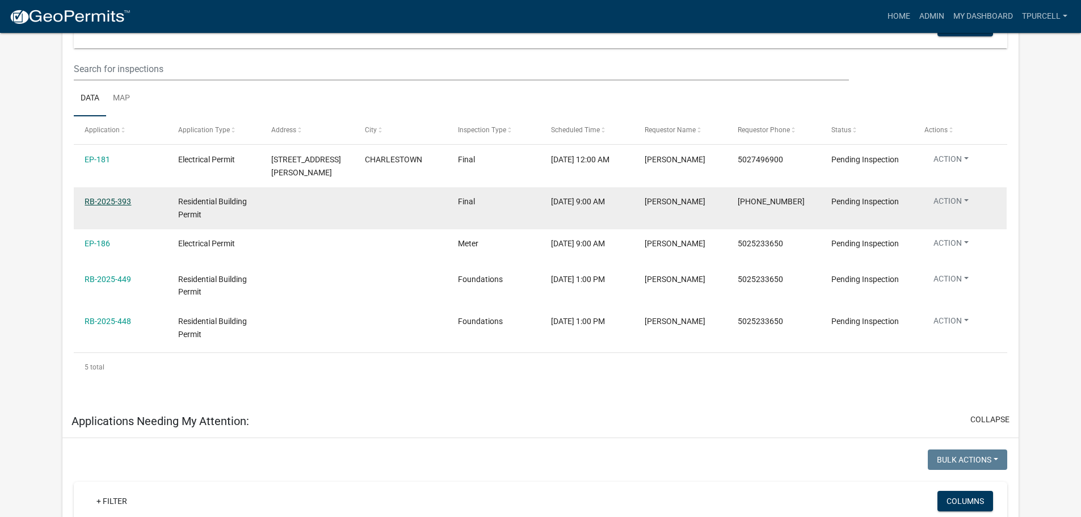
click at [114, 202] on link "RB-2025-393" at bounding box center [108, 201] width 47 height 9
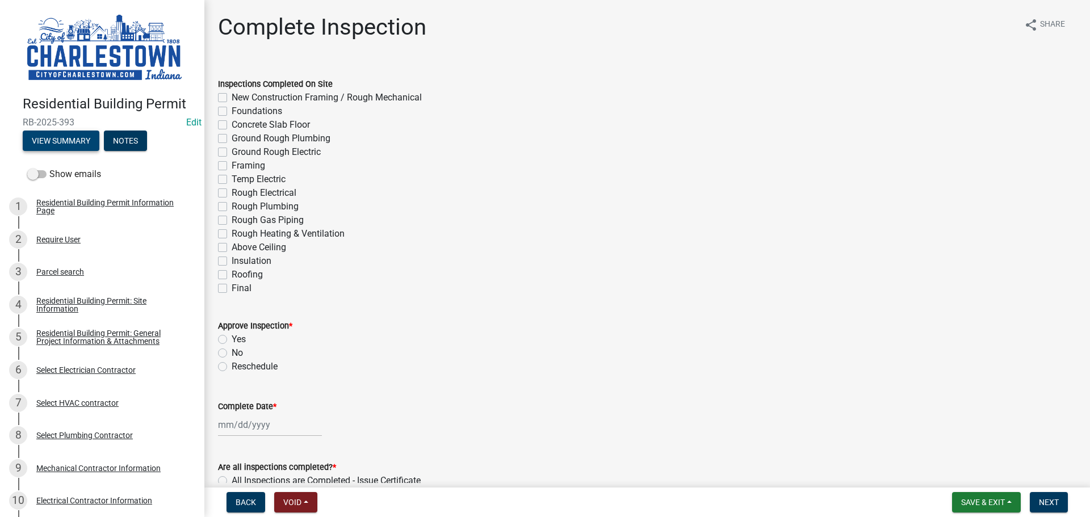
click at [72, 138] on button "View Summary" at bounding box center [61, 141] width 77 height 20
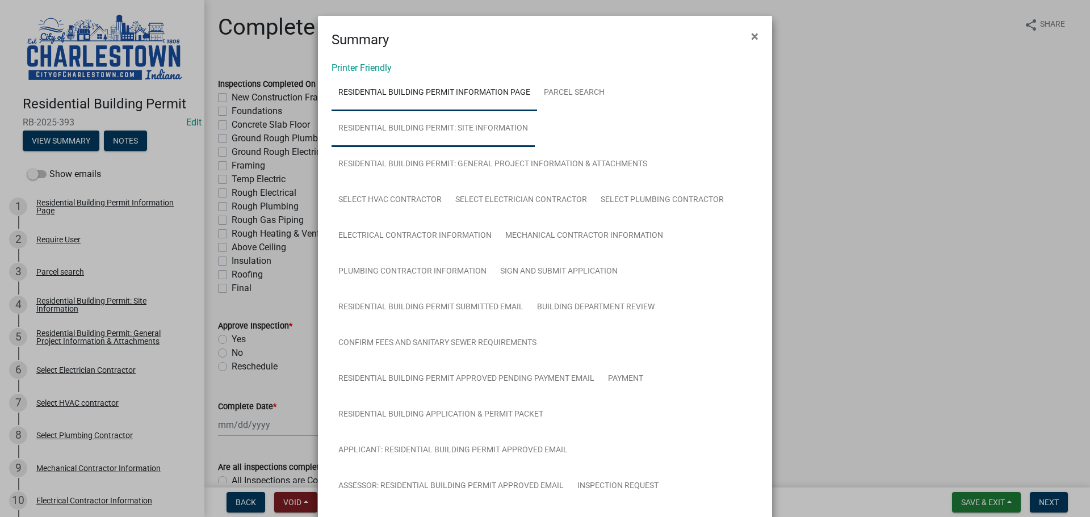
click at [473, 125] on link "Residential Building Permit: Site Information" at bounding box center [432, 129] width 203 height 36
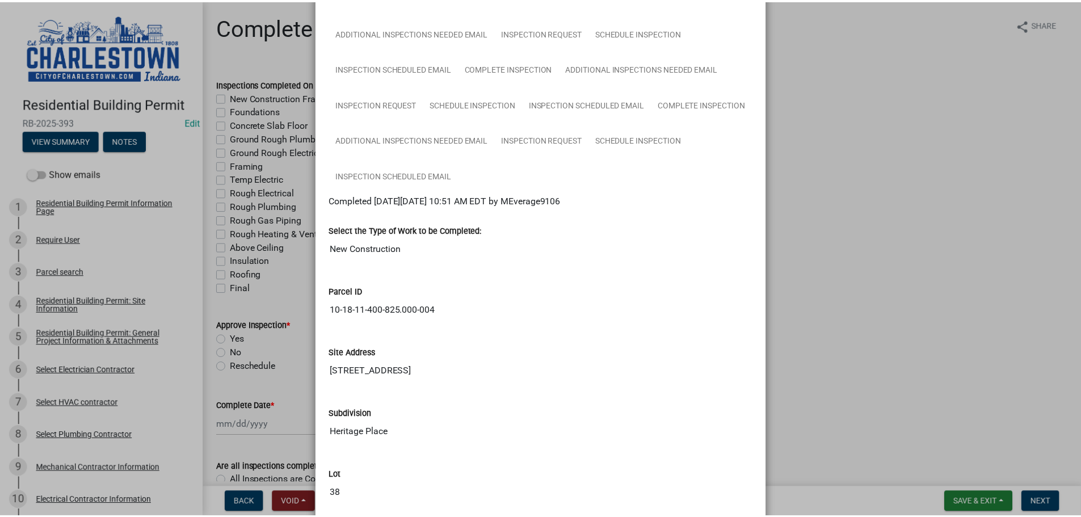
scroll to position [568, 0]
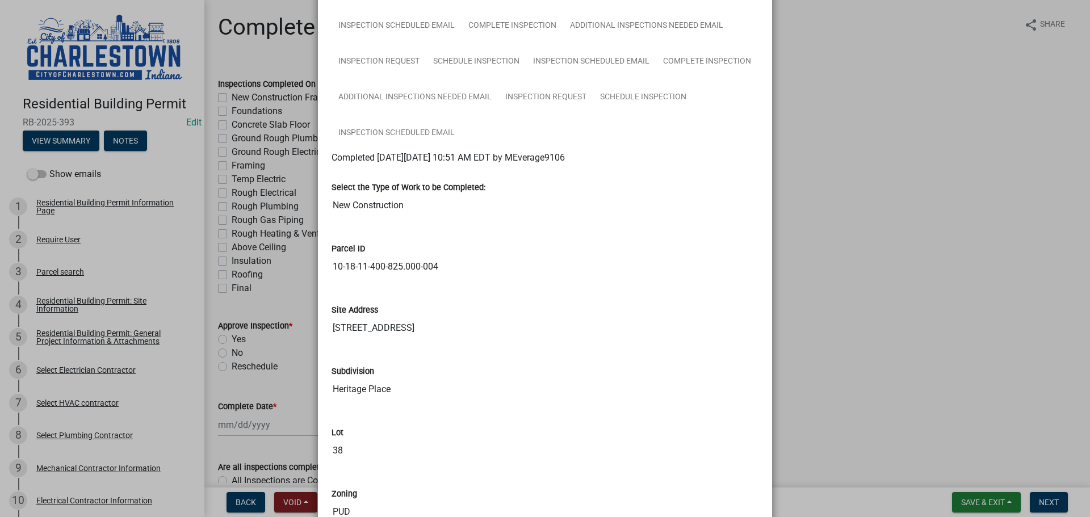
drag, startPoint x: 883, startPoint y: 146, endPoint x: 865, endPoint y: 152, distance: 18.3
click at [540, 148] on ngb-modal-window "Summary × Printer Friendly Residential Building Permit Information Page Parcel …" at bounding box center [545, 258] width 1090 height 517
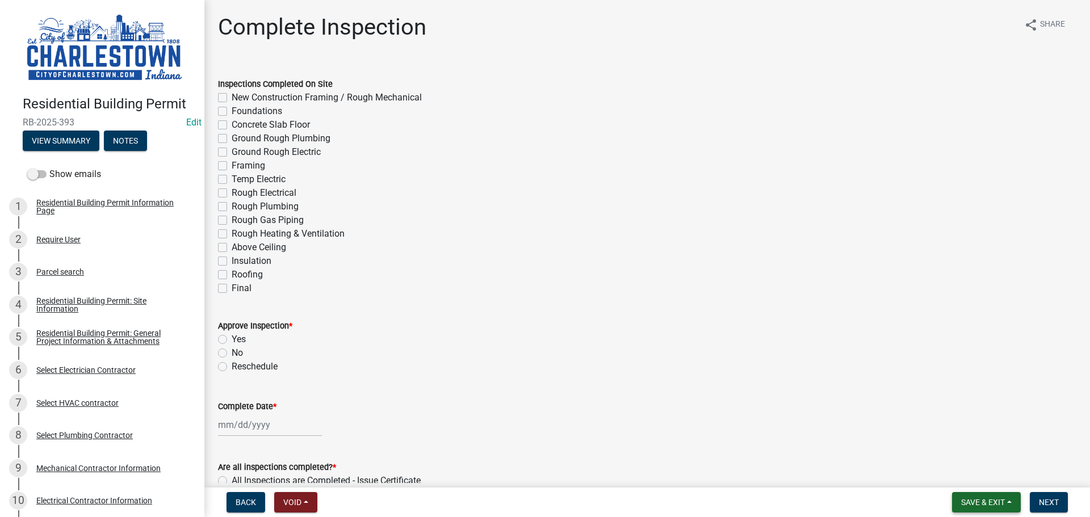
click at [540, 498] on span "Save & Exit" at bounding box center [983, 502] width 44 height 9
click at [540, 472] on button "Save & Exit" at bounding box center [975, 472] width 91 height 27
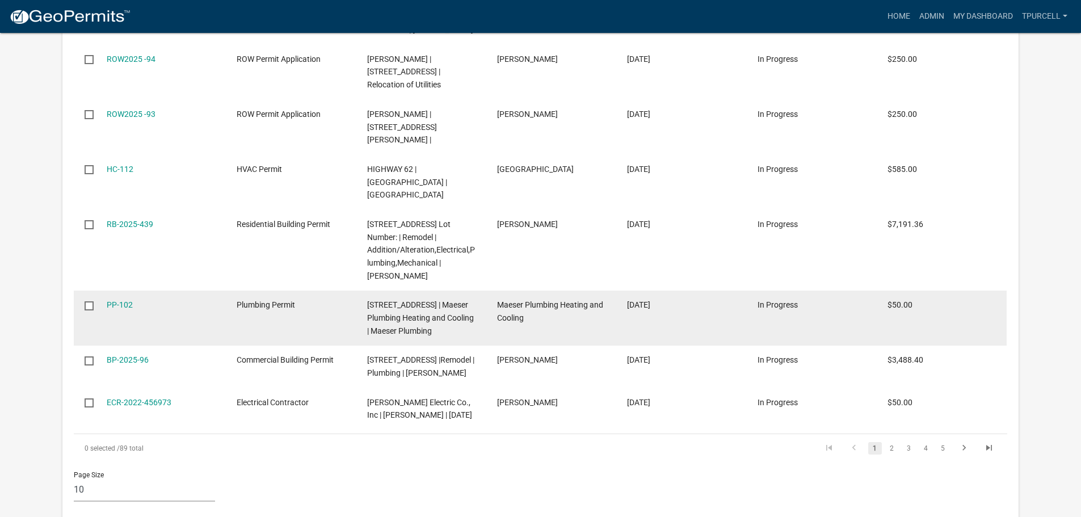
scroll to position [2440, 0]
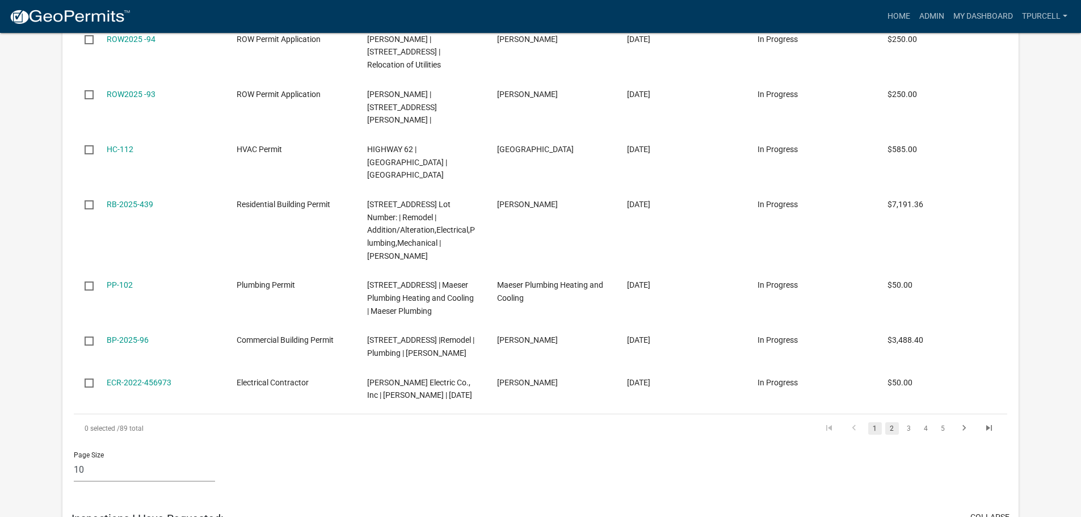
click at [540, 422] on link "2" at bounding box center [892, 428] width 14 height 12
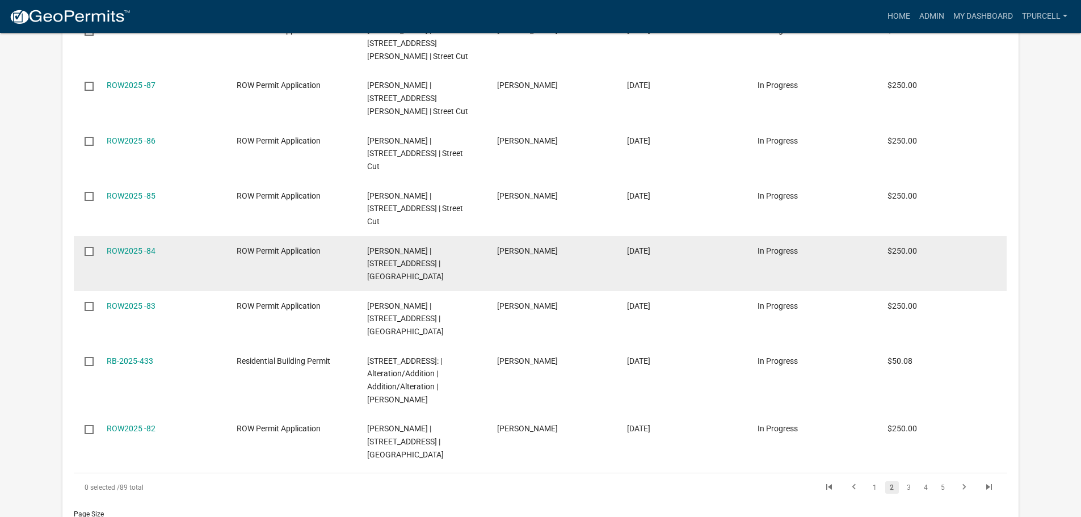
scroll to position [2410, 0]
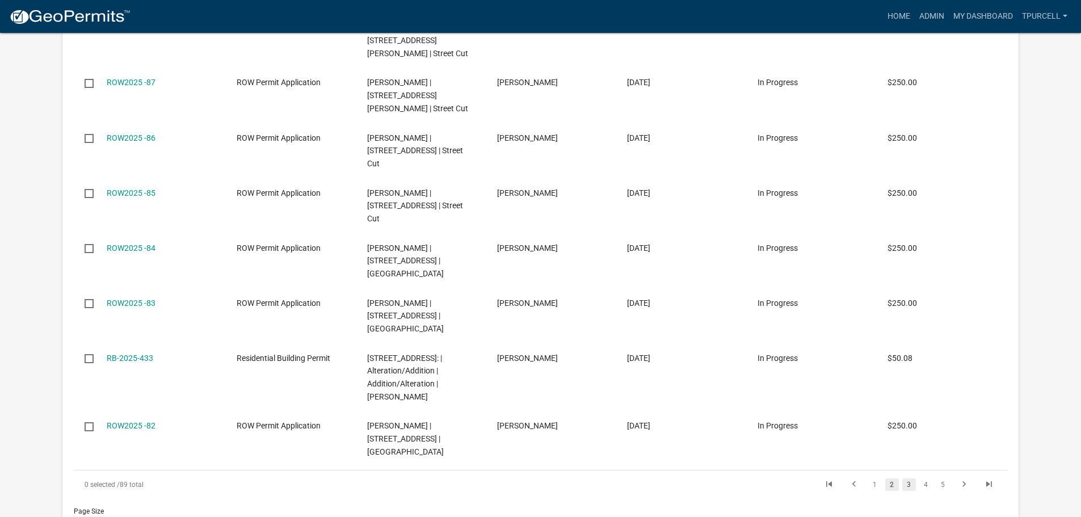
click at [540, 478] on link "3" at bounding box center [909, 484] width 14 height 12
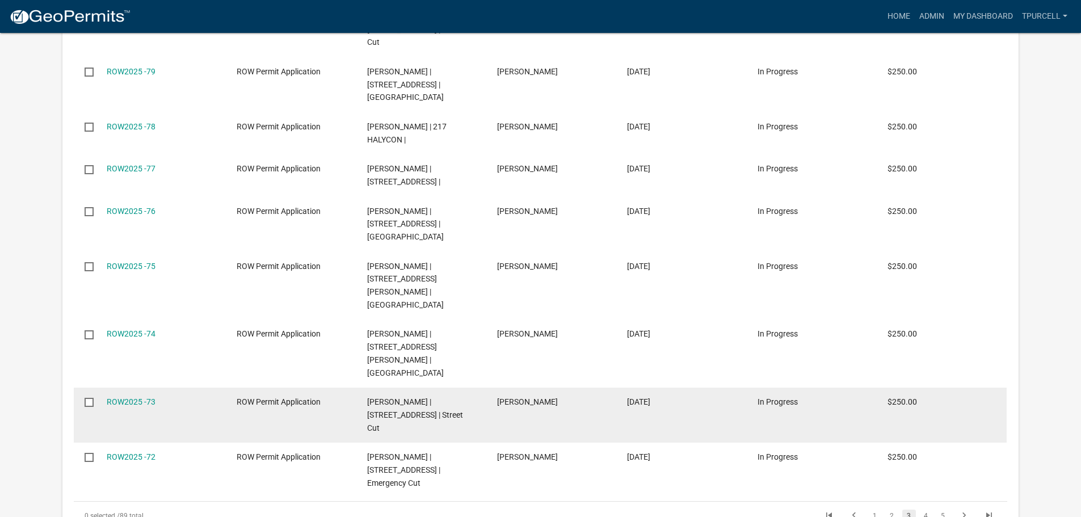
scroll to position [2397, 0]
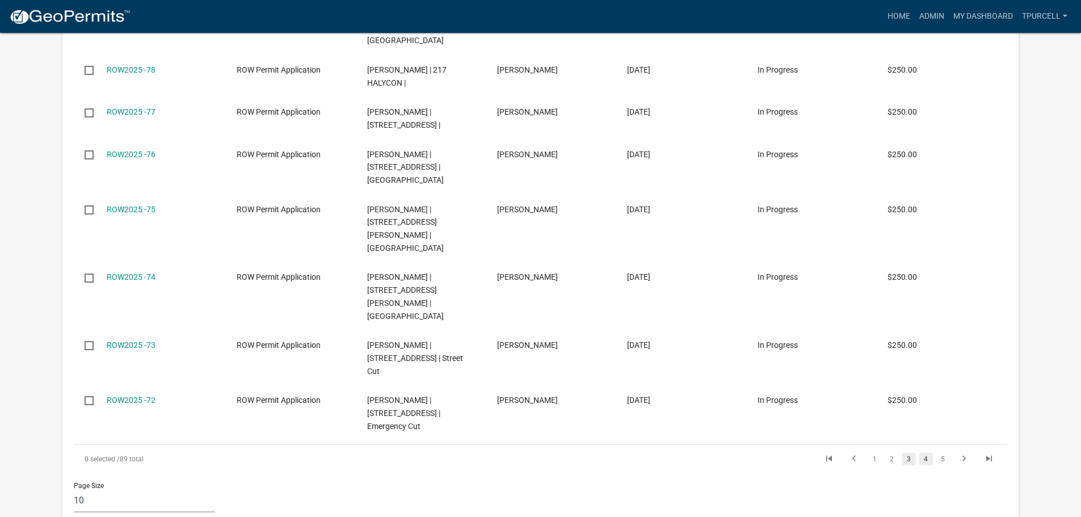
click at [540, 453] on link "4" at bounding box center [926, 459] width 14 height 12
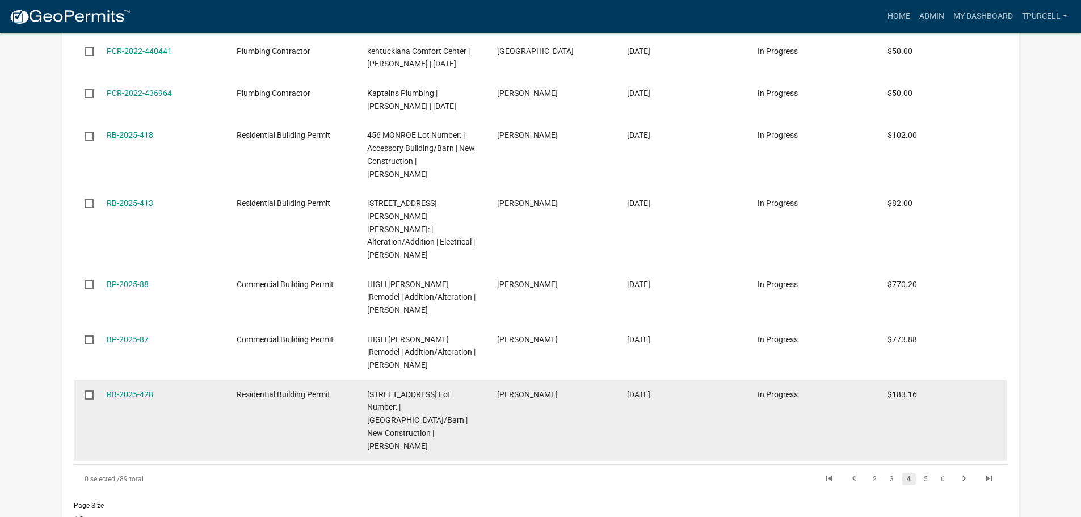
scroll to position [2397, 0]
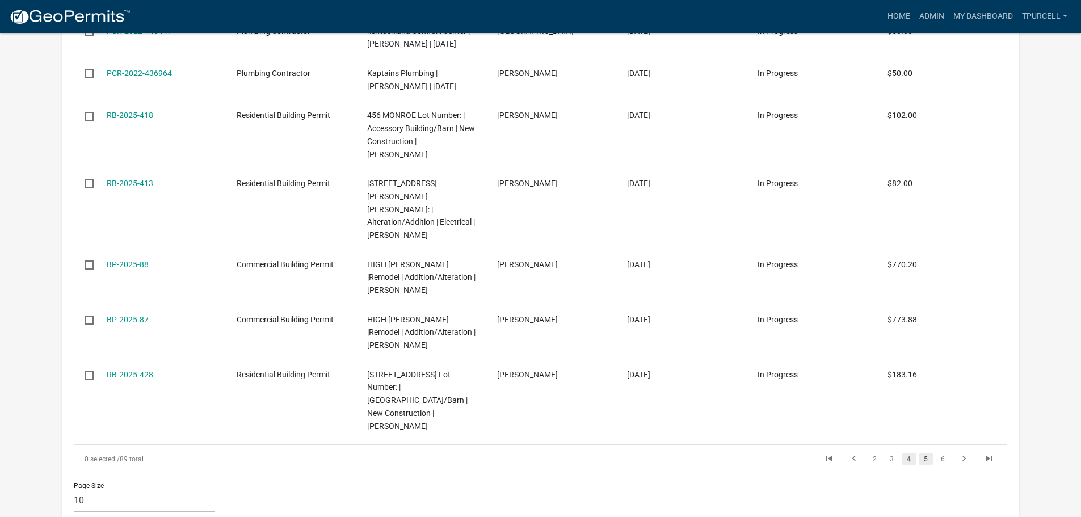
click at [540, 453] on link "5" at bounding box center [926, 459] width 14 height 12
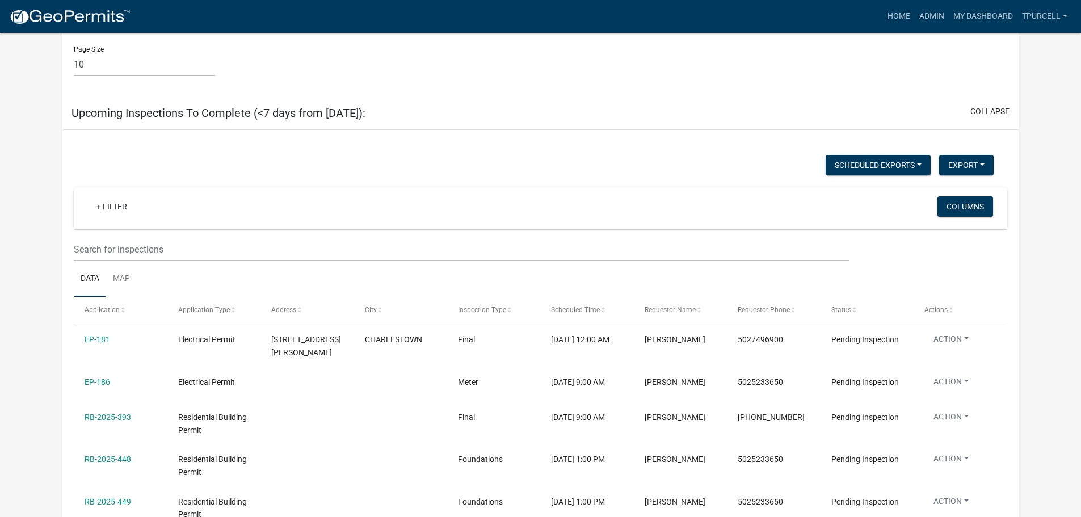
scroll to position [1375, 0]
